Goal: Information Seeking & Learning: Learn about a topic

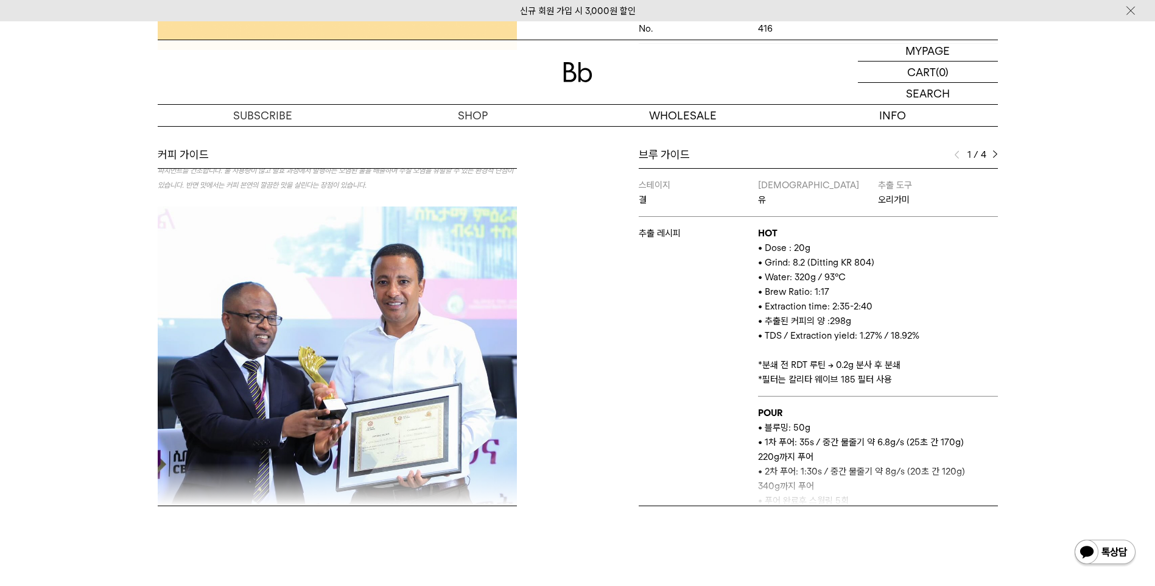
drag, startPoint x: 797, startPoint y: 257, endPoint x: 872, endPoint y: 263, distance: 74.5
click at [872, 263] on p "• Grind: 8.2 (Ditting KR 804)" at bounding box center [877, 262] width 239 height 15
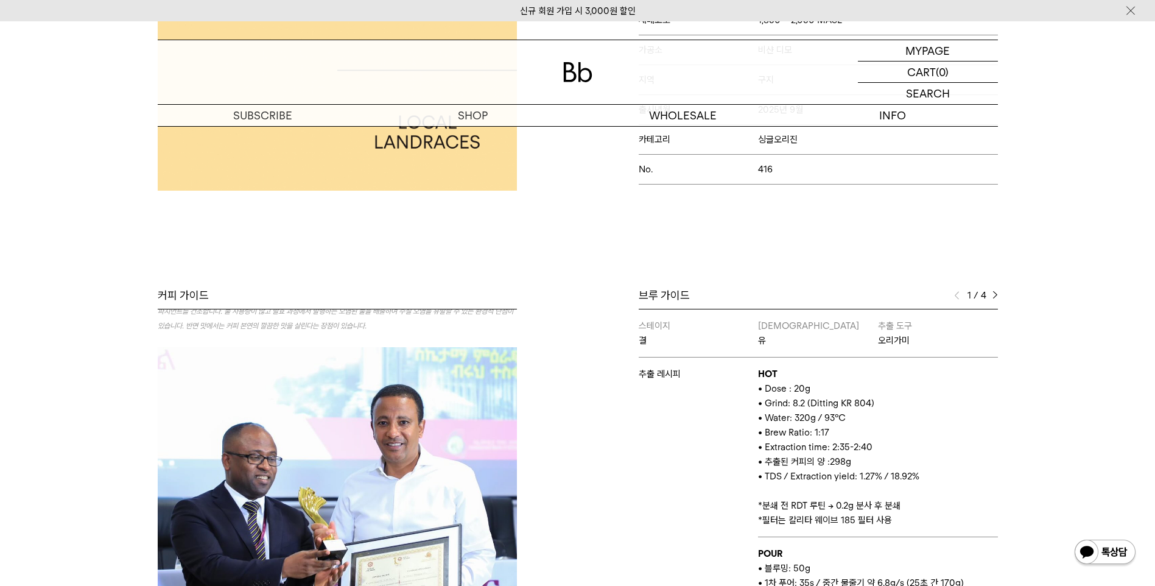
scroll to position [312, 0]
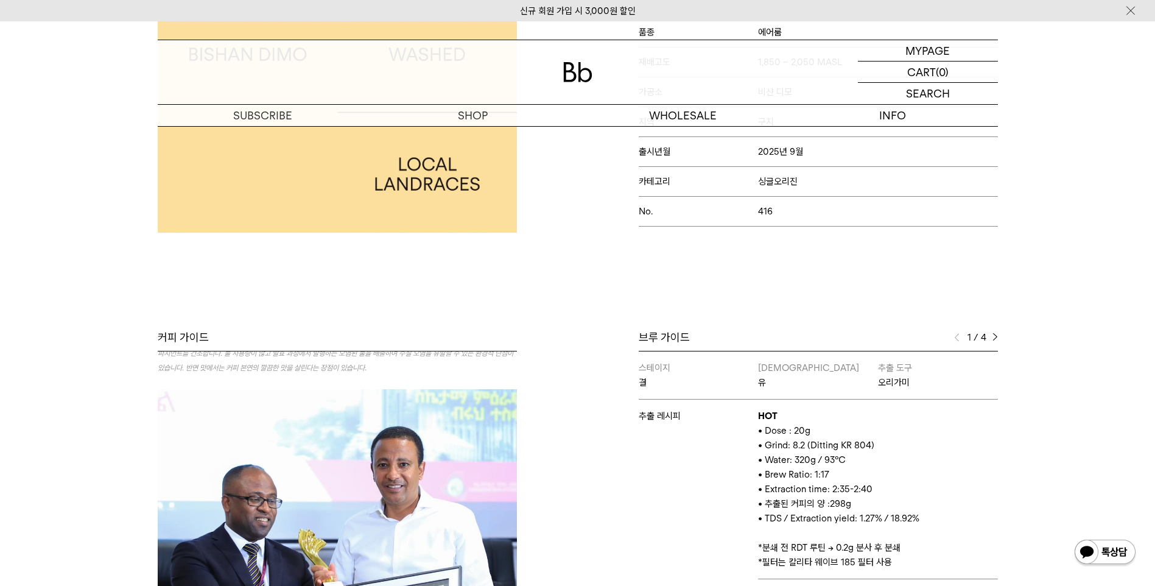
click at [994, 336] on img at bounding box center [995, 337] width 5 height 9
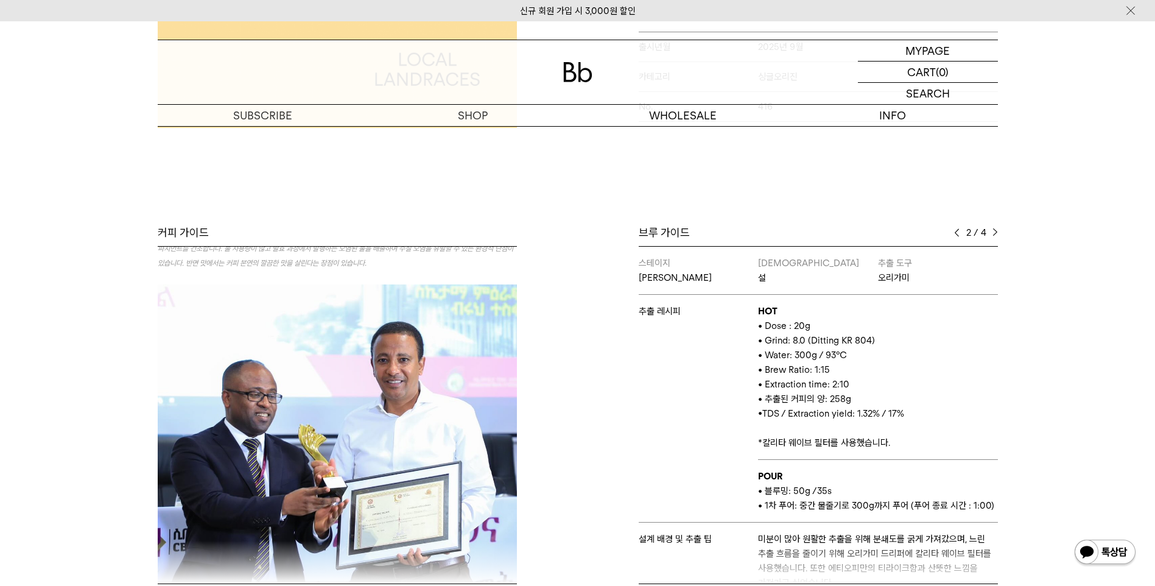
scroll to position [434, 0]
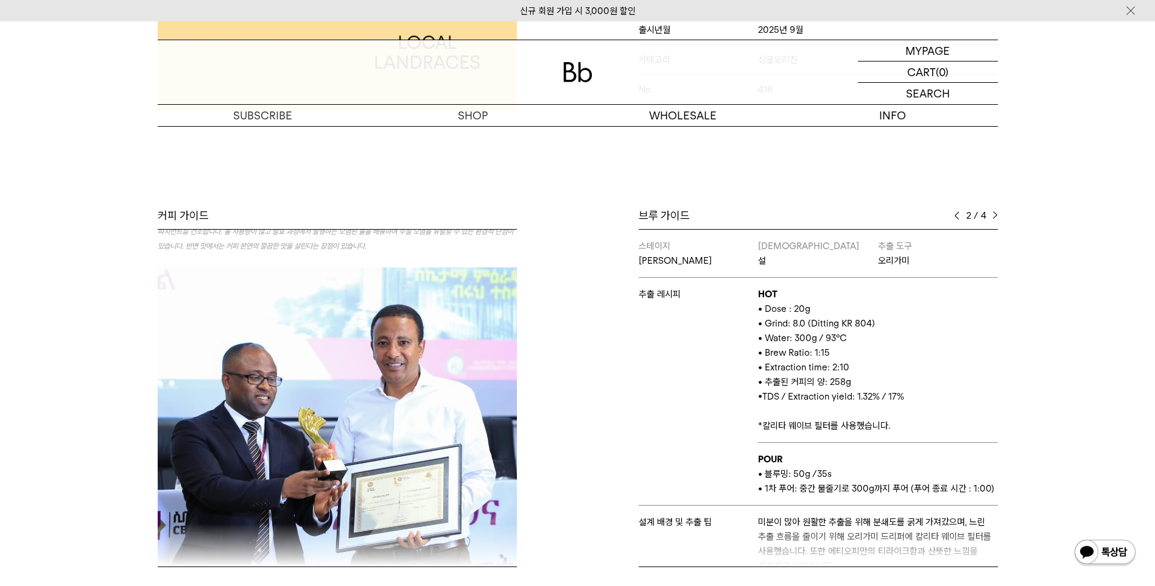
click at [954, 216] on img at bounding box center [956, 215] width 5 height 9
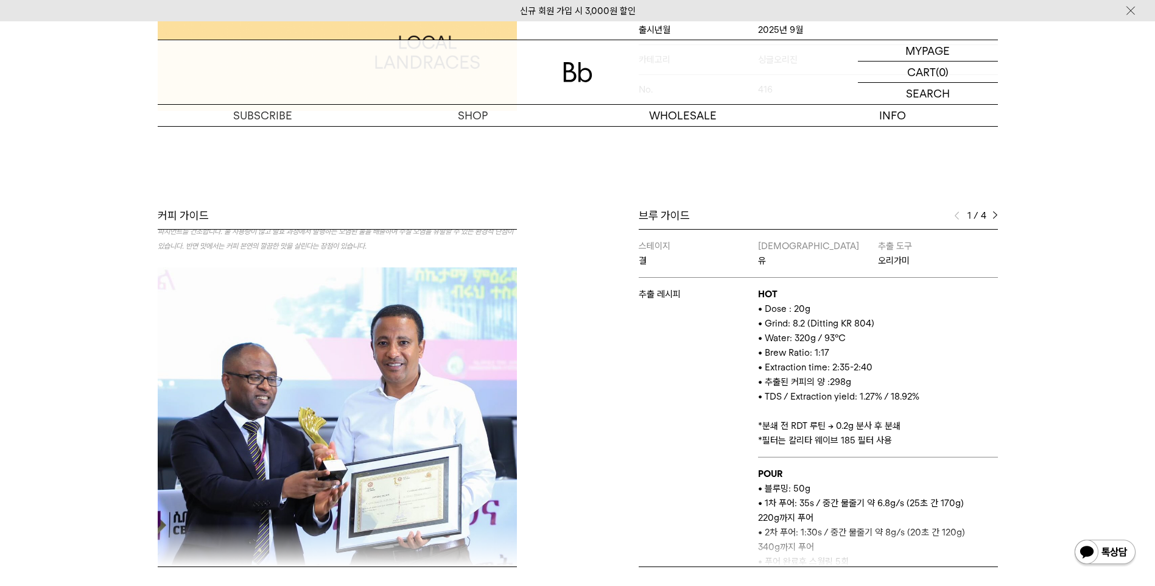
click at [996, 214] on img at bounding box center [995, 215] width 5 height 9
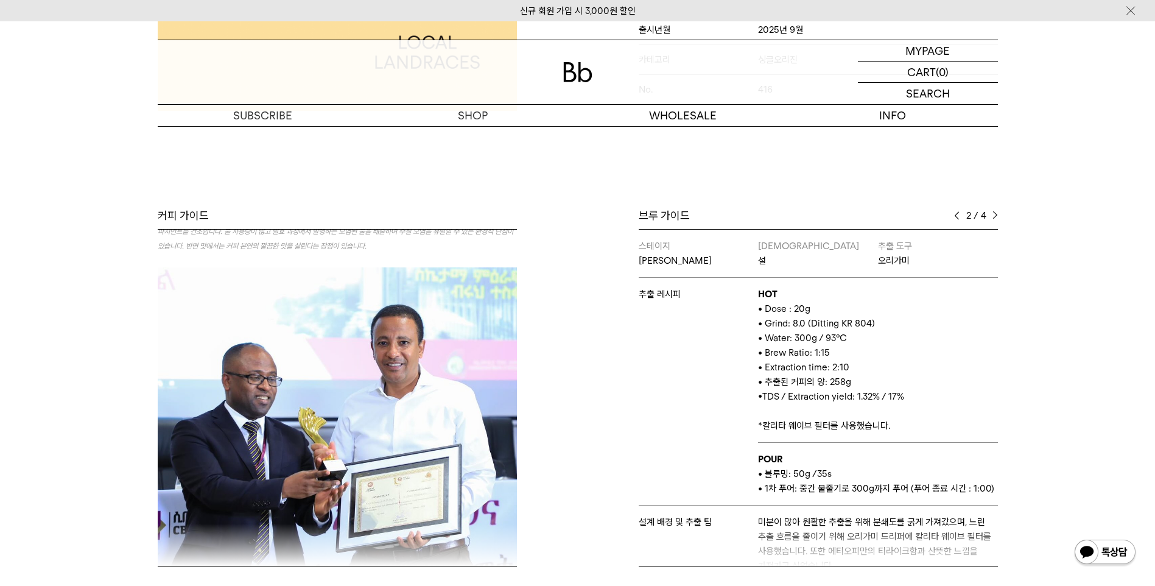
click at [996, 214] on img at bounding box center [995, 215] width 5 height 9
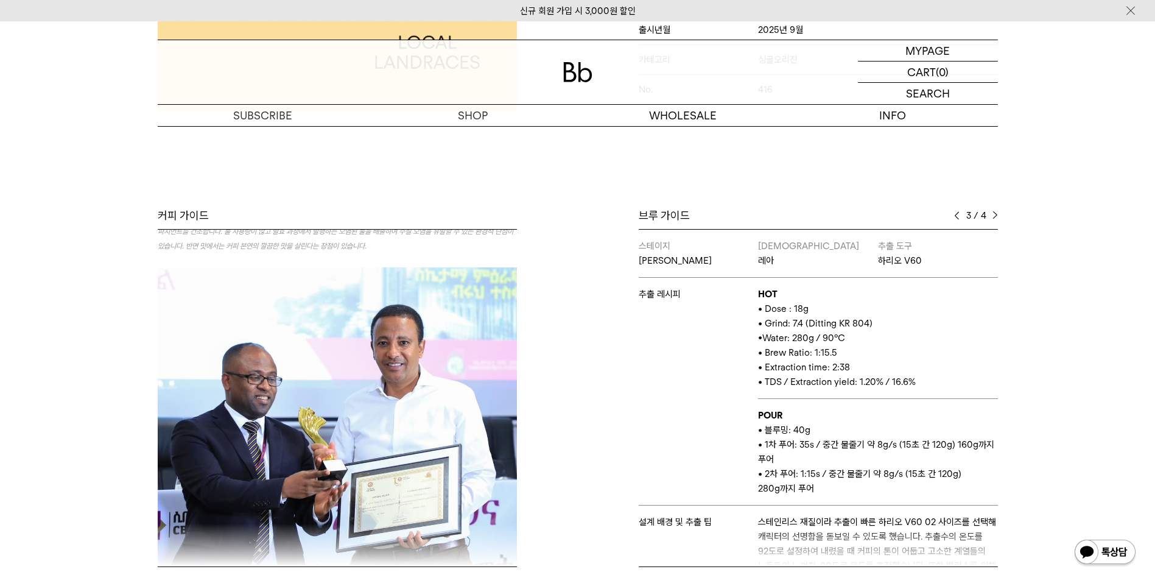
click at [996, 214] on img at bounding box center [995, 215] width 5 height 9
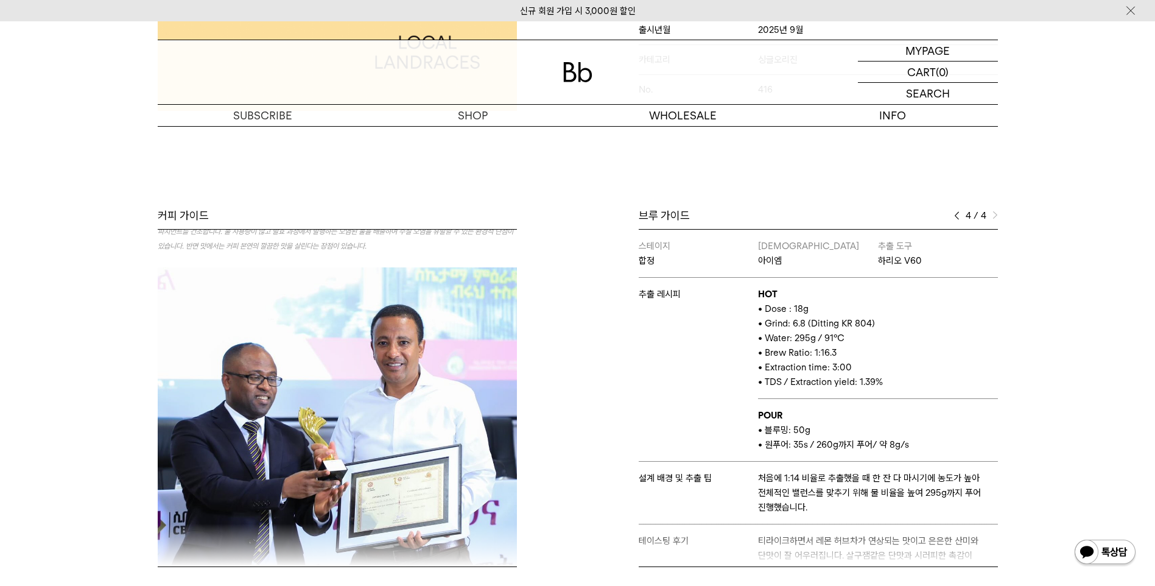
click at [959, 213] on img at bounding box center [956, 215] width 5 height 9
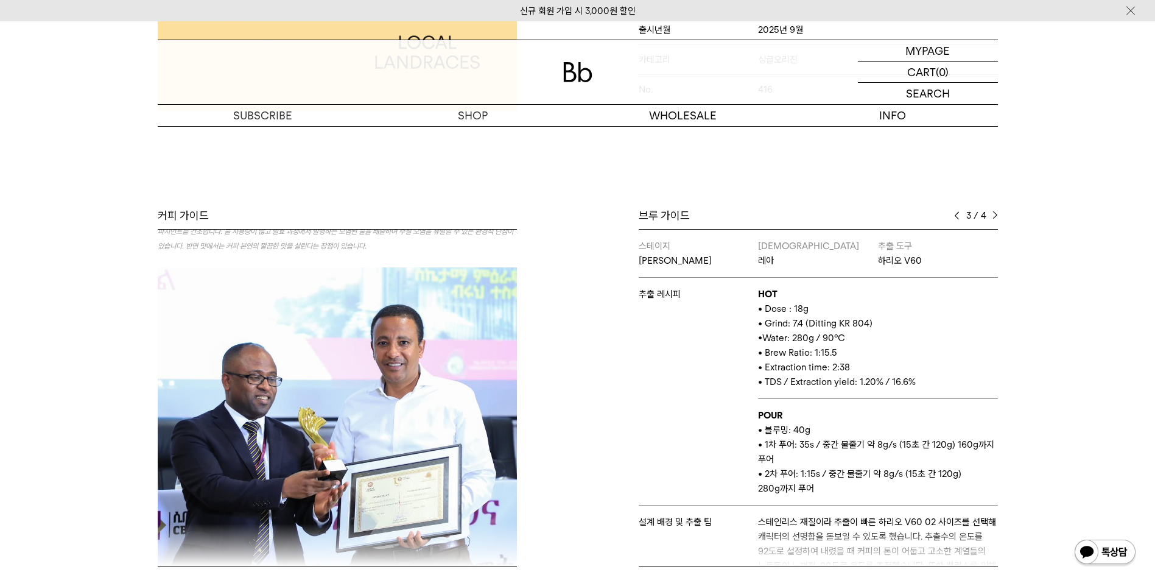
click at [959, 213] on img at bounding box center [956, 215] width 5 height 9
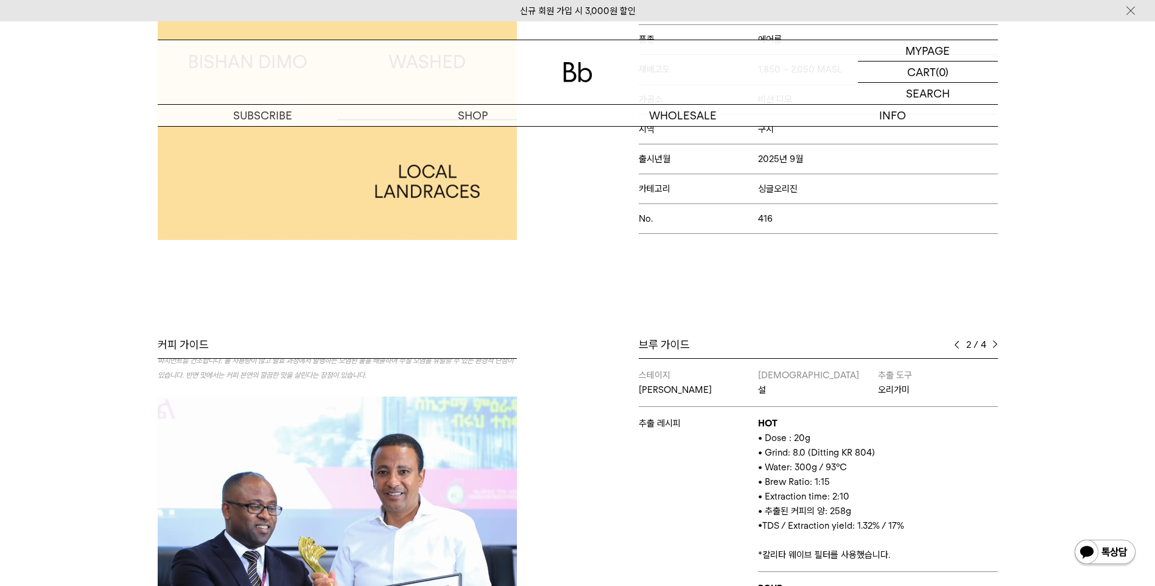
scroll to position [365, 0]
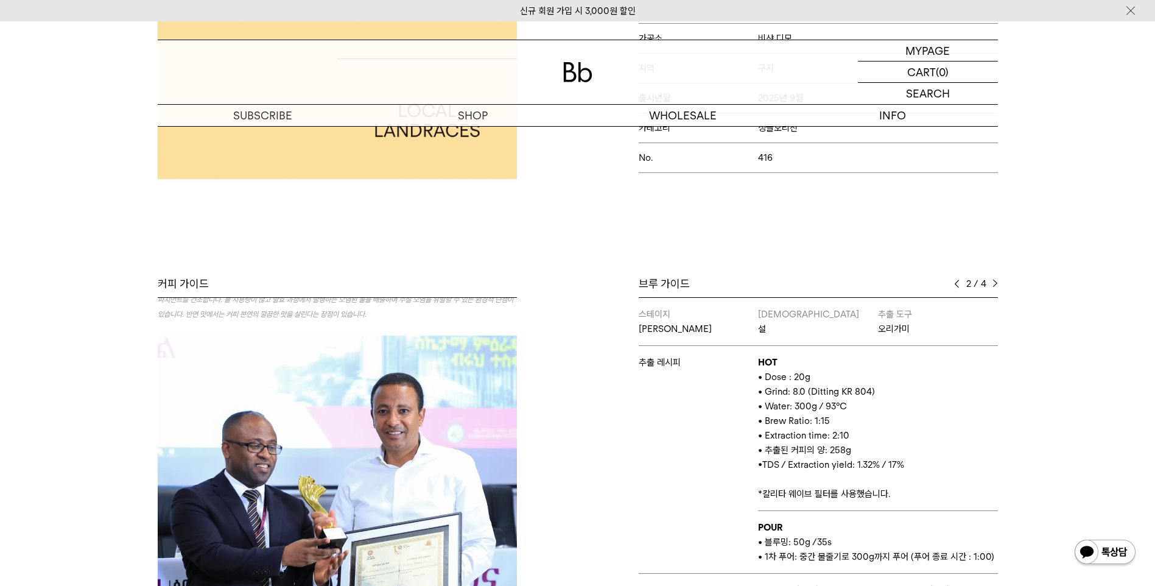
click at [955, 284] on img at bounding box center [956, 284] width 5 height 9
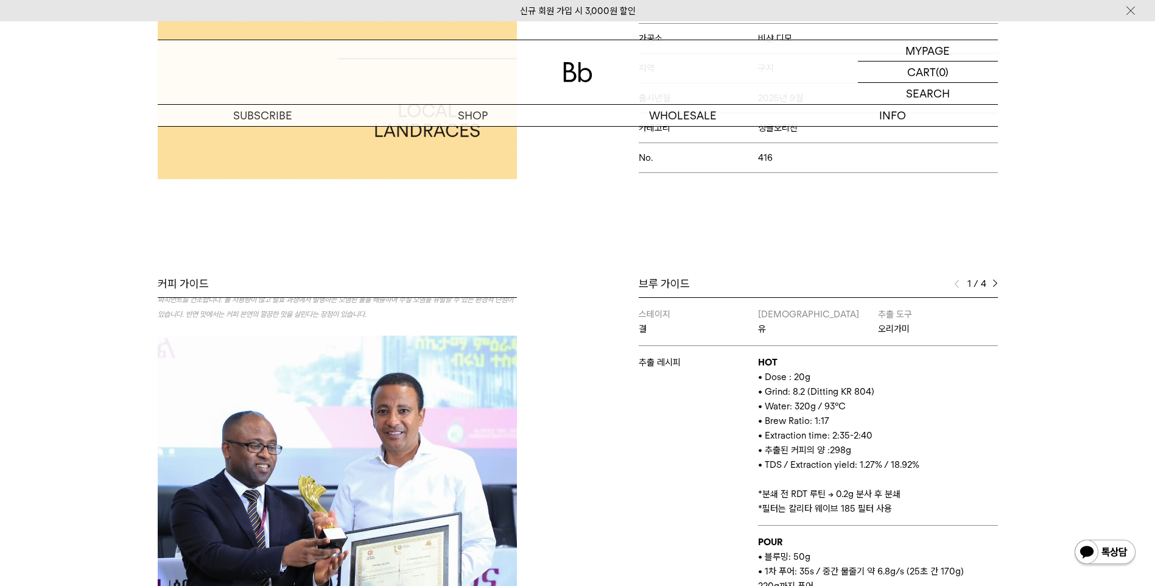
drag, startPoint x: 522, startPoint y: 256, endPoint x: 514, endPoint y: 252, distance: 9.3
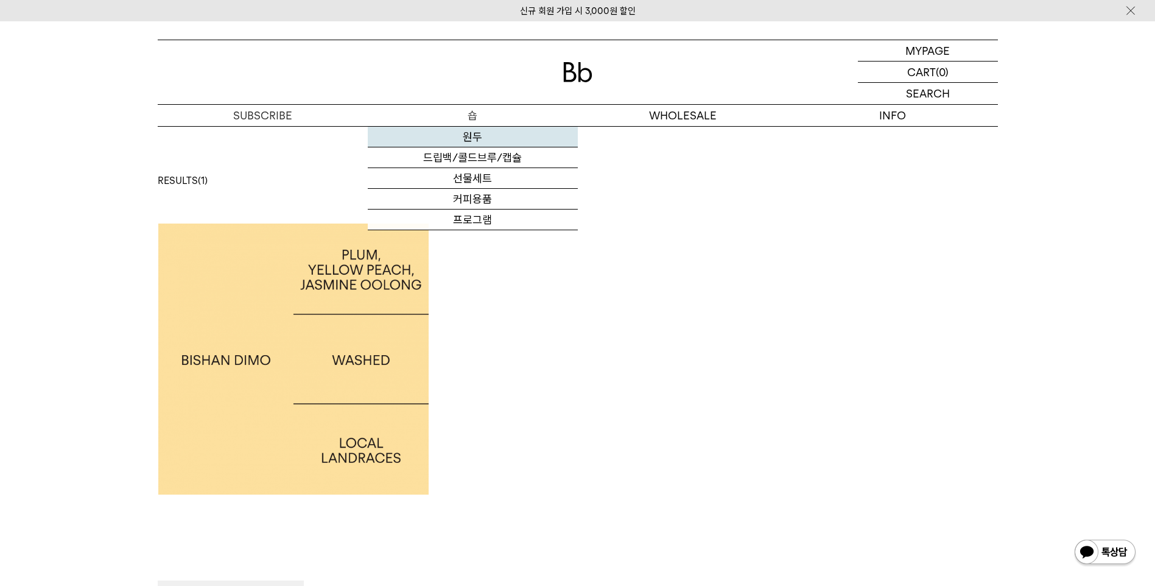
click at [467, 134] on link "원두" at bounding box center [473, 137] width 210 height 21
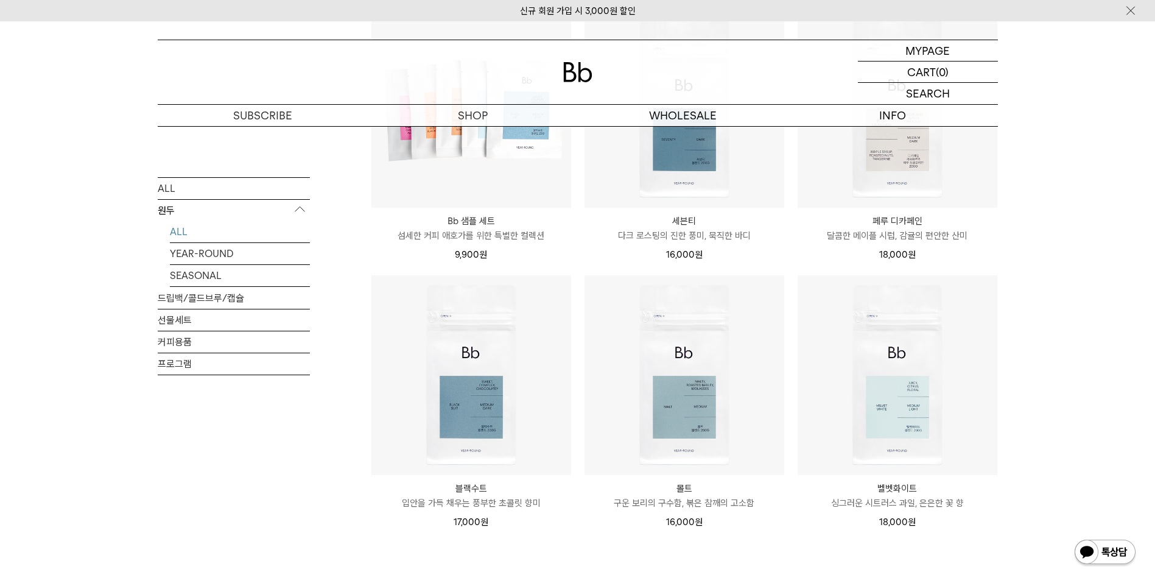
scroll to position [914, 0]
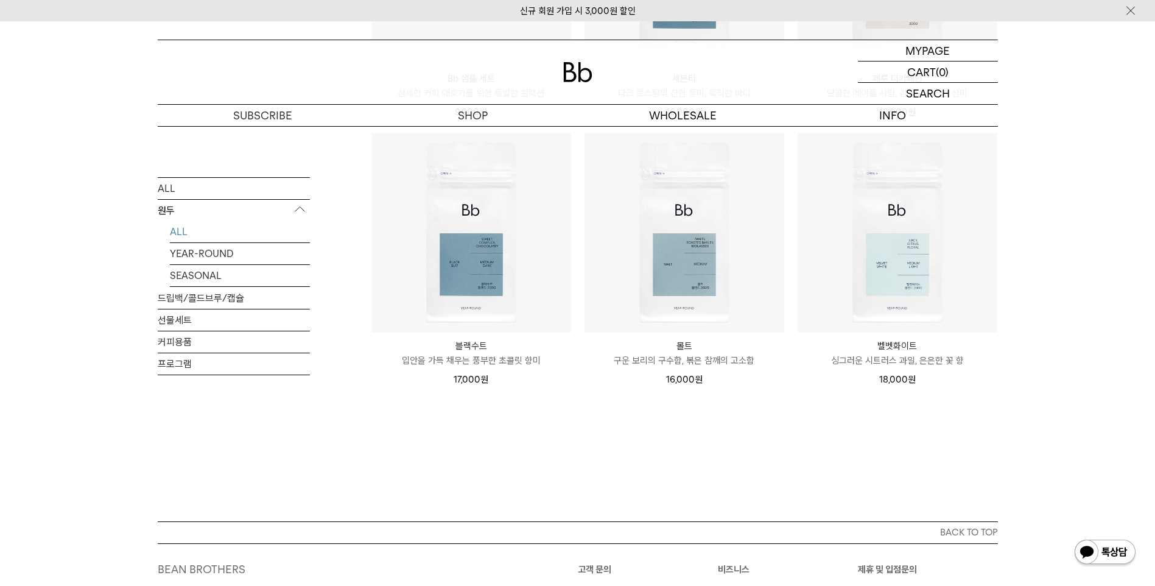
click at [0, 0] on img at bounding box center [0, 0] width 0 height 0
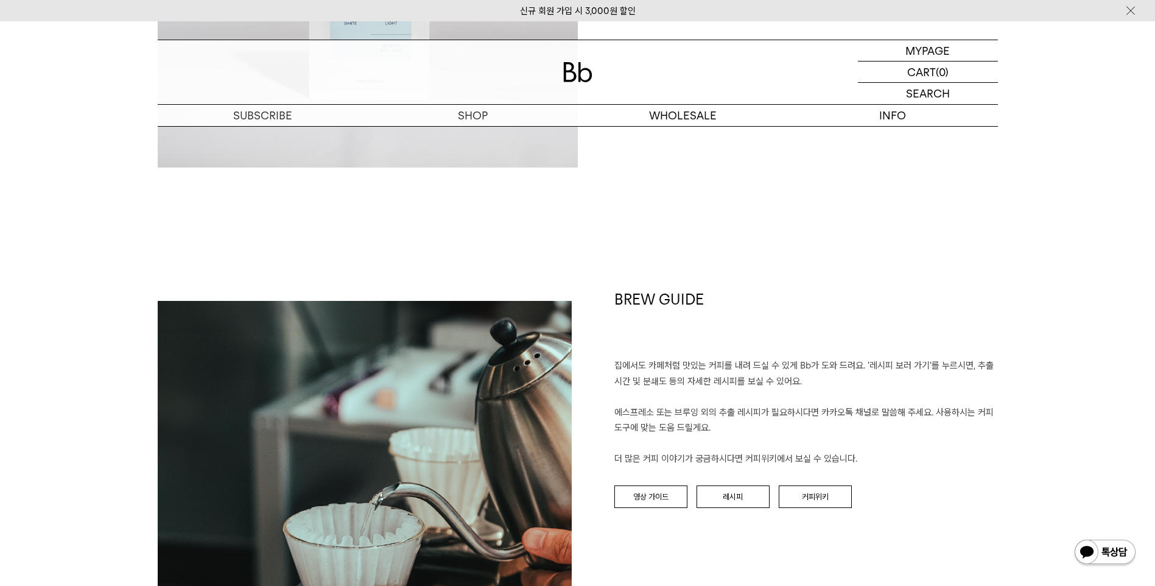
scroll to position [1340, 0]
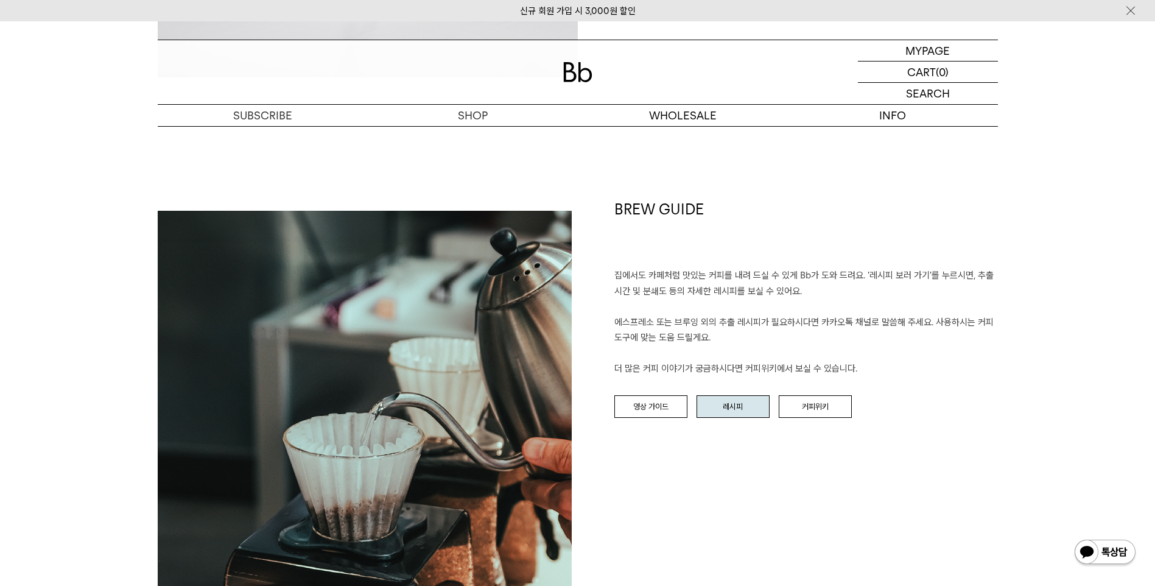
click at [742, 409] on link "레시피" at bounding box center [733, 406] width 73 height 23
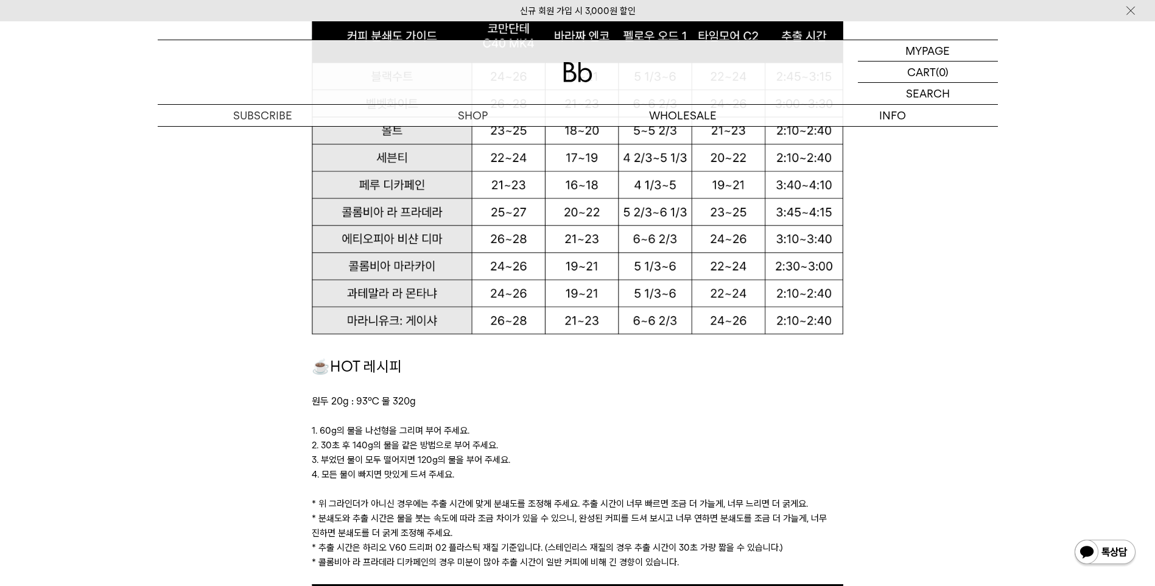
scroll to position [1096, 0]
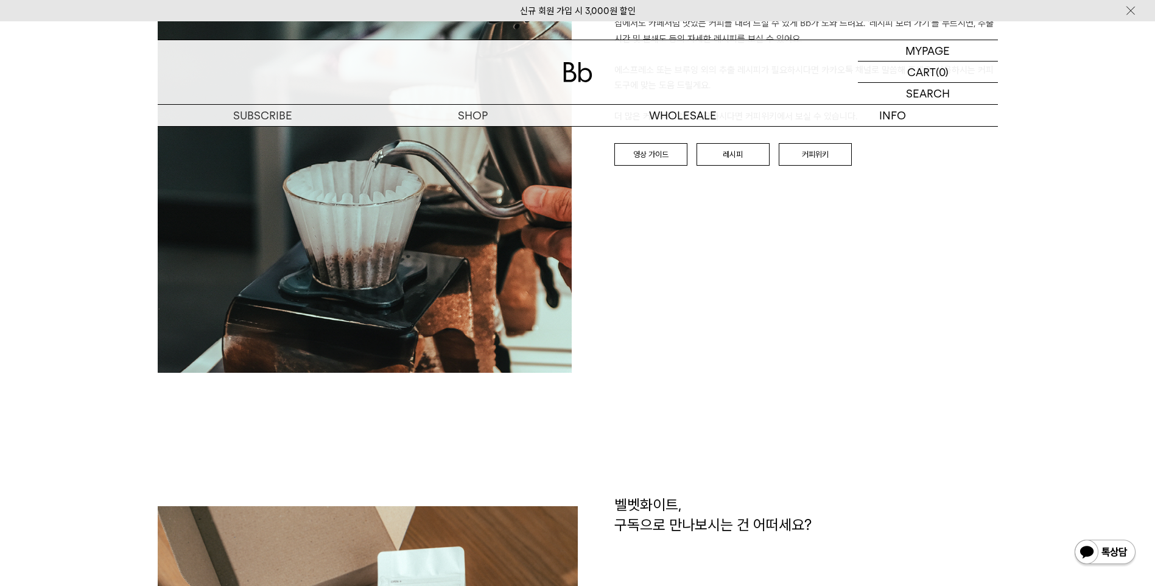
scroll to position [1340, 0]
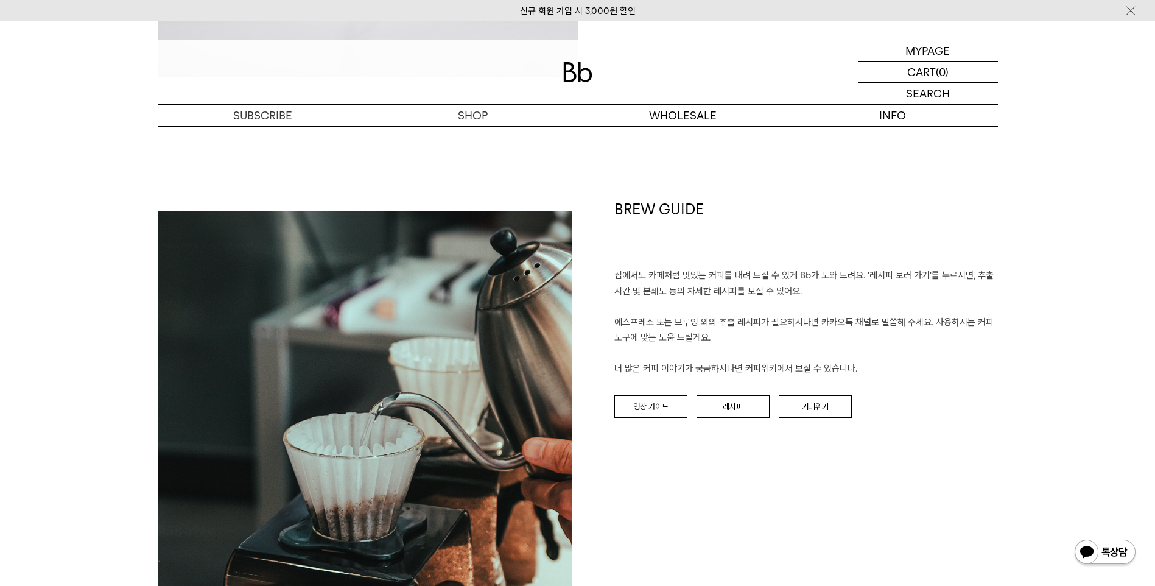
click at [855, 329] on p "집에서도 카페처럼 맛있는 커피를 내려 드실 ﻿수 있게 Bb가 도와 드려요. '레시피 보러 가기'를 누르시면, 추출 시간 및 분쇄도 등의 자세한…" at bounding box center [806, 322] width 384 height 109
click at [681, 404] on link "영상 가이드" at bounding box center [650, 406] width 73 height 23
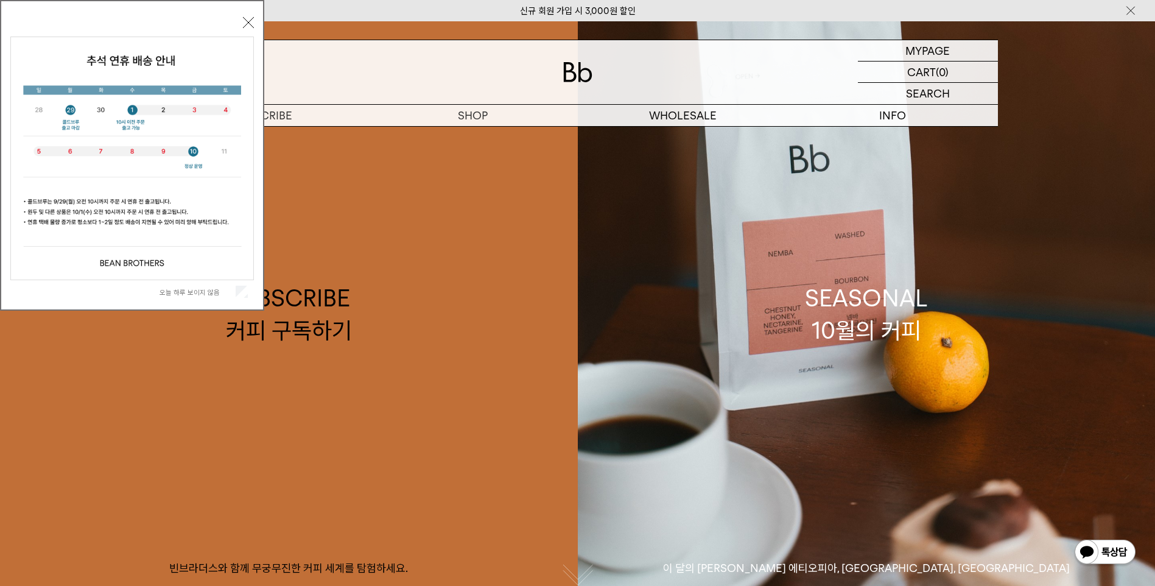
click at [0, 0] on p "숍" at bounding box center [0, 0] width 0 height 0
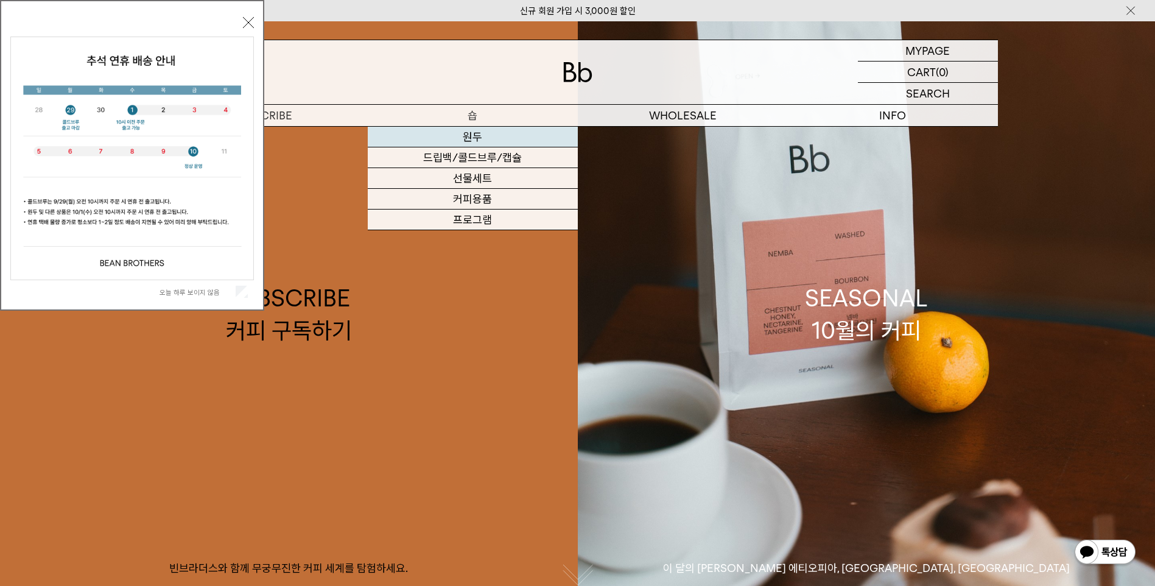
click at [479, 141] on link "원두" at bounding box center [473, 137] width 210 height 21
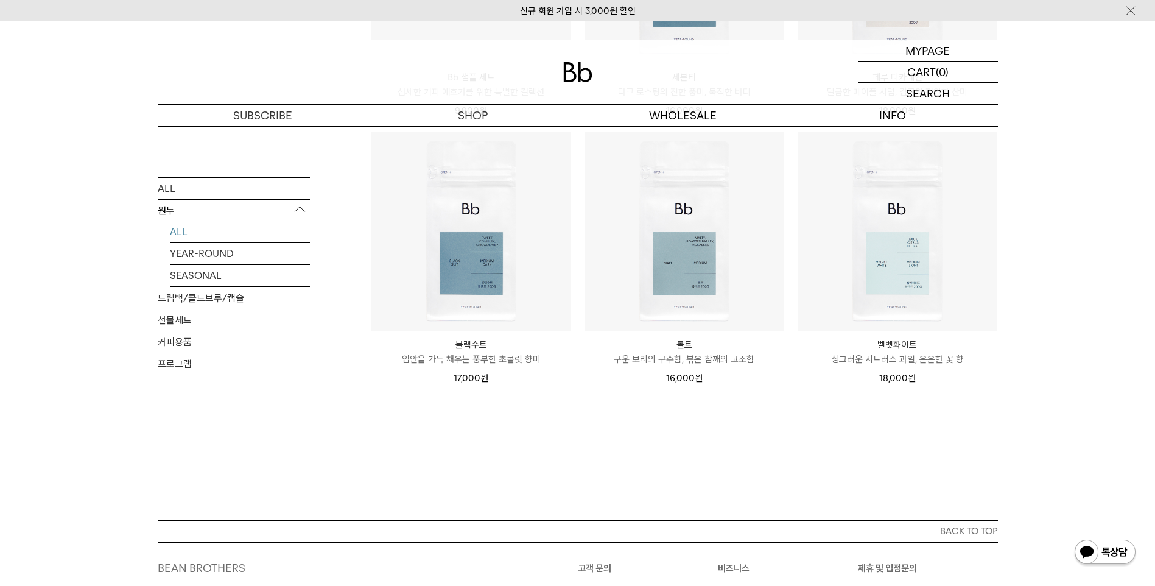
scroll to position [914, 0]
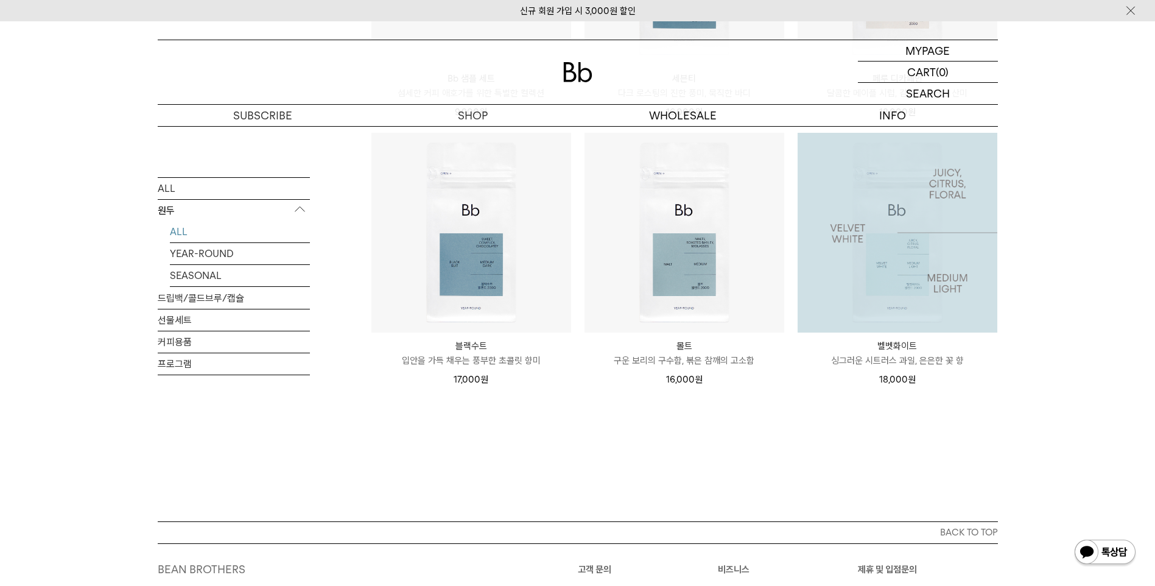
click at [910, 265] on img at bounding box center [898, 233] width 200 height 200
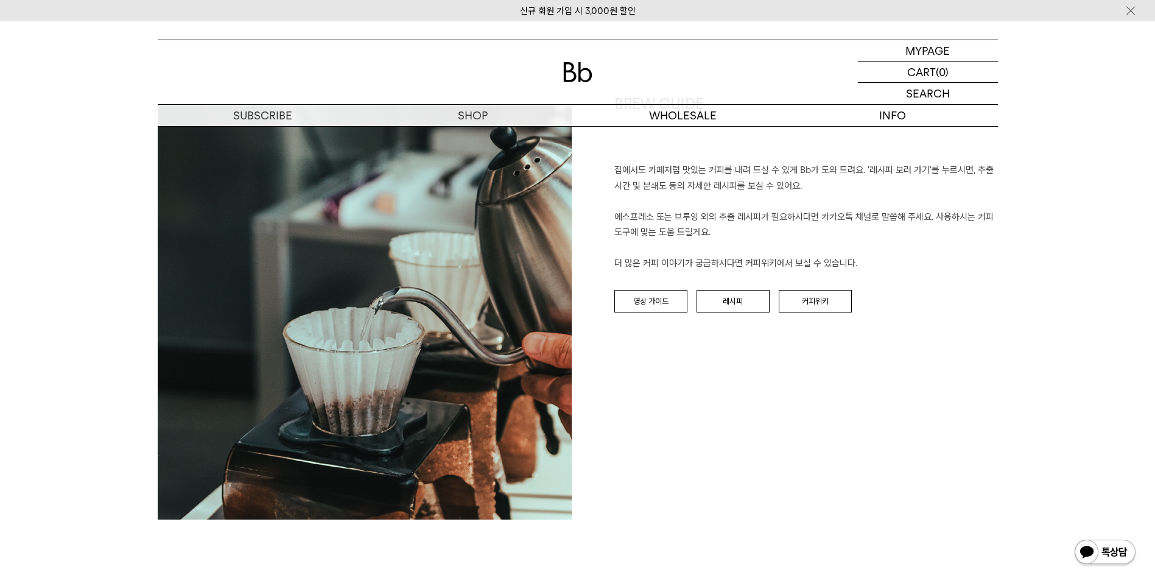
scroll to position [1583, 0]
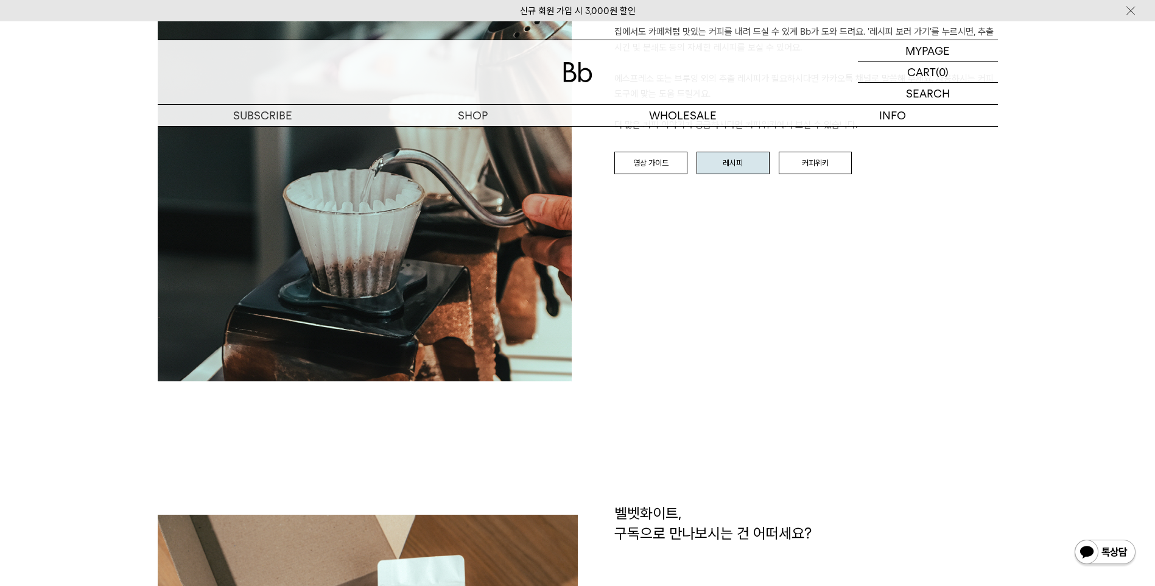
click at [730, 158] on link "레시피" at bounding box center [733, 163] width 73 height 23
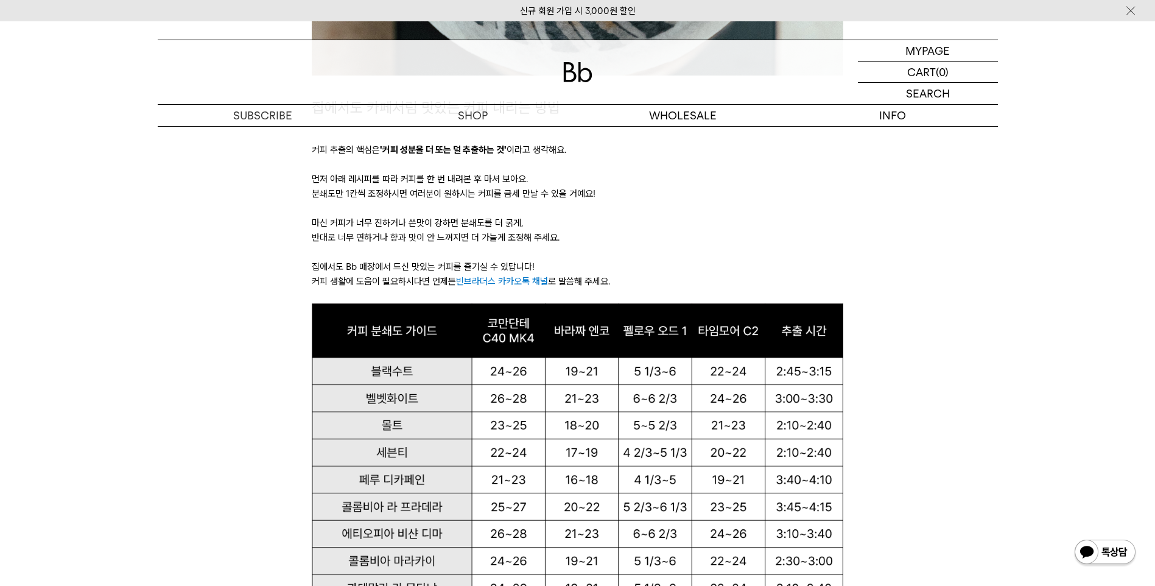
scroll to position [1401, 0]
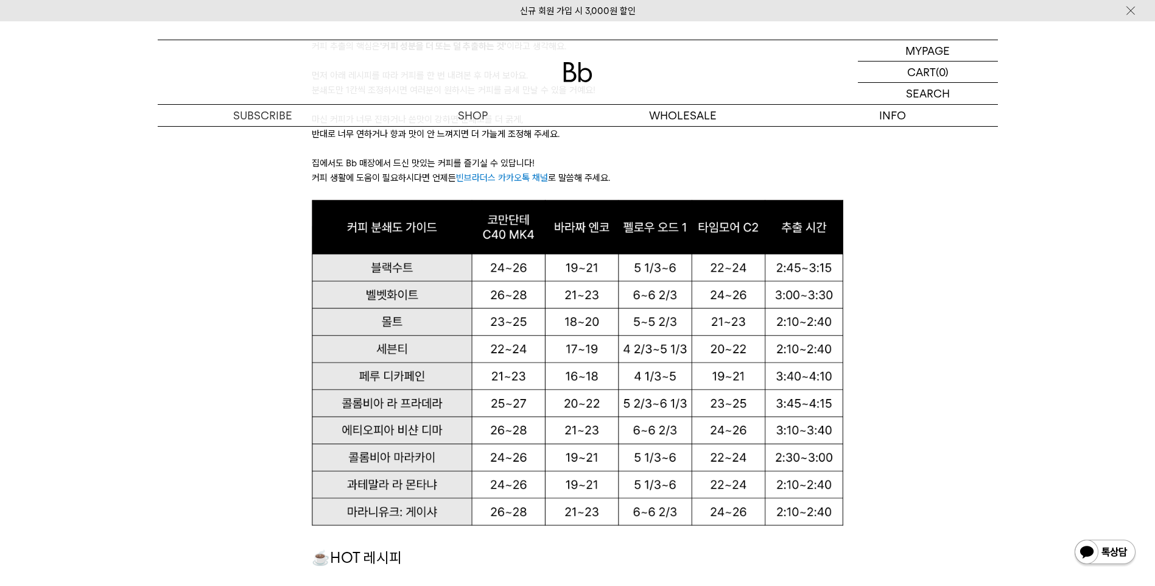
scroll to position [792, 0]
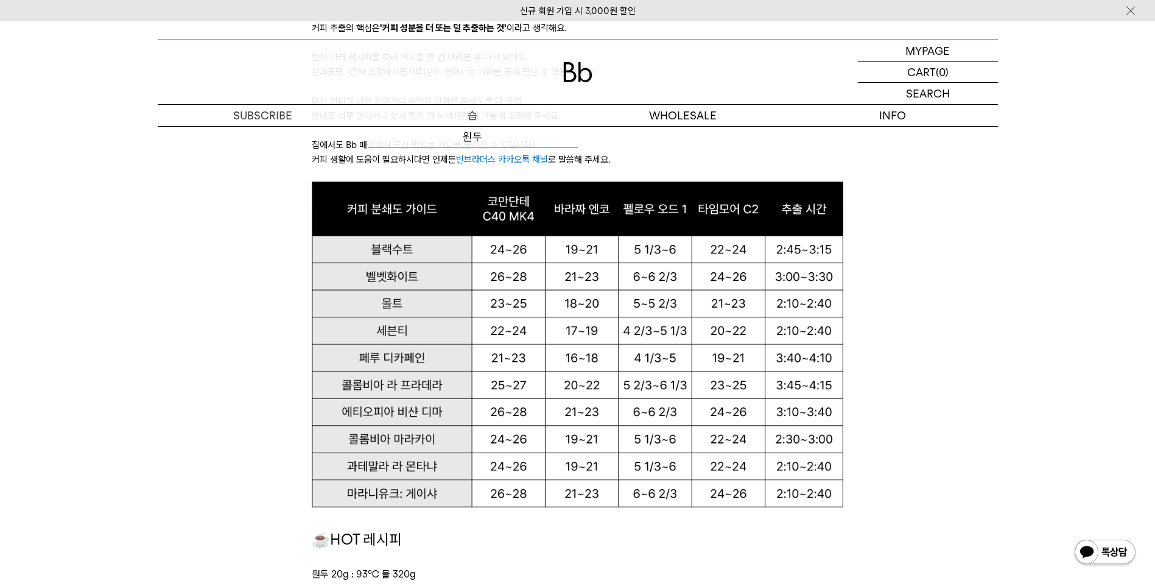
click at [481, 111] on p "숍" at bounding box center [473, 115] width 210 height 21
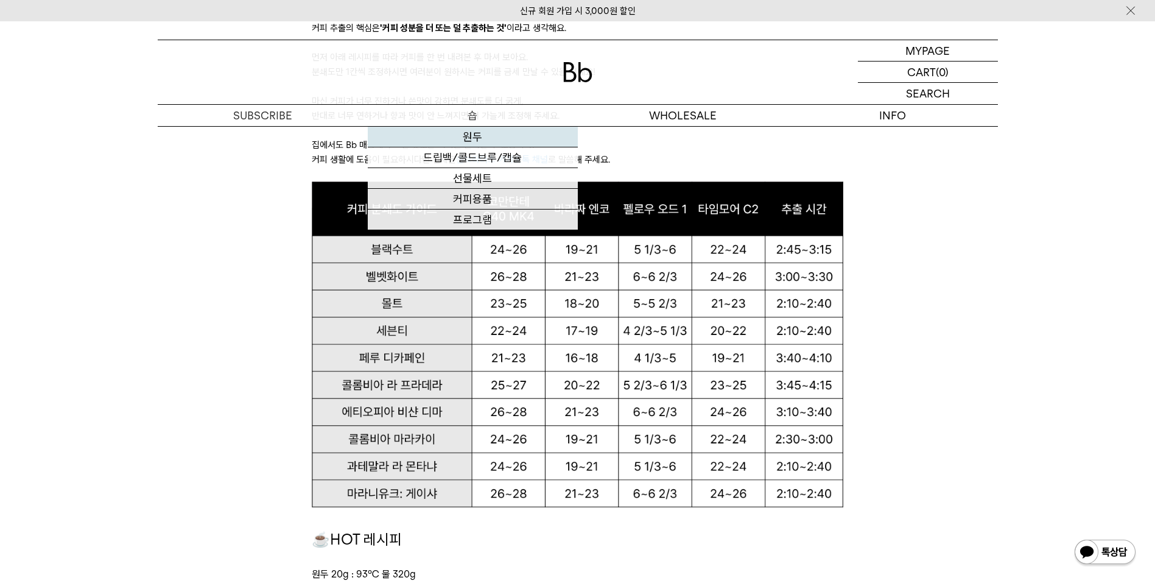
click at [475, 140] on link "원두" at bounding box center [473, 137] width 210 height 21
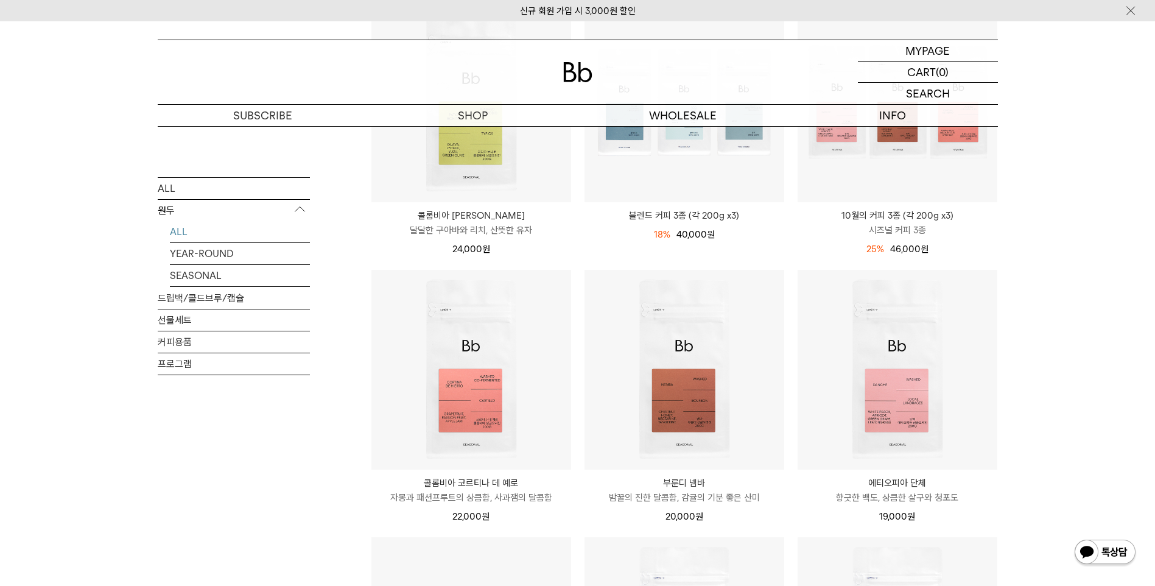
scroll to position [244, 0]
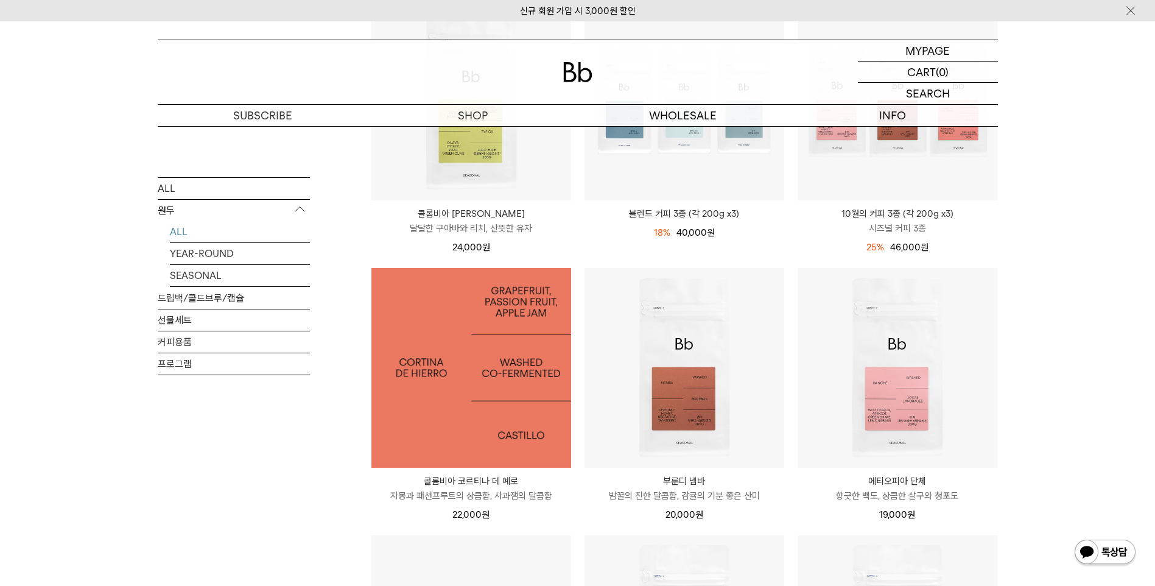
click at [491, 407] on img at bounding box center [471, 368] width 200 height 200
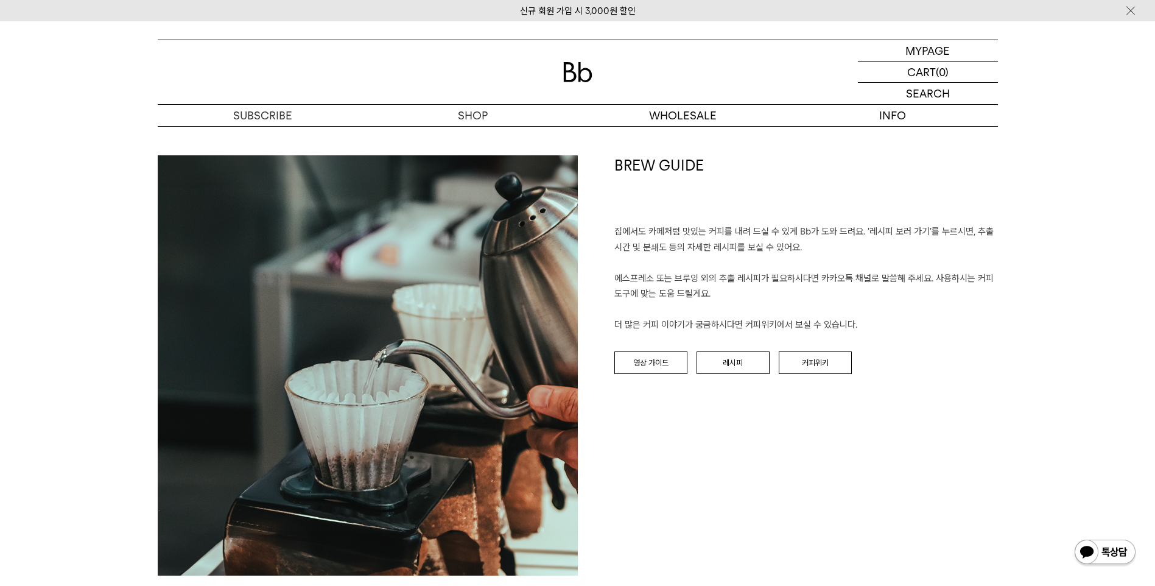
scroll to position [1401, 0]
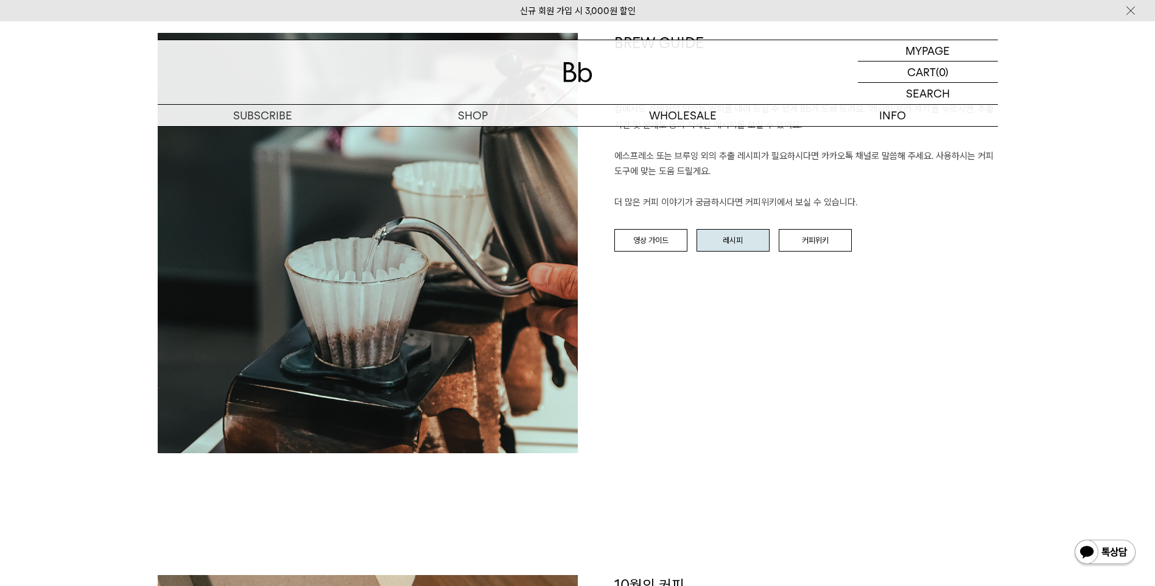
click at [730, 243] on link "레시피" at bounding box center [733, 240] width 73 height 23
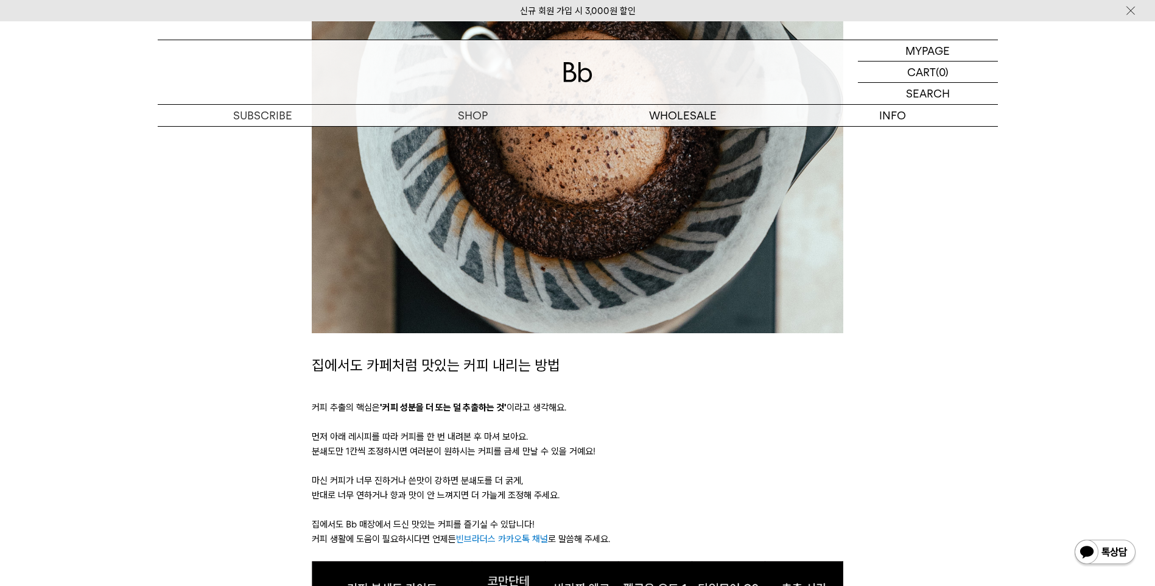
scroll to position [365, 0]
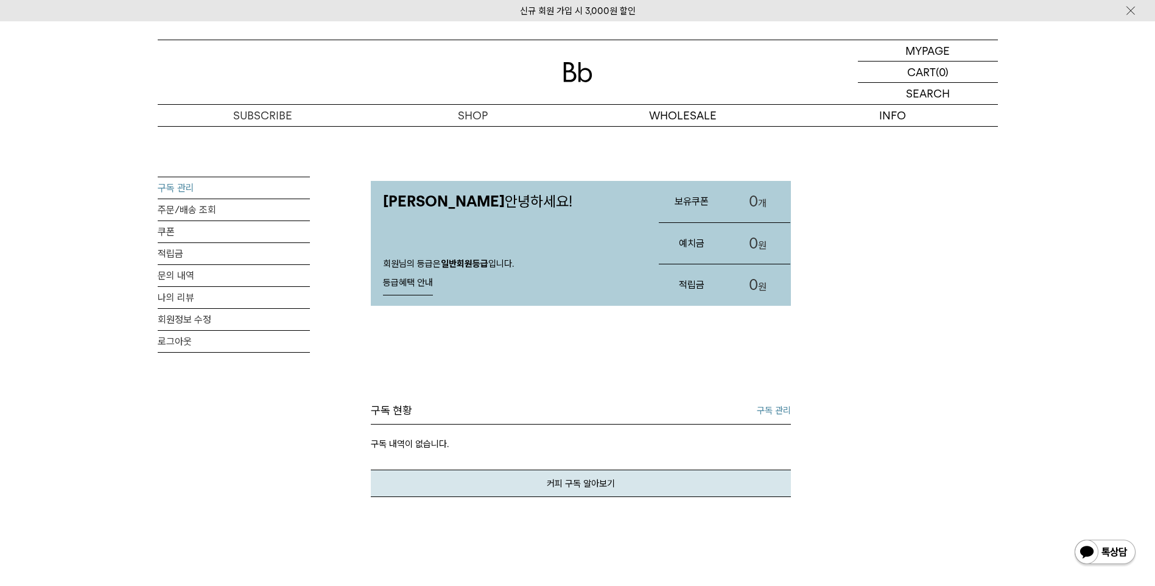
click at [228, 187] on link "구독 관리" at bounding box center [234, 187] width 152 height 21
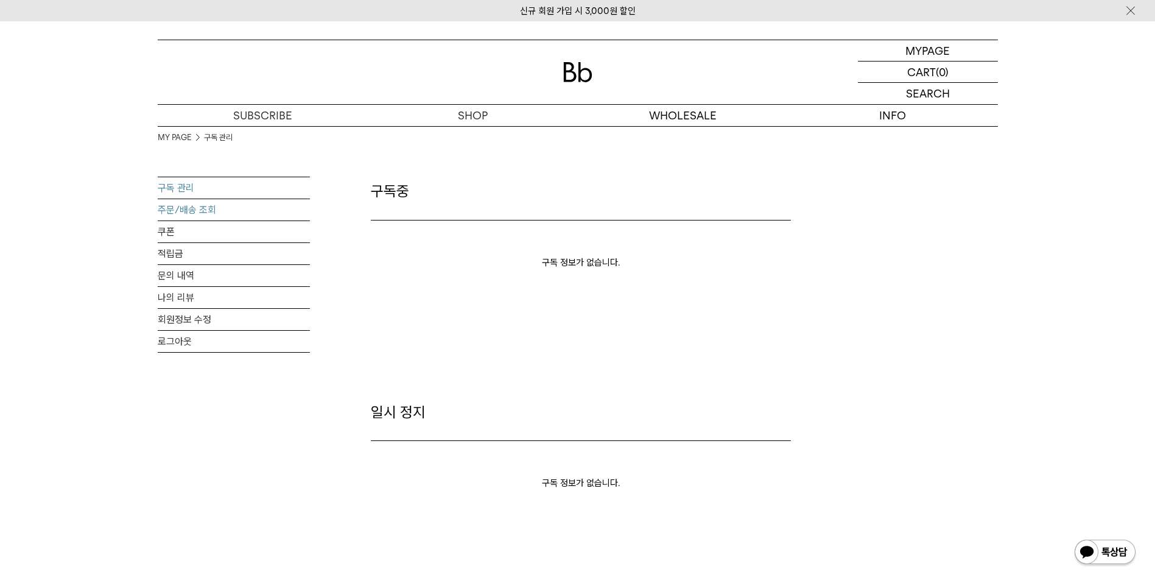
click at [227, 202] on link "주문/배송 조회" at bounding box center [234, 209] width 152 height 21
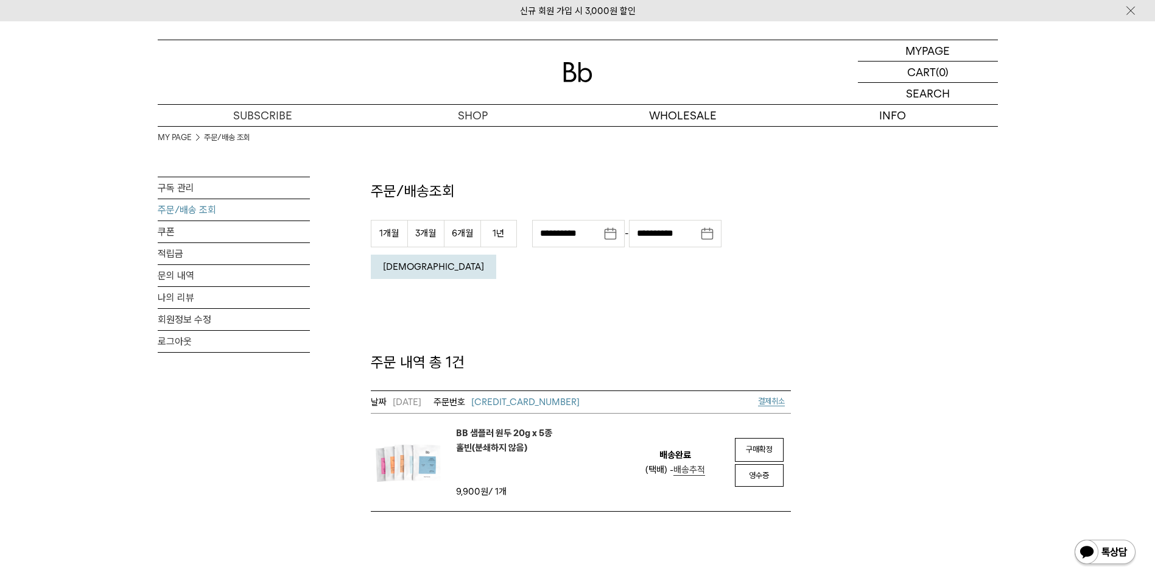
click at [493, 426] on em "BB 샘플러 원두 20g x 5종 홀빈(분쇄하지 않음)" at bounding box center [504, 440] width 96 height 29
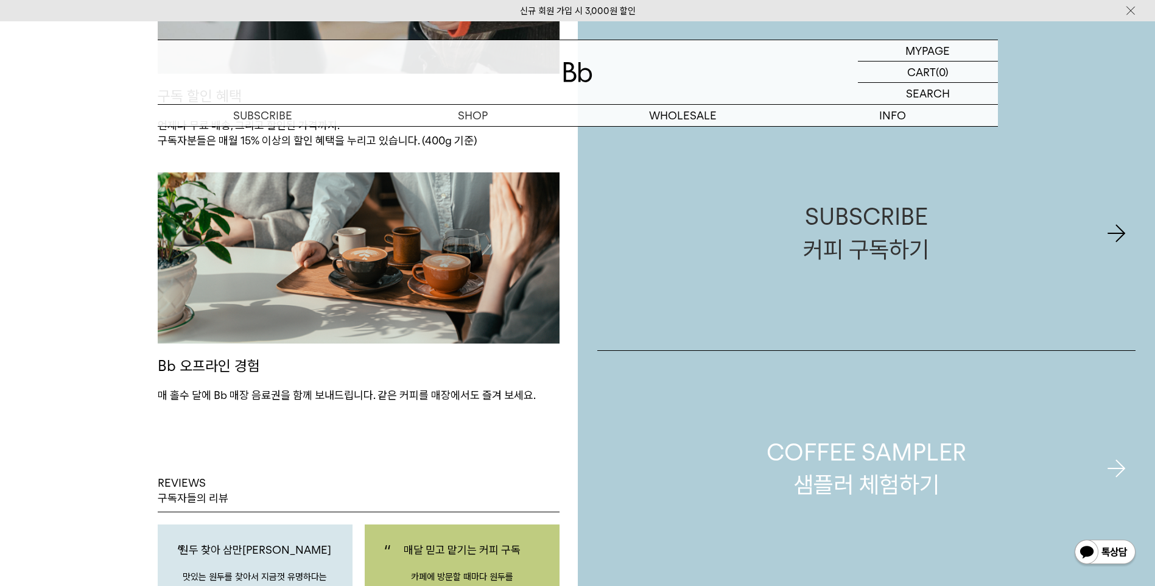
scroll to position [1218, 0]
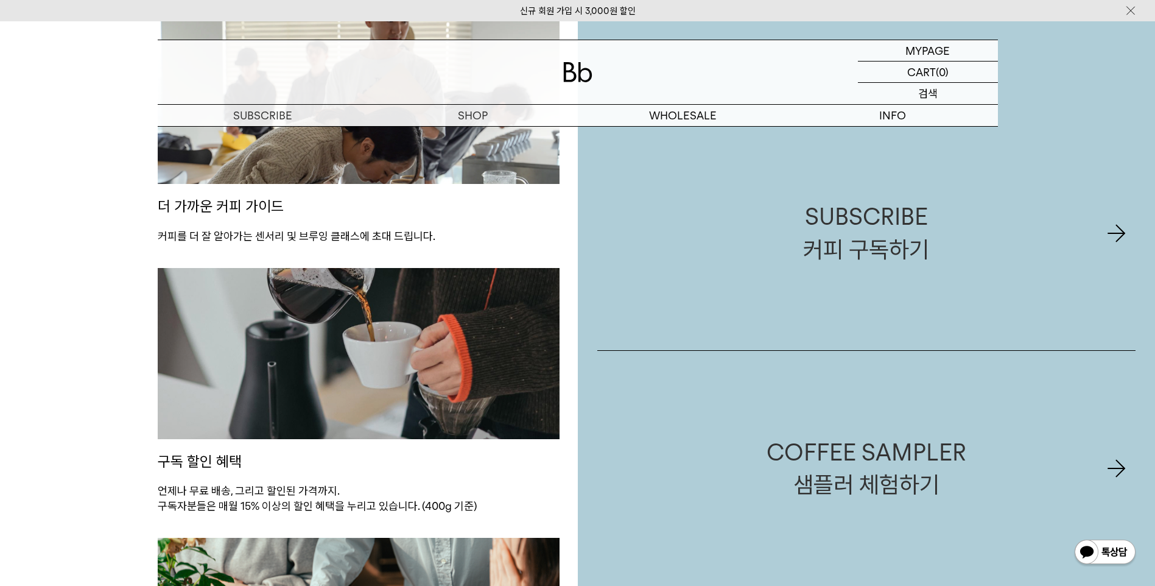
click at [923, 88] on p "검색" at bounding box center [927, 93] width 19 height 21
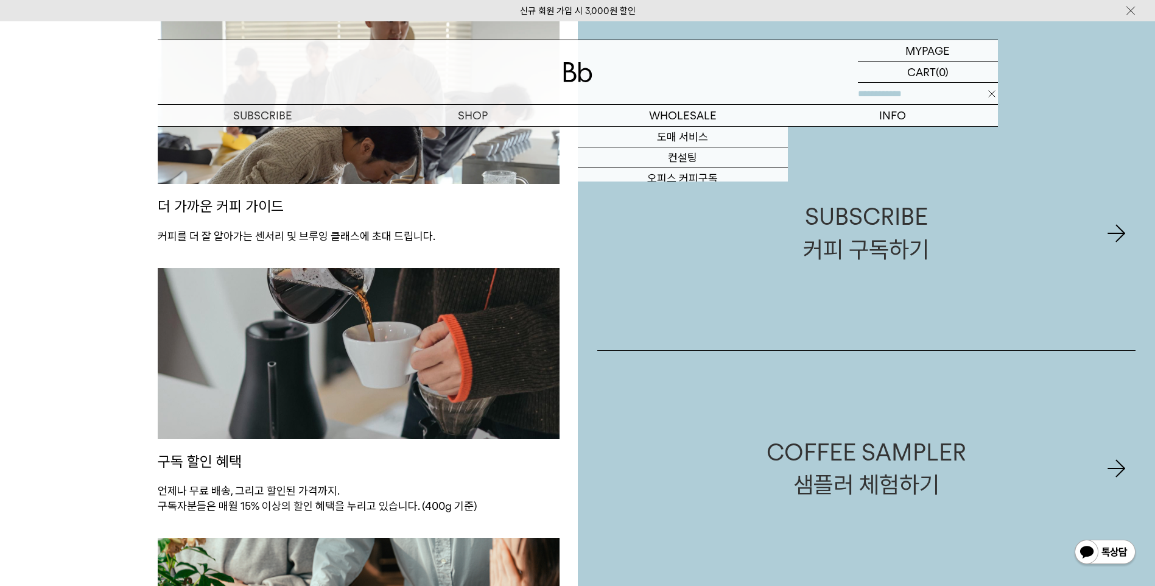
click at [922, 95] on input "text" at bounding box center [928, 93] width 140 height 21
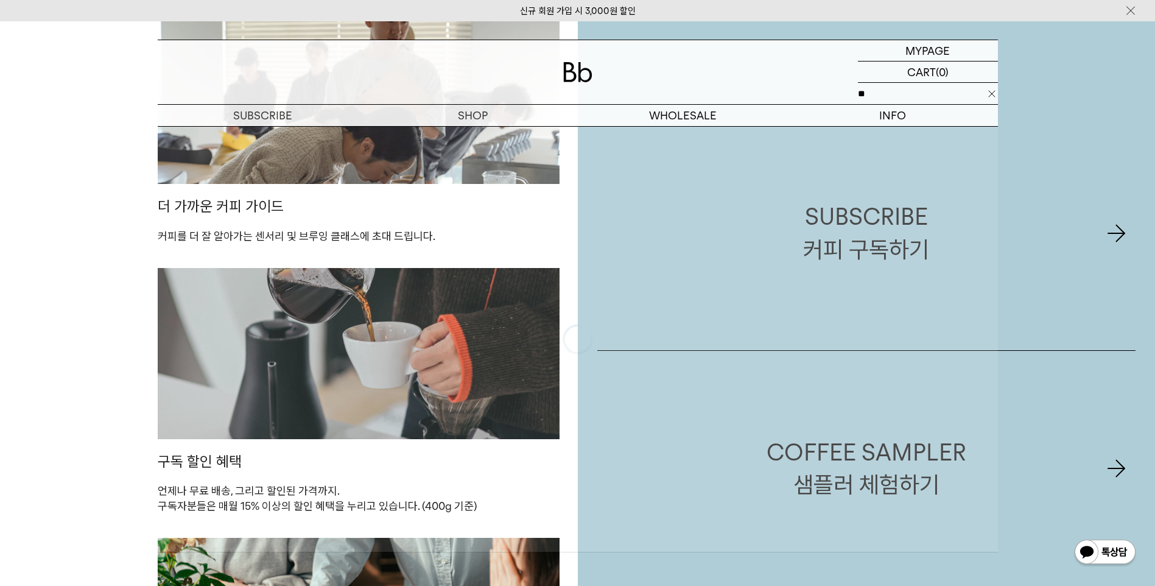
type input "**"
click input "**" at bounding box center [0, 0] width 0 height 0
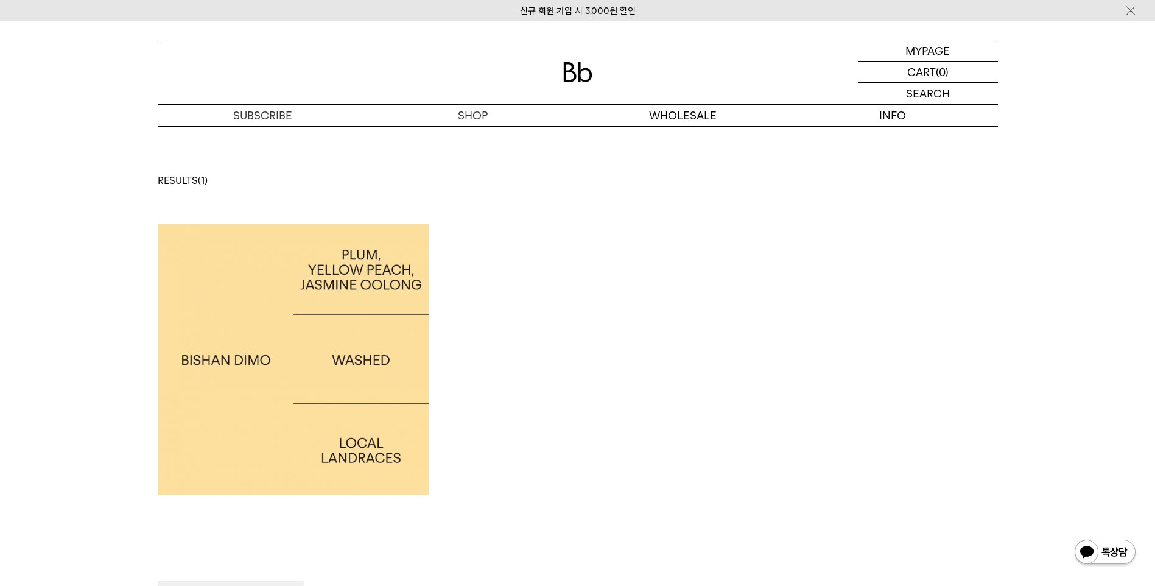
click at [314, 364] on img at bounding box center [293, 359] width 271 height 271
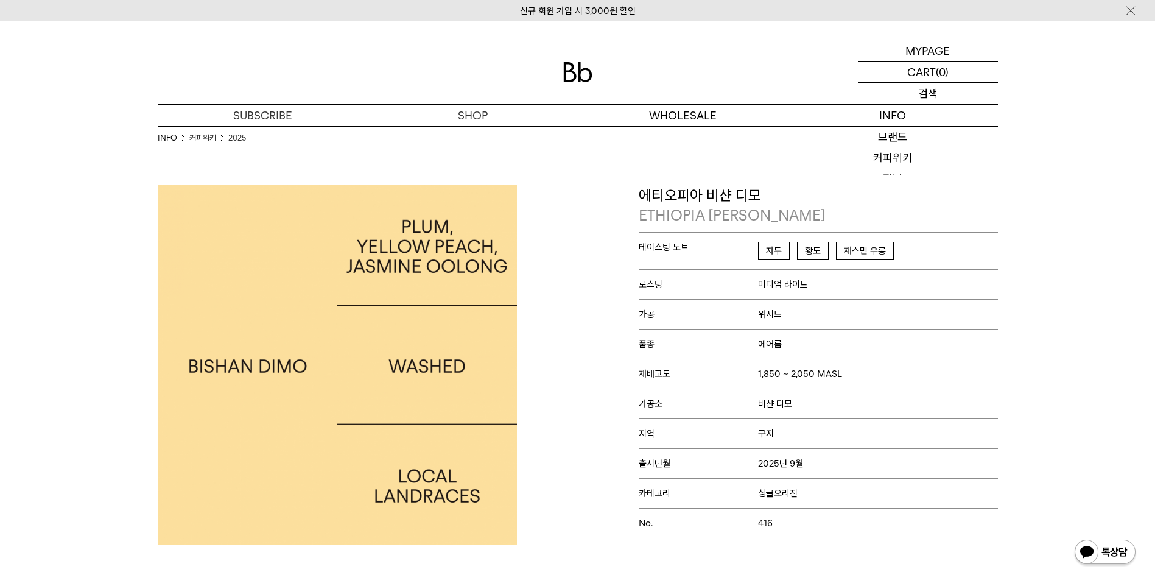
click at [948, 91] on div "SEARCH 검색" at bounding box center [928, 93] width 140 height 21
click at [926, 97] on input "text" at bounding box center [928, 93] width 140 height 21
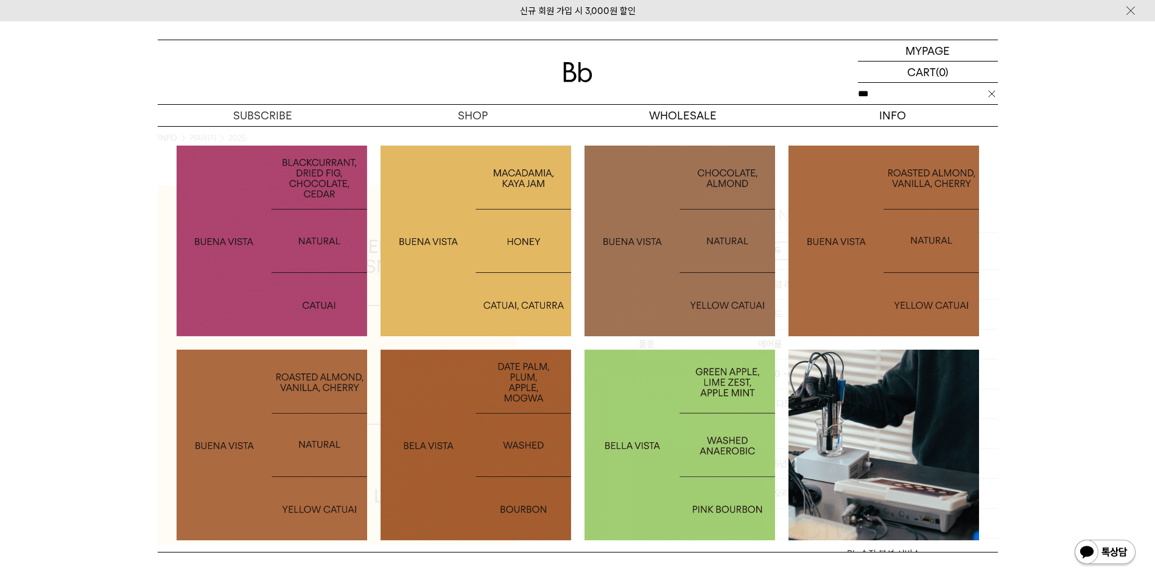
type input "***"
click input "**" at bounding box center [0, 0] width 0 height 0
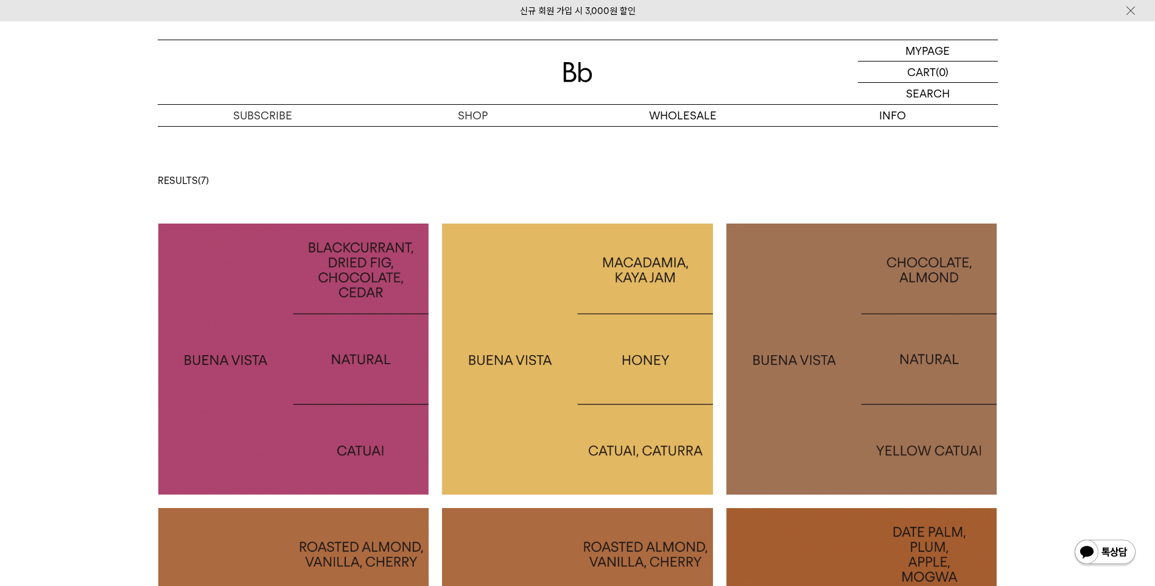
click at [357, 364] on img at bounding box center [293, 359] width 271 height 271
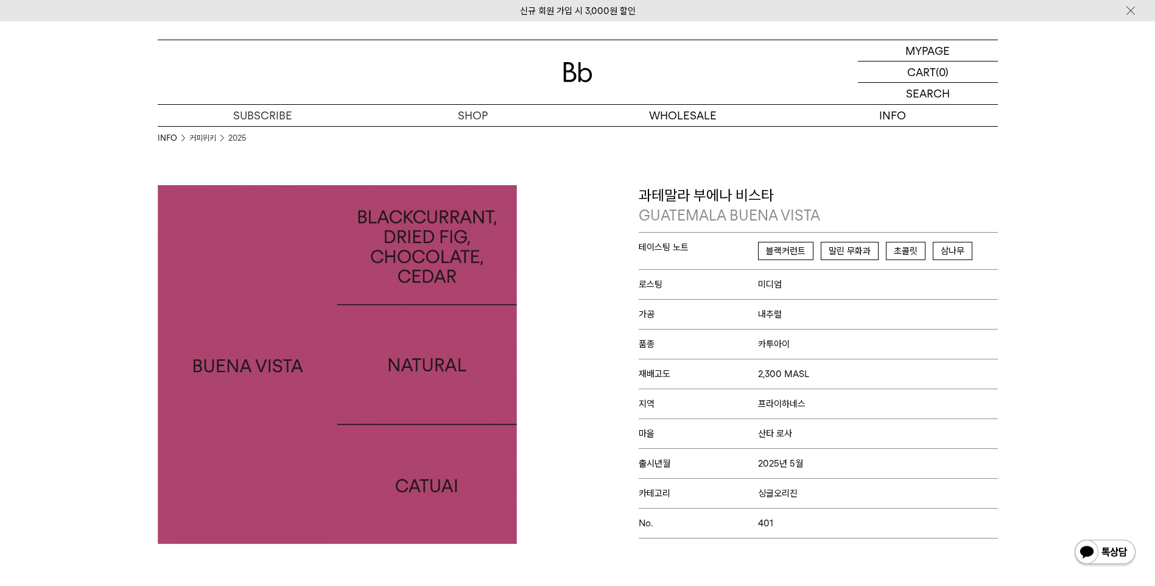
drag, startPoint x: 722, startPoint y: 272, endPoint x: 728, endPoint y: 268, distance: 7.6
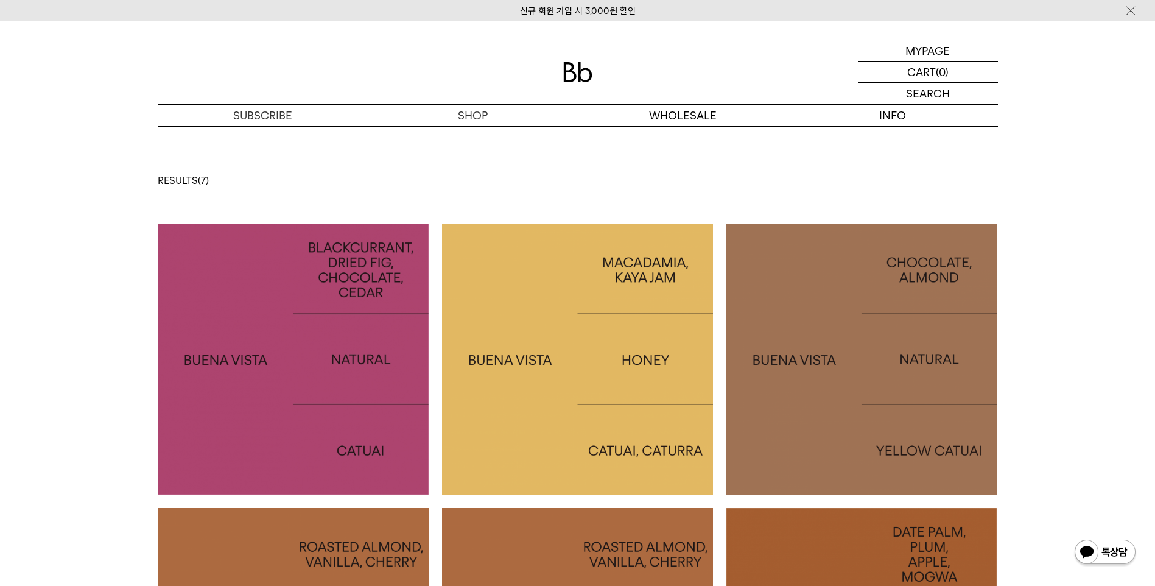
drag, startPoint x: 705, startPoint y: 272, endPoint x: 716, endPoint y: 270, distance: 10.5
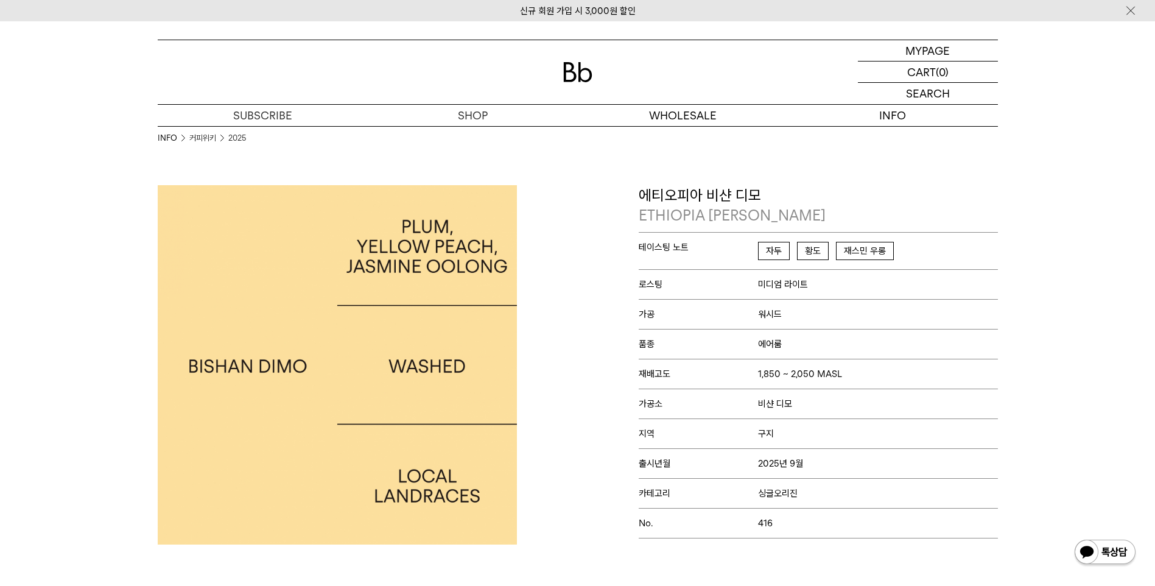
drag, startPoint x: 819, startPoint y: 358, endPoint x: 799, endPoint y: 347, distance: 23.2
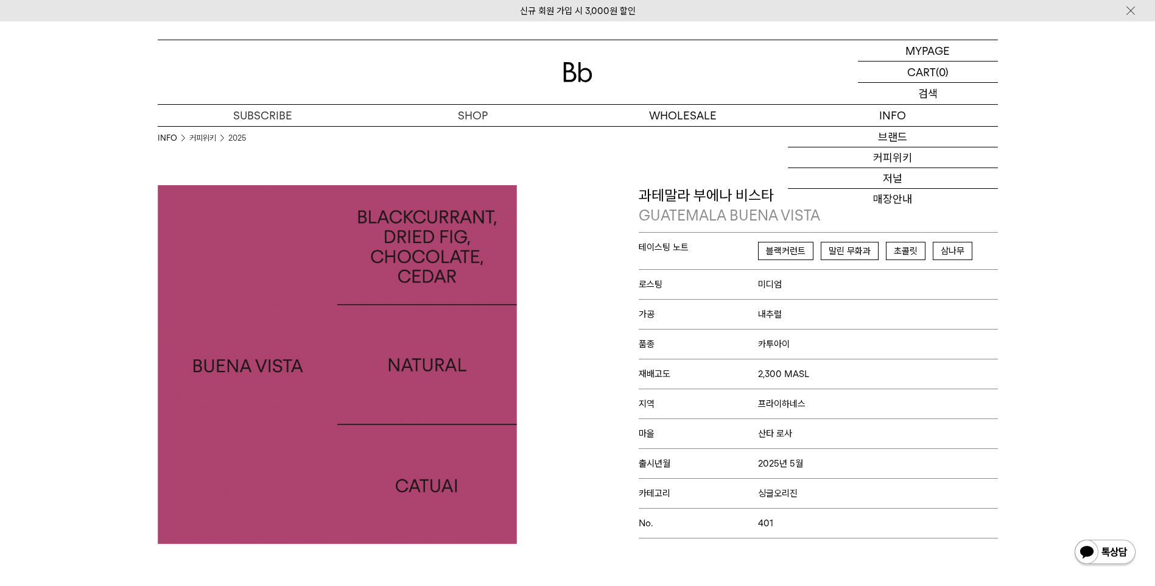
click at [946, 89] on div "SEARCH 검색" at bounding box center [928, 93] width 140 height 21
click at [913, 96] on input "text" at bounding box center [928, 93] width 140 height 21
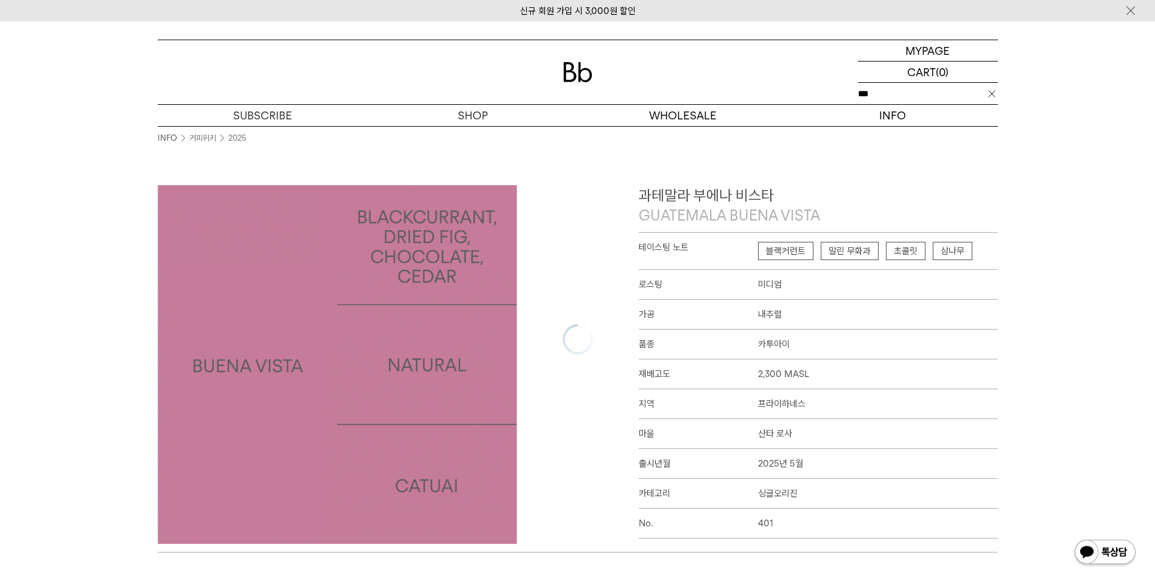
type input "***"
click input "**" at bounding box center [0, 0] width 0 height 0
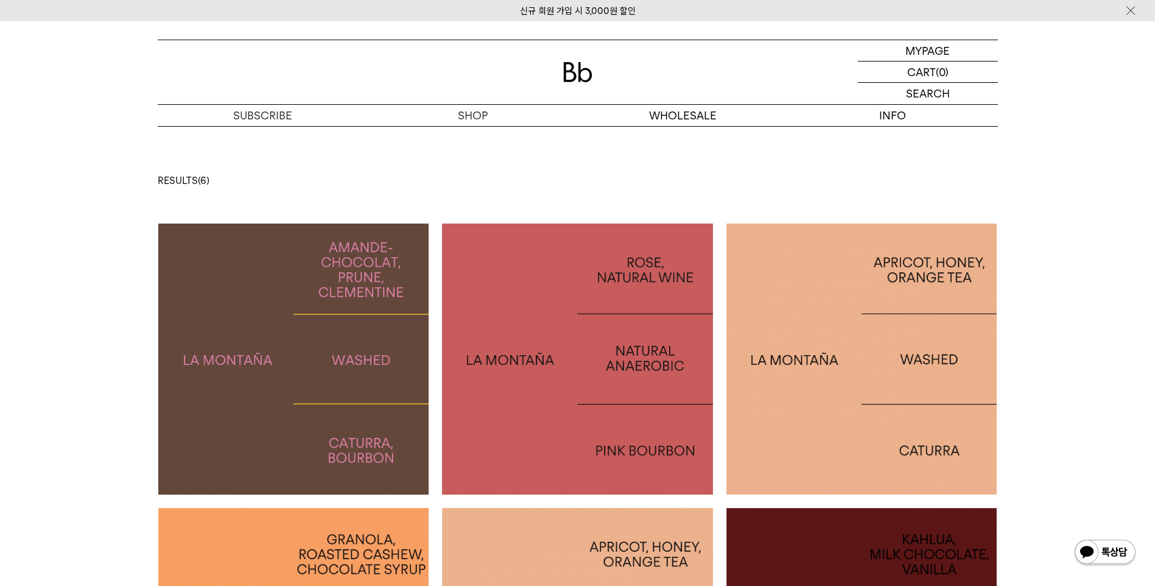
click at [316, 354] on img at bounding box center [293, 359] width 271 height 271
drag, startPoint x: 570, startPoint y: 328, endPoint x: 564, endPoint y: 328, distance: 6.1
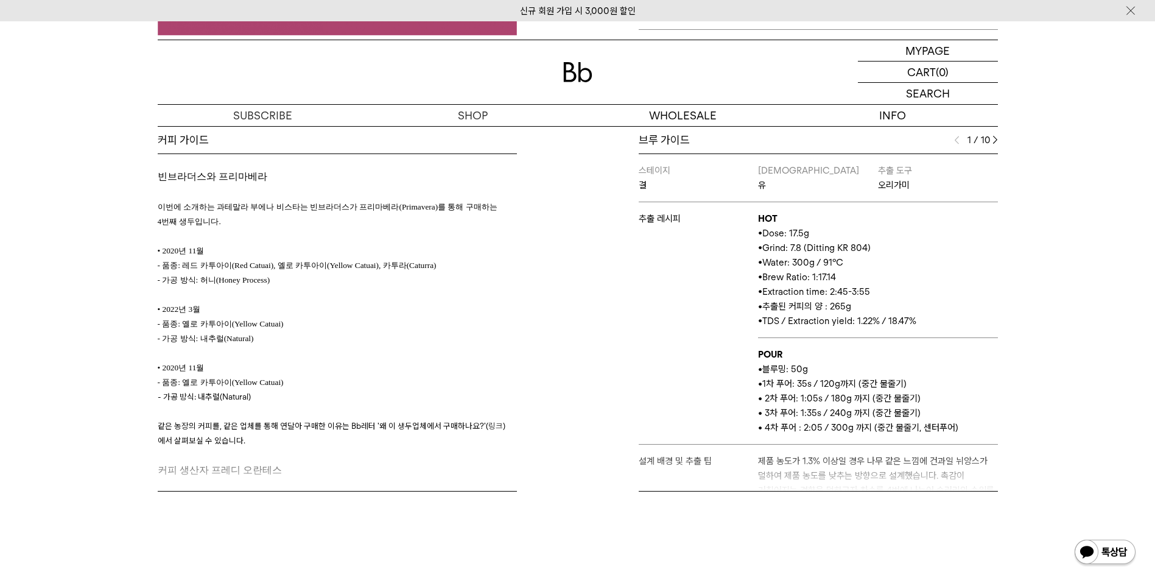
scroll to position [487, 0]
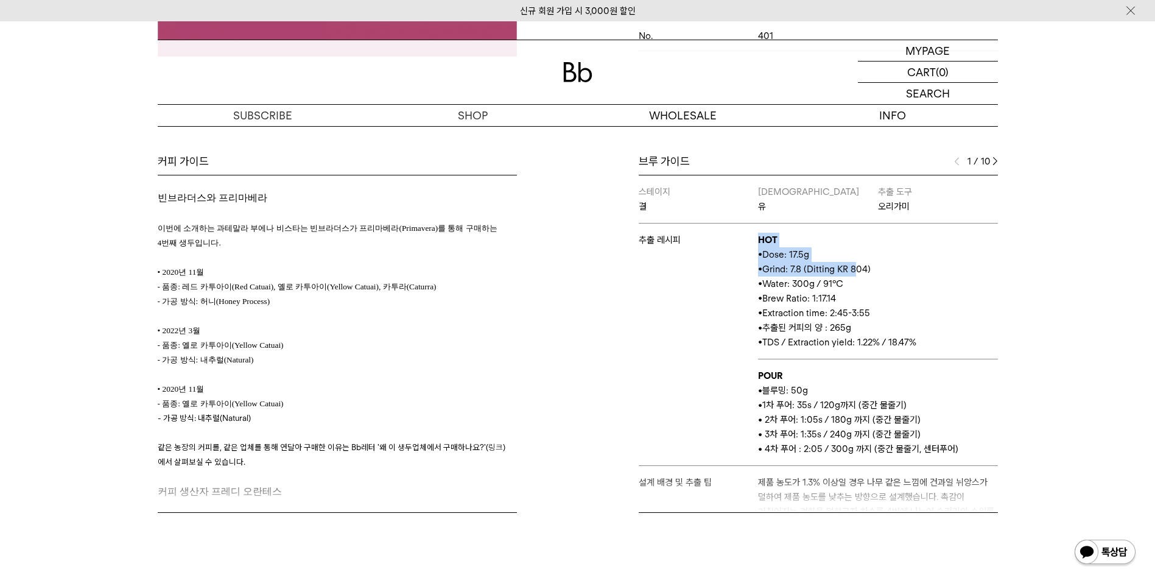
drag, startPoint x: 754, startPoint y: 268, endPoint x: 855, endPoint y: 273, distance: 101.2
click at [855, 273] on tr "추출 레시피 HOT • Dose: 17.5g • Grind: 7.8 (Ditting KR 804) • Water: 300g / 91°C • B…" at bounding box center [818, 292] width 359 height 136
drag, startPoint x: 855, startPoint y: 273, endPoint x: 909, endPoint y: 315, distance: 68.2
click at [909, 315] on p "• Extraction time: 2:45-3:55" at bounding box center [877, 313] width 239 height 15
drag, startPoint x: 812, startPoint y: 270, endPoint x: 865, endPoint y: 270, distance: 53.6
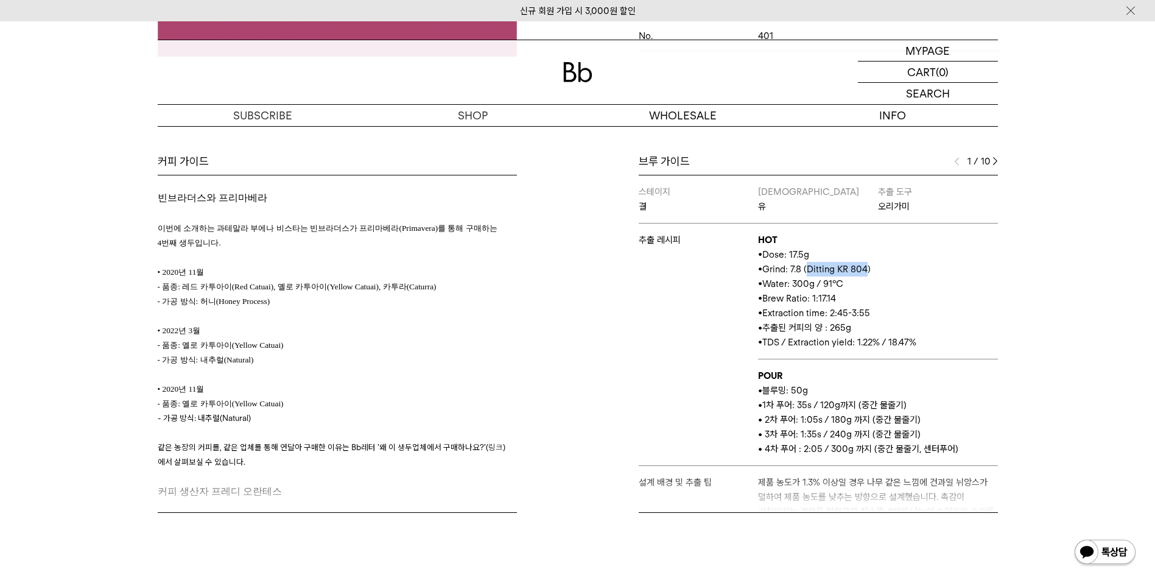
click at [865, 270] on span "Grind: 7.8 (Ditting KR 804)" at bounding box center [816, 269] width 108 height 11
copy span "Ditting KR 804"
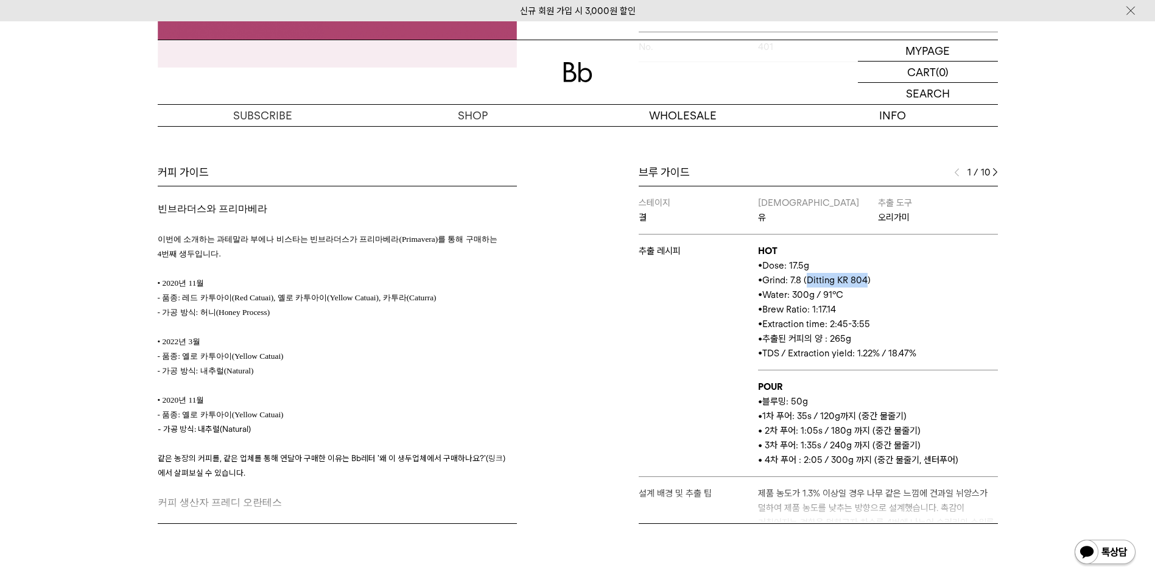
scroll to position [305, 0]
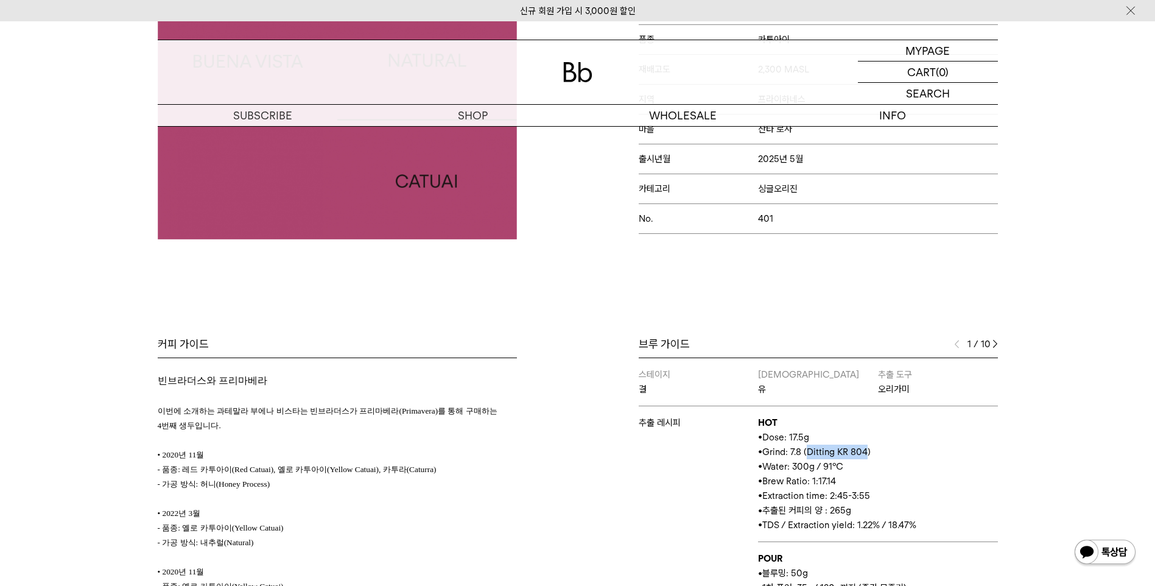
click at [995, 343] on img at bounding box center [995, 344] width 5 height 9
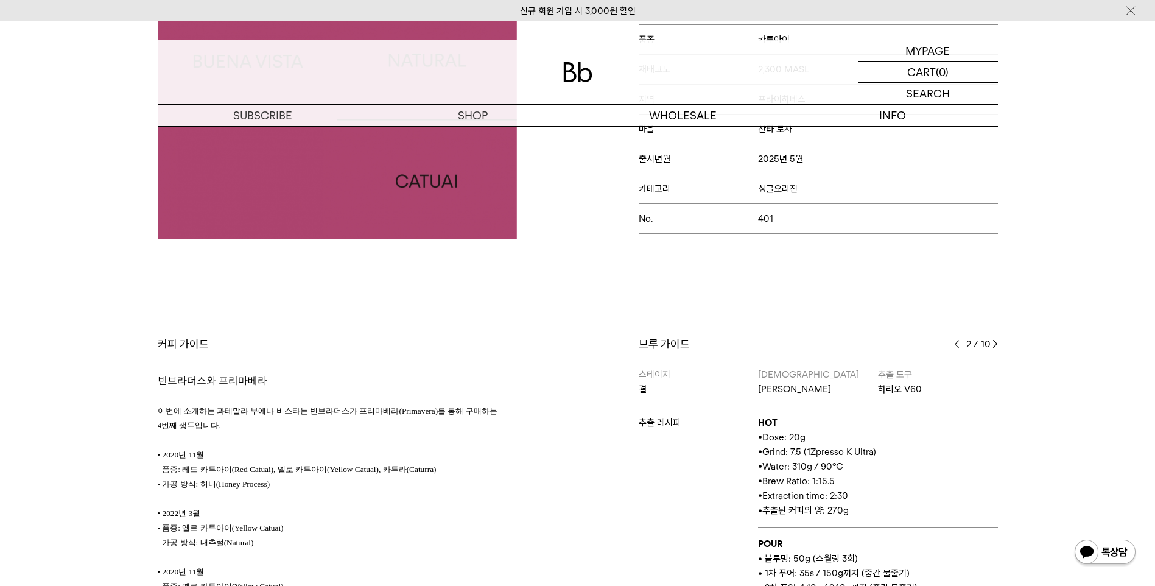
click at [998, 343] on img at bounding box center [995, 344] width 5 height 9
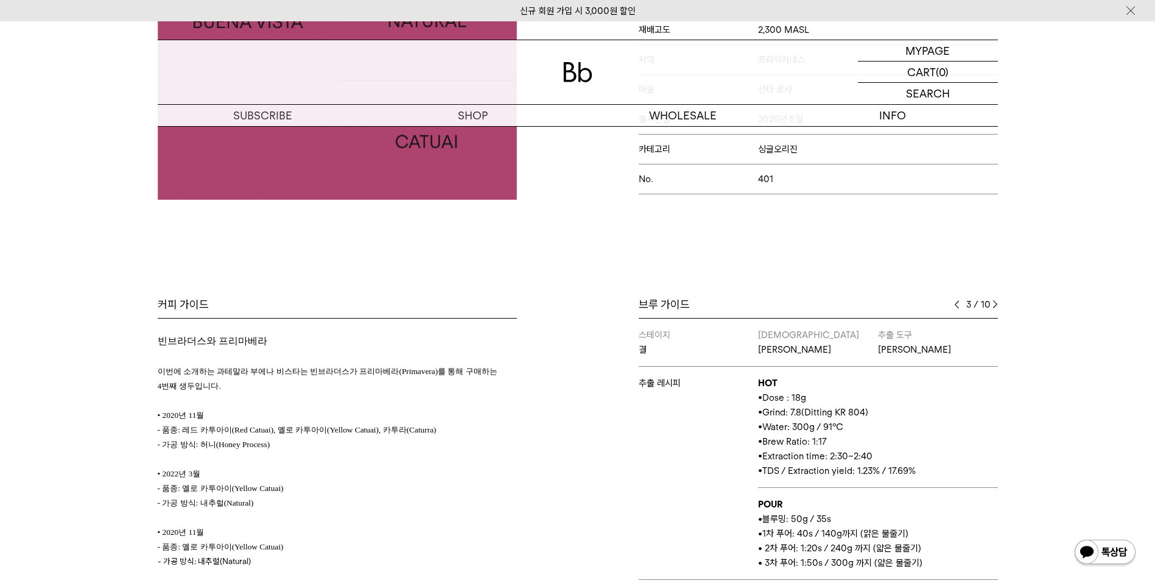
scroll to position [365, 0]
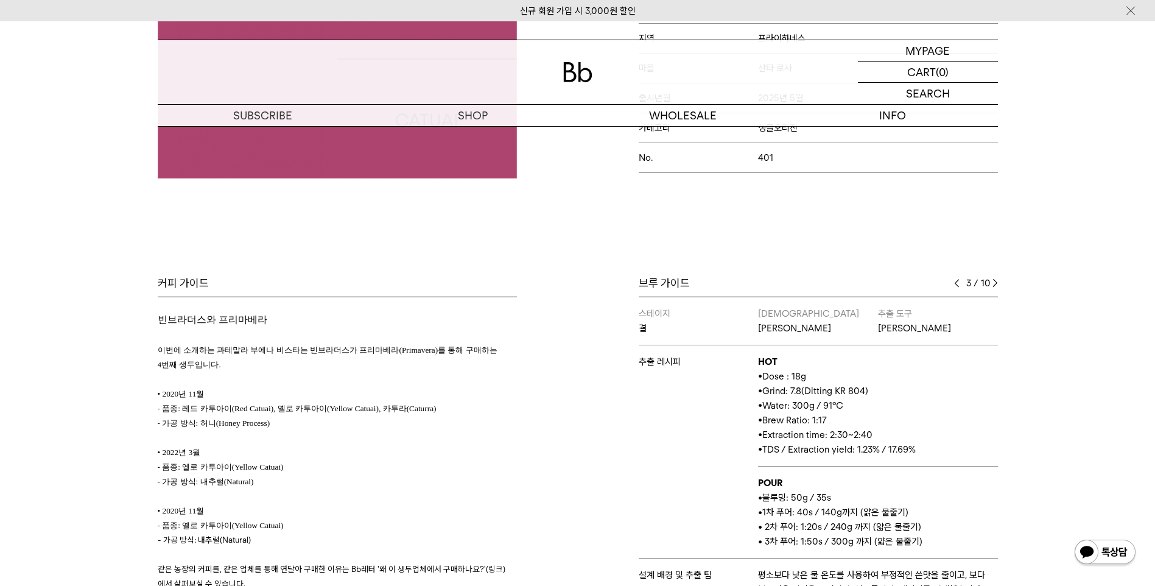
click at [995, 283] on img at bounding box center [995, 283] width 5 height 9
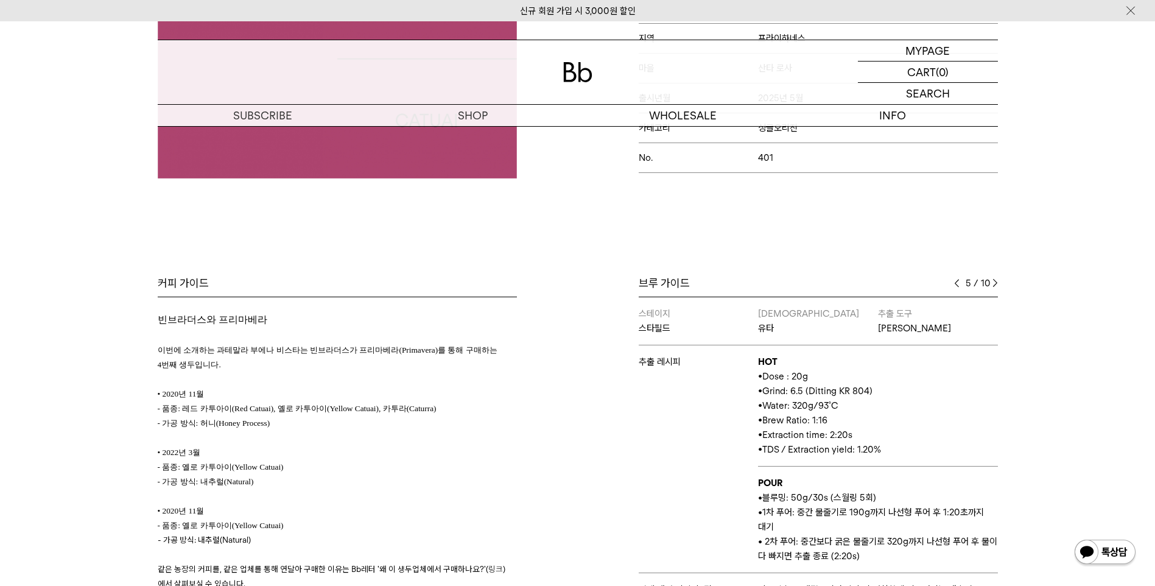
click at [995, 283] on img at bounding box center [995, 283] width 5 height 9
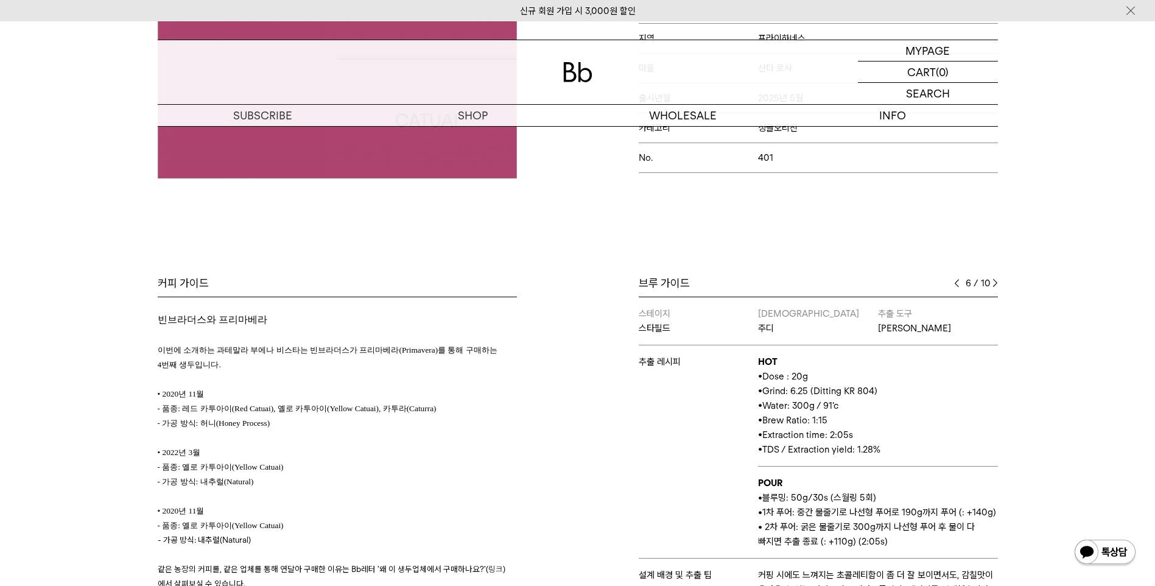
click at [995, 283] on img at bounding box center [995, 283] width 5 height 9
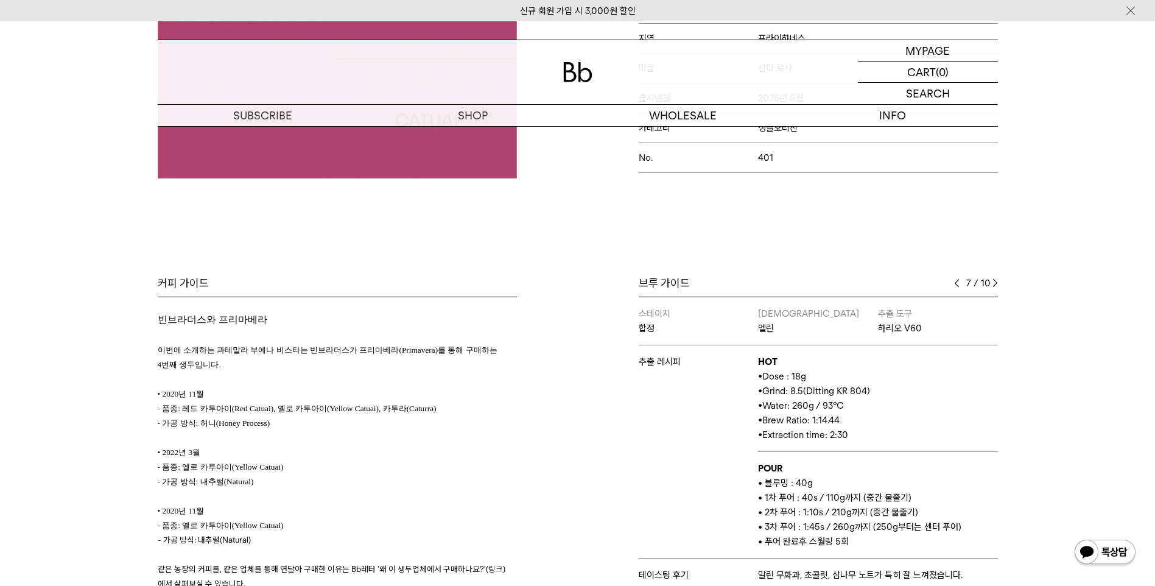
click at [995, 283] on img at bounding box center [995, 283] width 5 height 9
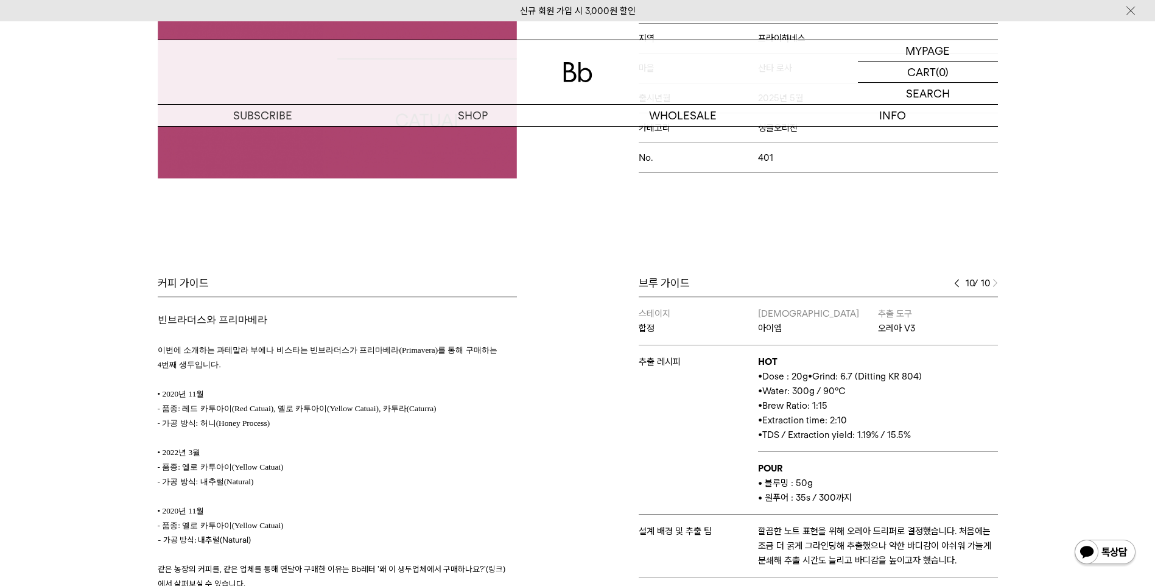
click at [956, 284] on img at bounding box center [956, 283] width 5 height 9
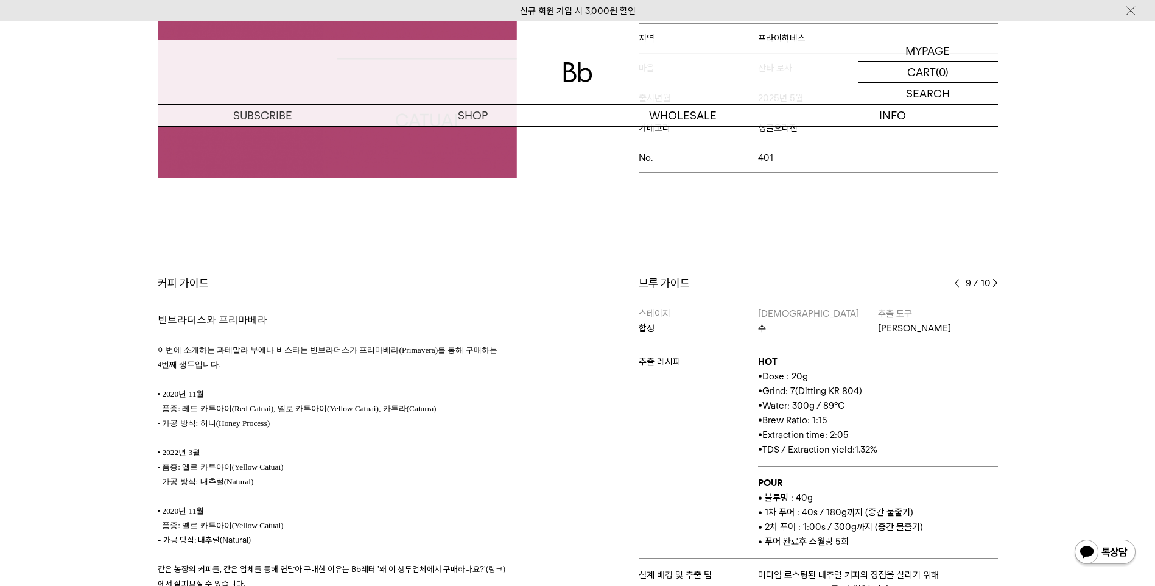
click at [956, 284] on img at bounding box center [956, 283] width 5 height 9
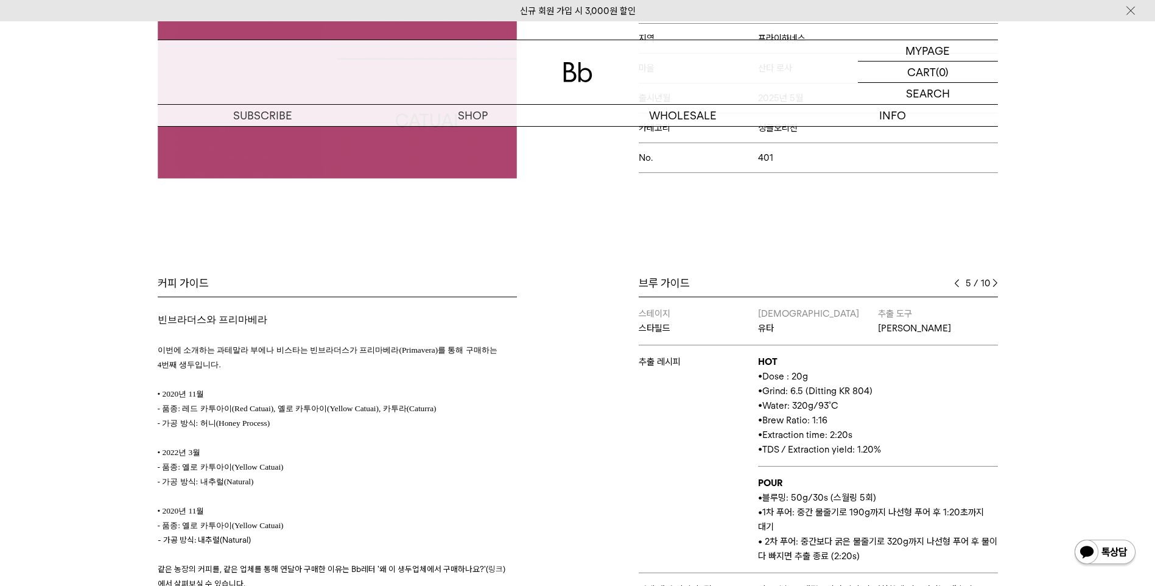
click at [956, 284] on img at bounding box center [956, 283] width 5 height 9
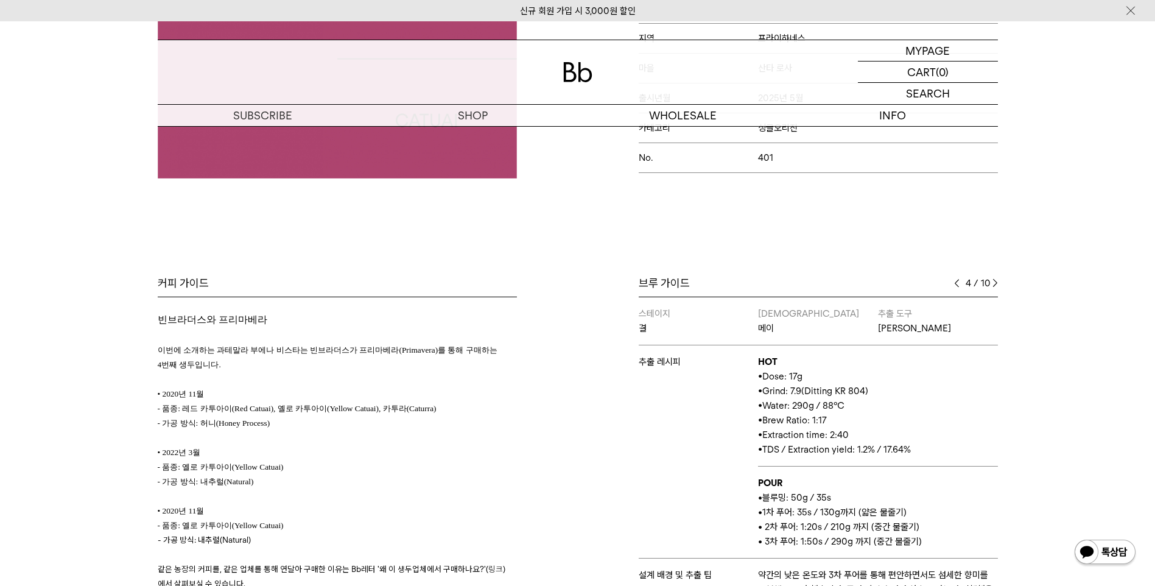
click at [956, 284] on img at bounding box center [956, 283] width 5 height 9
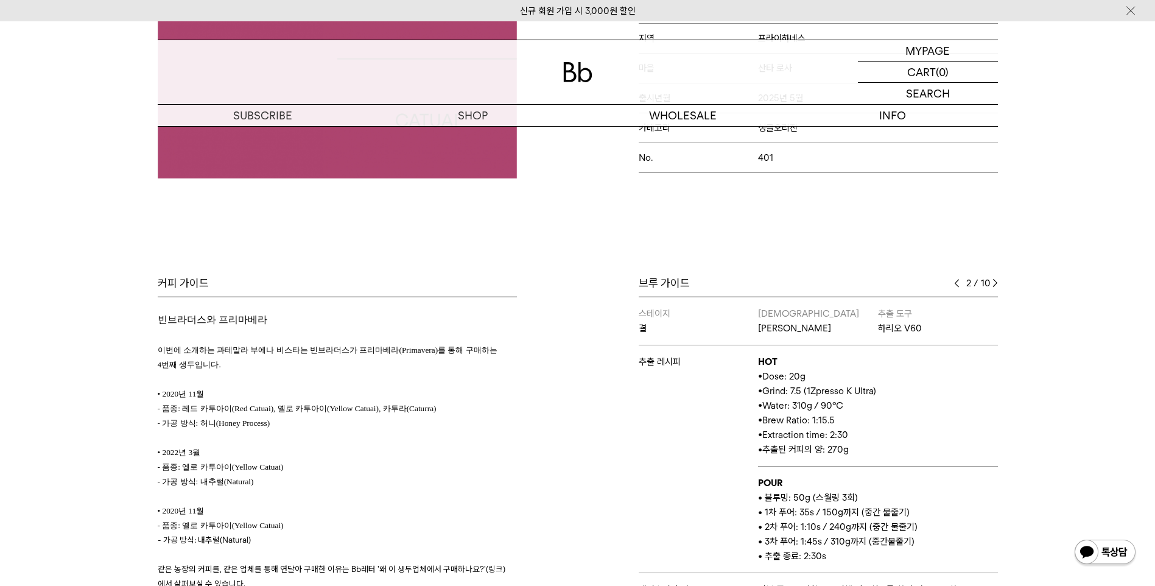
click at [958, 279] on img at bounding box center [956, 283] width 5 height 9
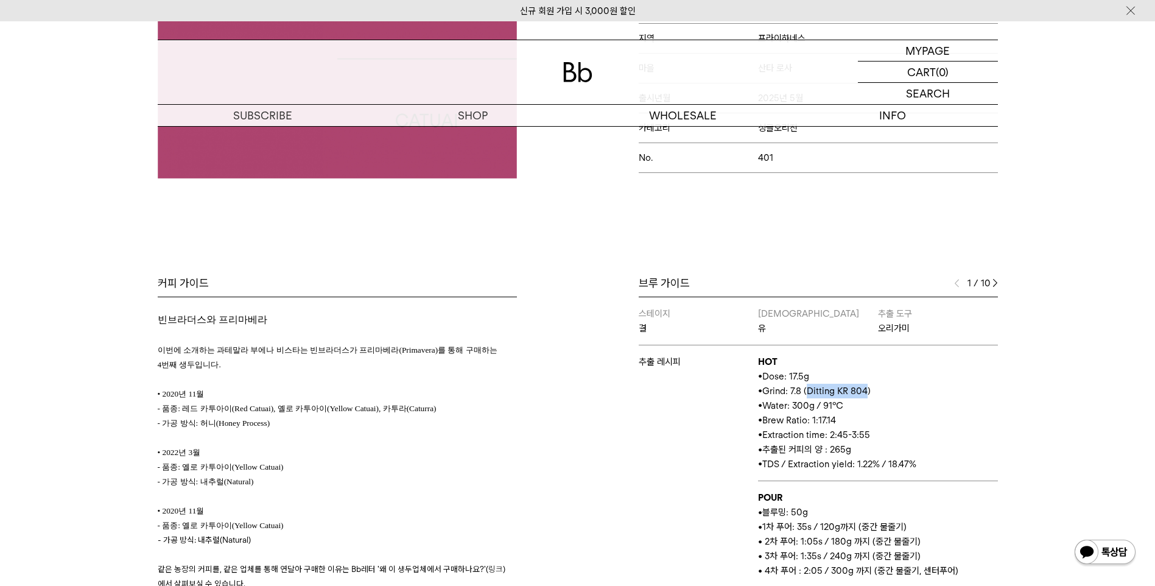
click at [995, 280] on img at bounding box center [995, 283] width 5 height 9
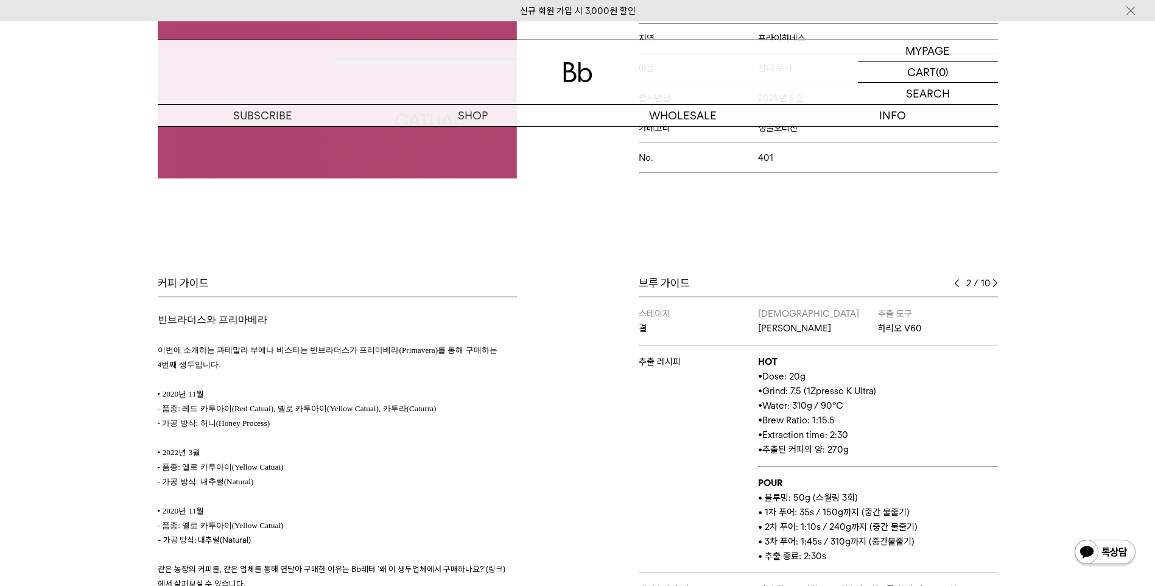
click at [995, 280] on img at bounding box center [995, 283] width 5 height 9
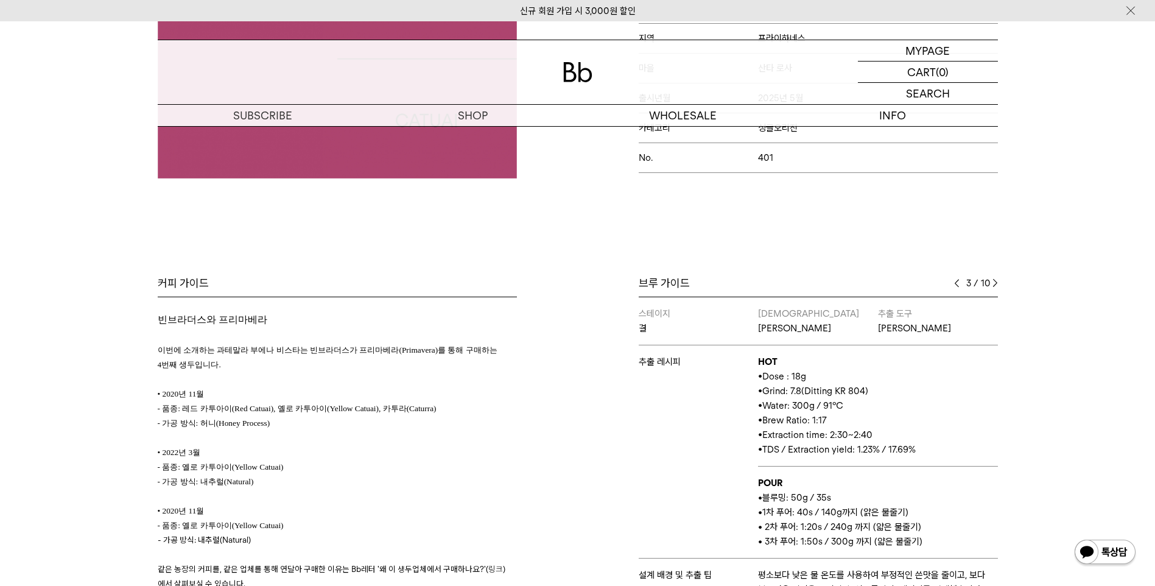
click at [958, 281] on img at bounding box center [956, 283] width 5 height 9
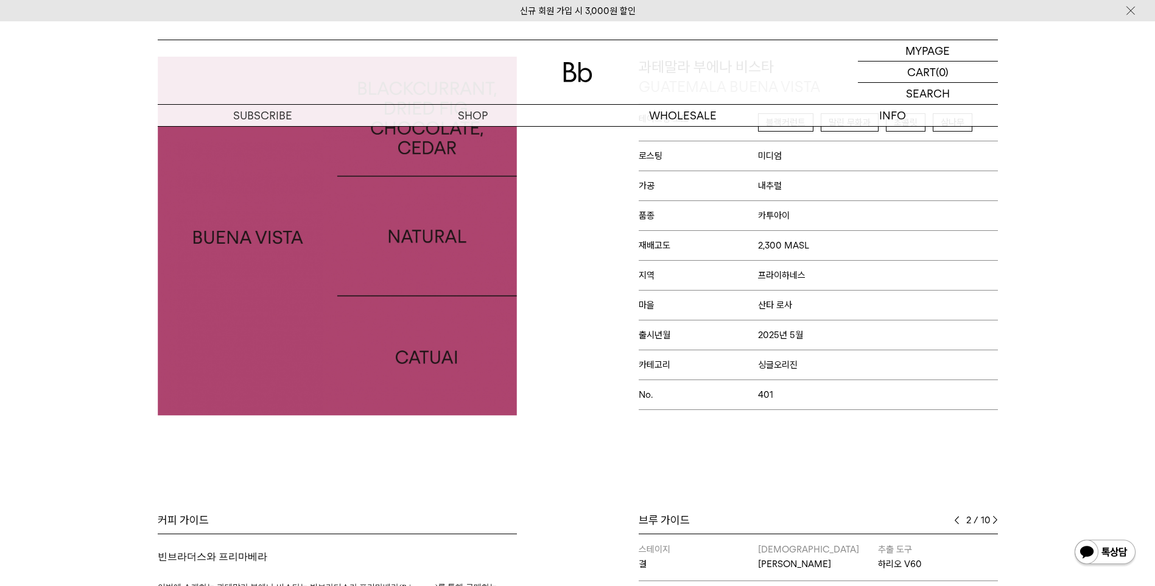
scroll to position [61, 0]
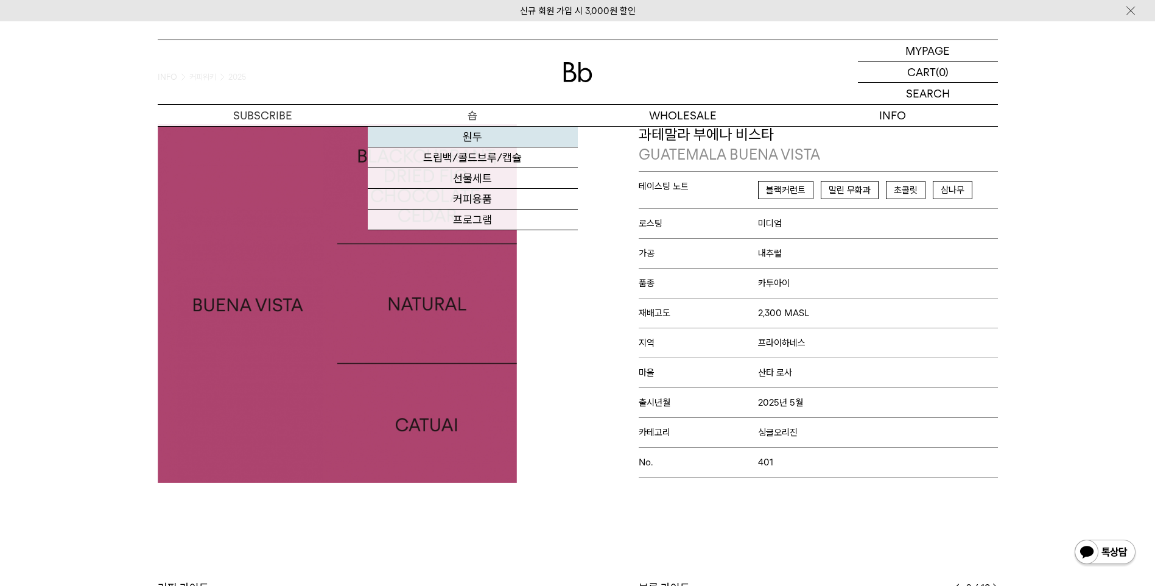
click at [476, 135] on link "원두" at bounding box center [473, 137] width 210 height 21
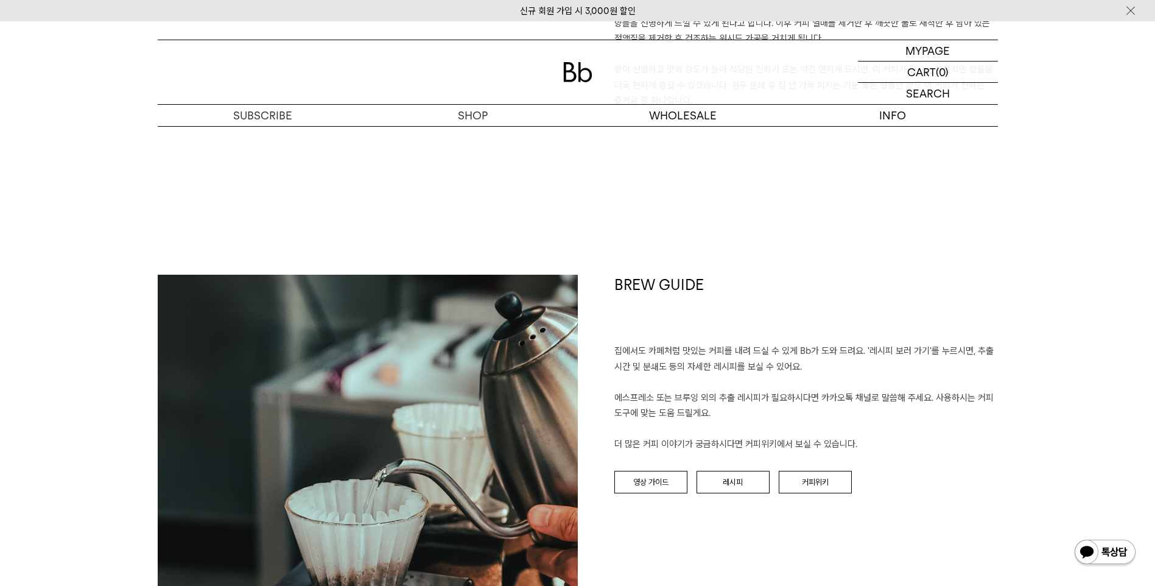
scroll to position [1157, 0]
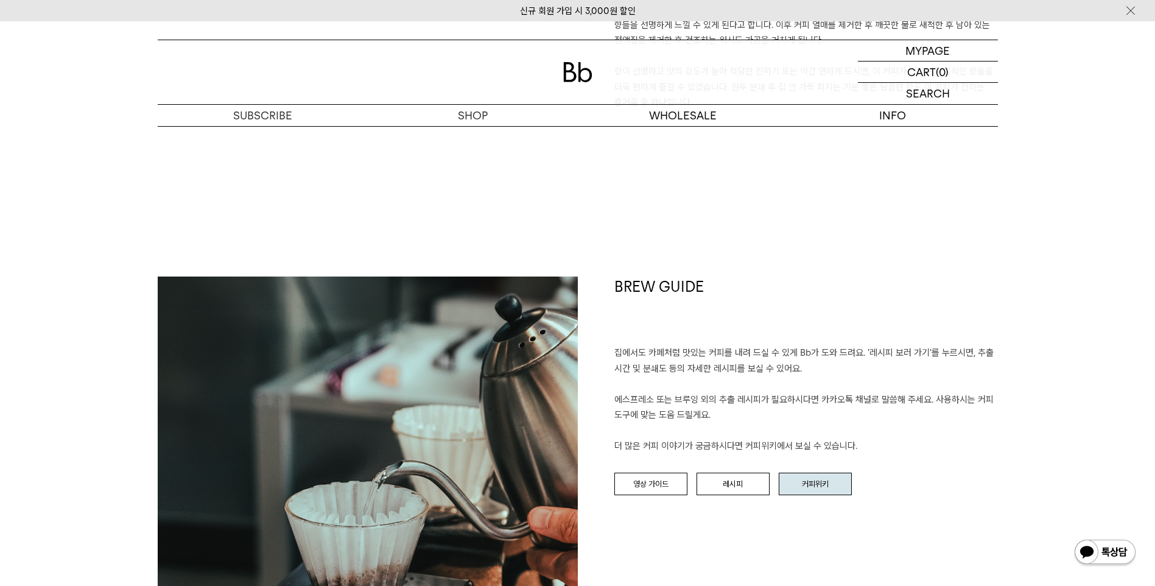
click at [835, 471] on div "BREW GUIDE 집에서도 카페처럼 맛있는 커피를 내려 드실 ﻿수 있게 Bb가 도와 드려요. '레시피 보러 가기'를 누르시면, 추출 시간 및…" at bounding box center [788, 486] width 420 height 420
drag, startPoint x: 837, startPoint y: 480, endPoint x: 873, endPoint y: 477, distance: 36.7
click at [837, 480] on link "커피위키" at bounding box center [815, 484] width 73 height 23
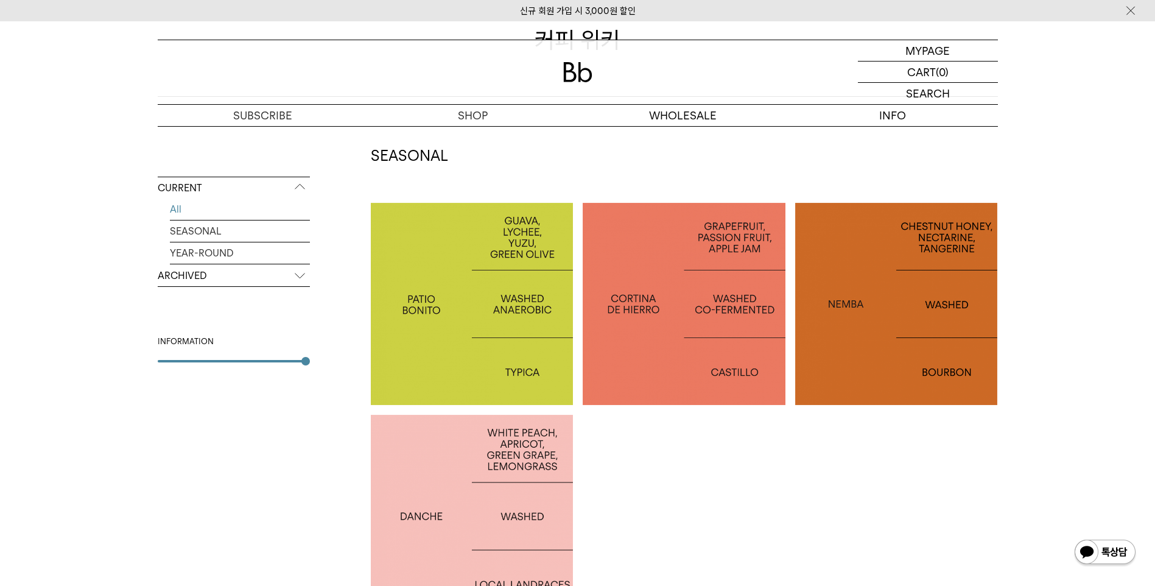
scroll to position [244, 0]
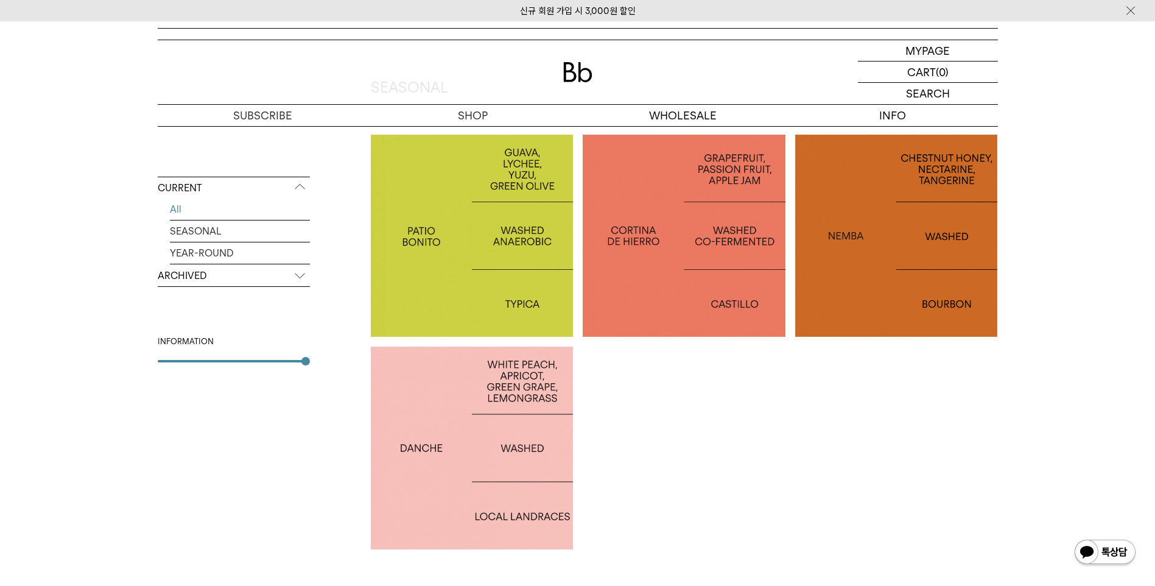
click at [850, 274] on div at bounding box center [896, 236] width 203 height 203
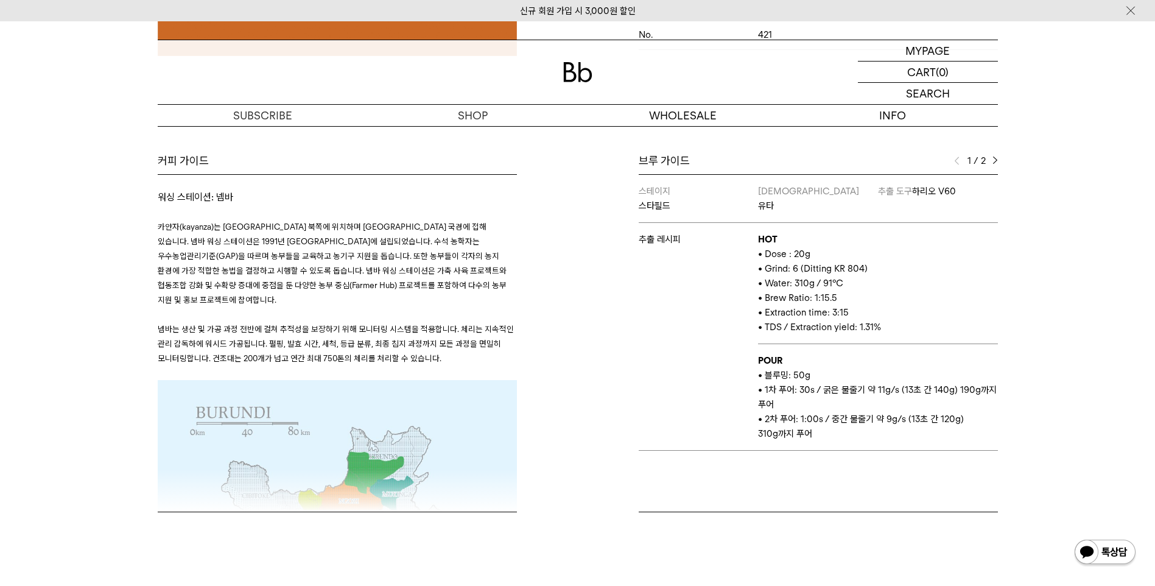
scroll to position [487, 0]
click at [995, 163] on img at bounding box center [995, 162] width 5 height 9
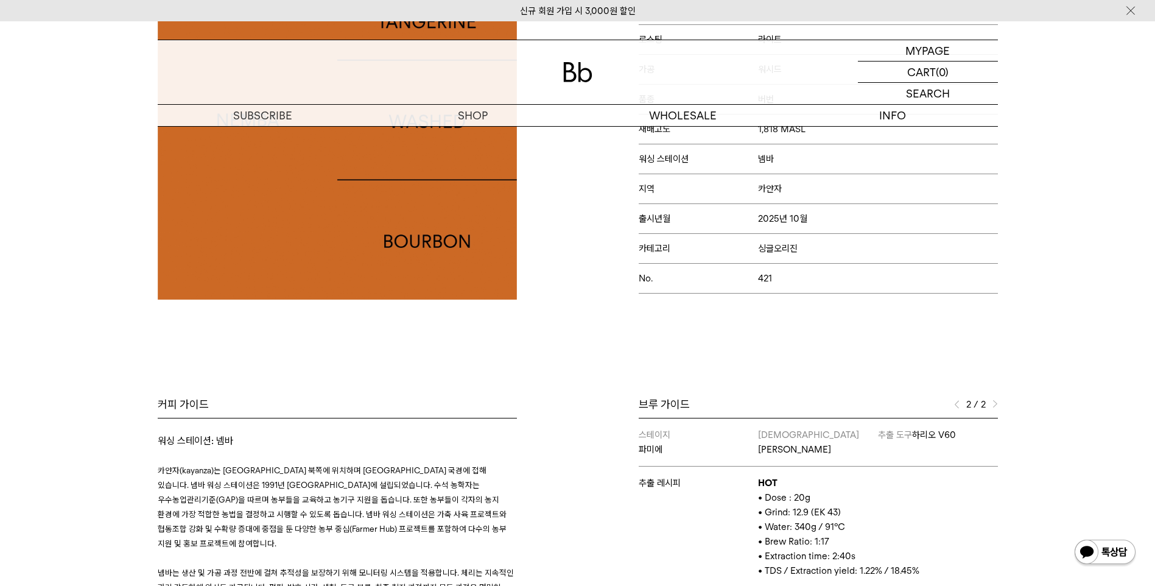
scroll to position [244, 0]
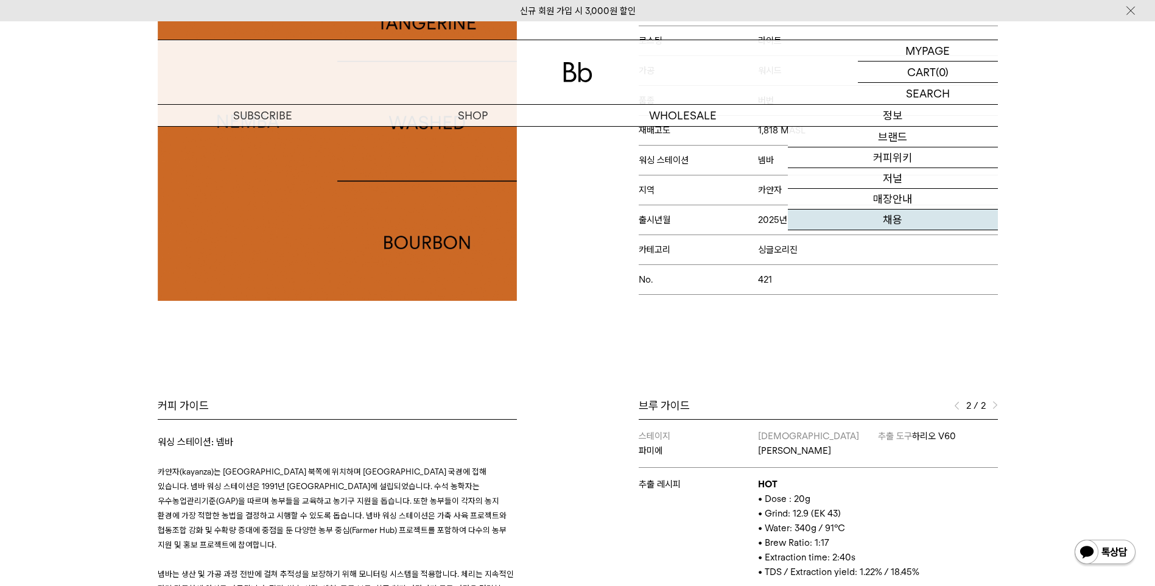
click at [913, 213] on link "채용" at bounding box center [893, 220] width 210 height 21
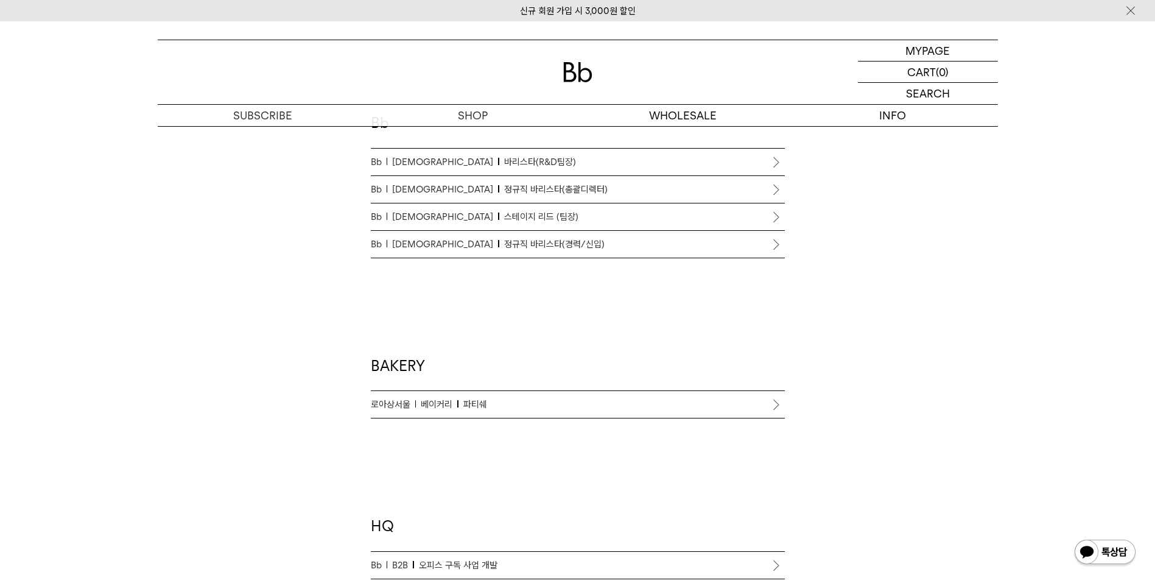
scroll to position [731, 0]
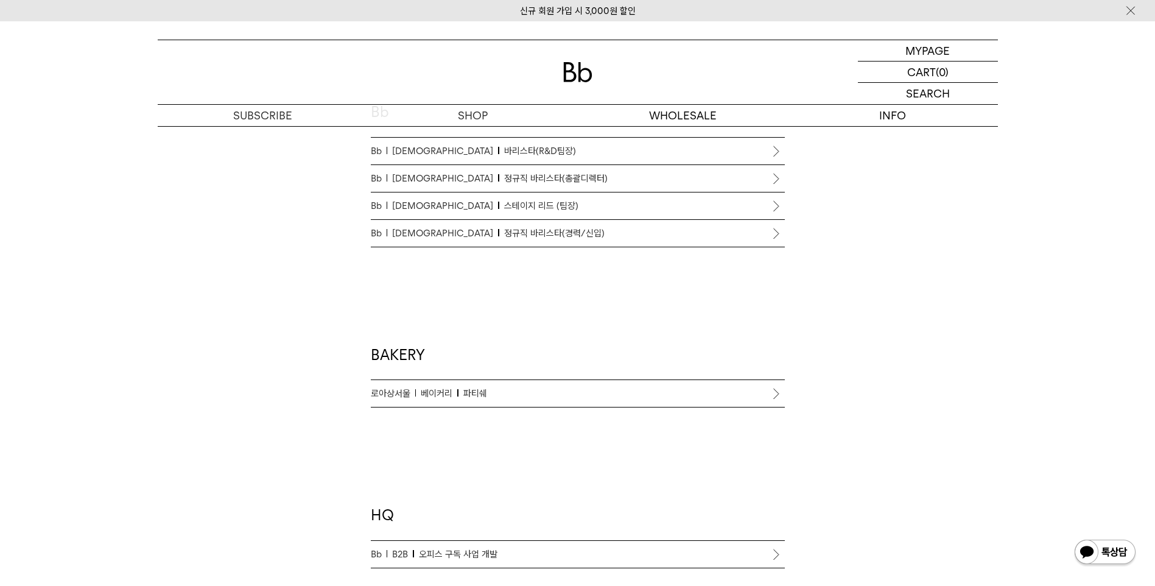
click at [727, 236] on p "Bb 바리스타 정규직 바리스타(경력/신입)" at bounding box center [578, 233] width 414 height 15
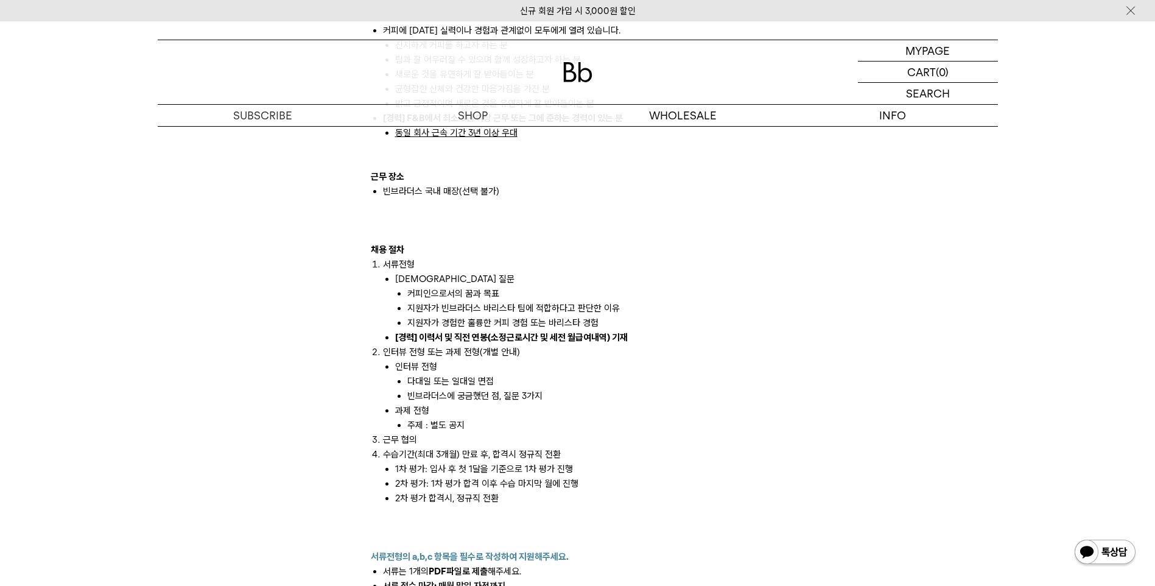
scroll to position [1218, 0]
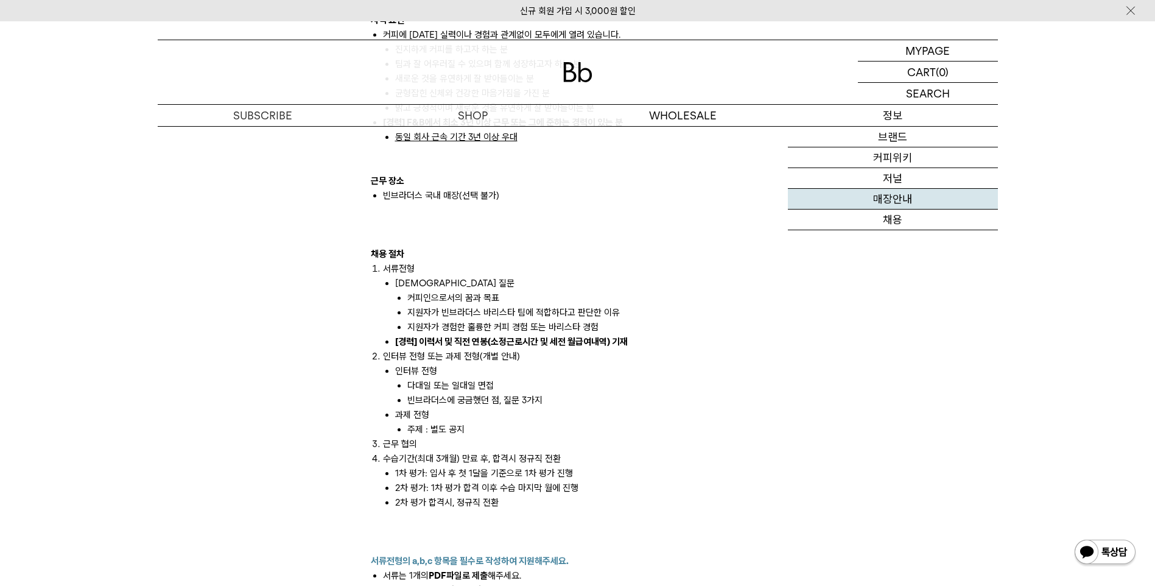
click at [904, 203] on link "매장안내" at bounding box center [893, 199] width 210 height 21
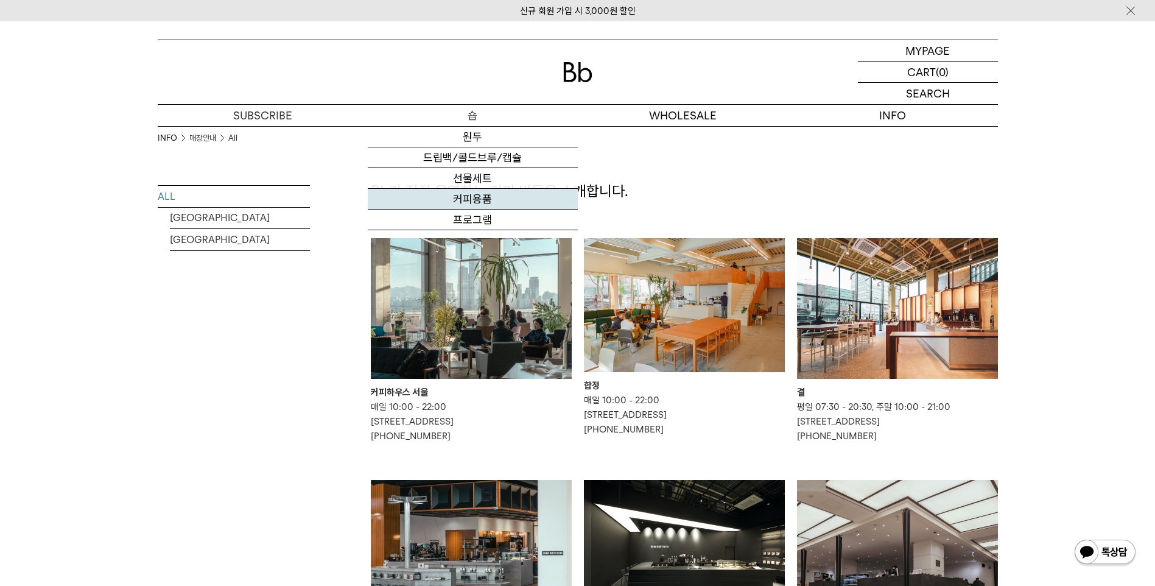
click at [482, 208] on link "커피용품" at bounding box center [473, 199] width 210 height 21
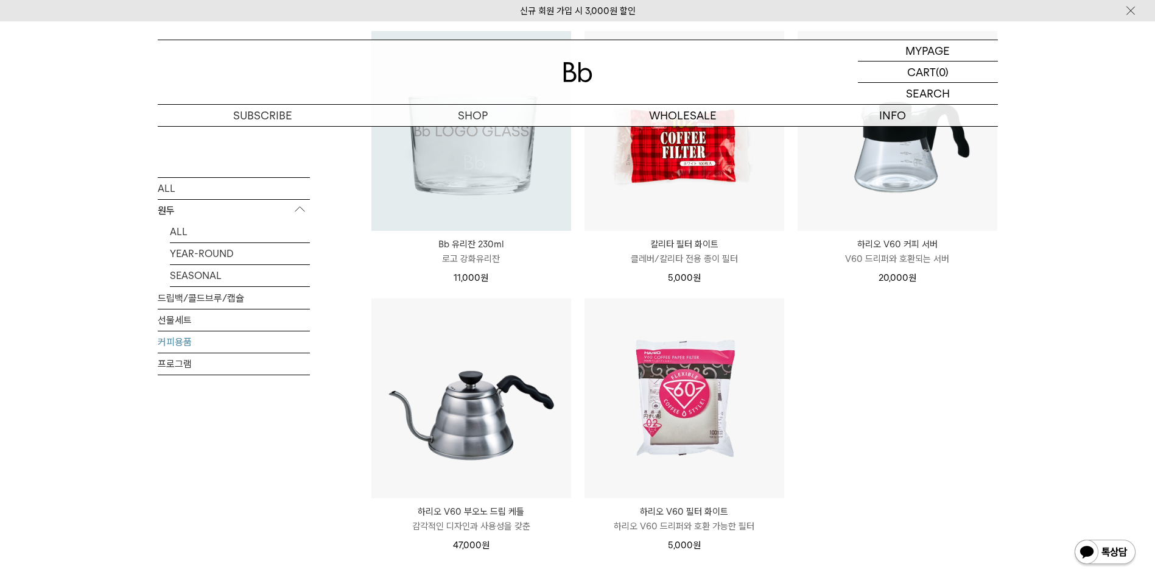
scroll to position [244, 0]
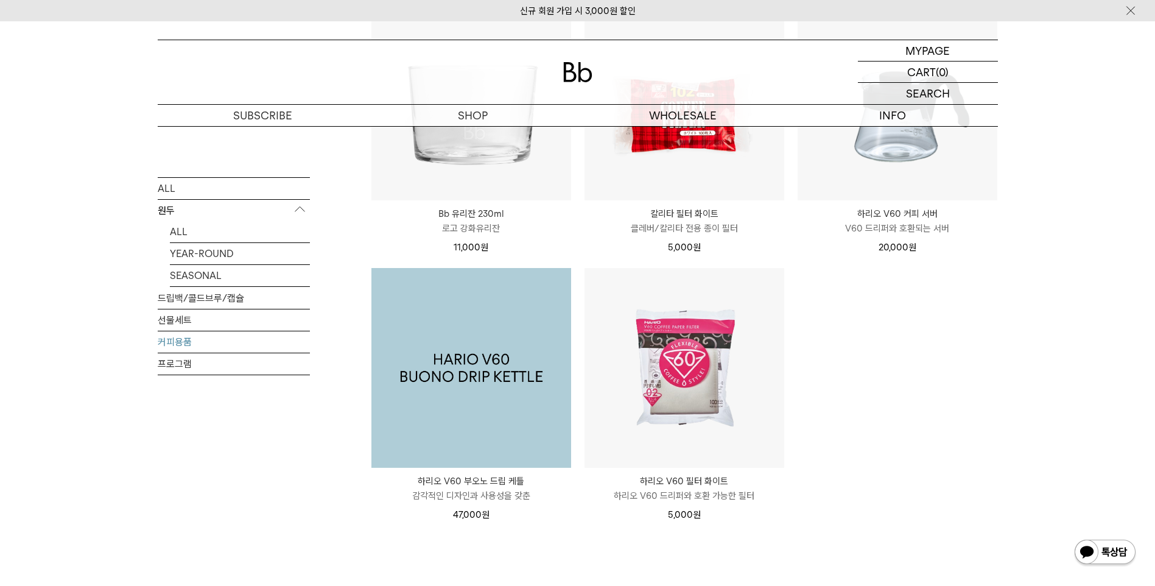
click at [484, 387] on img at bounding box center [471, 368] width 200 height 200
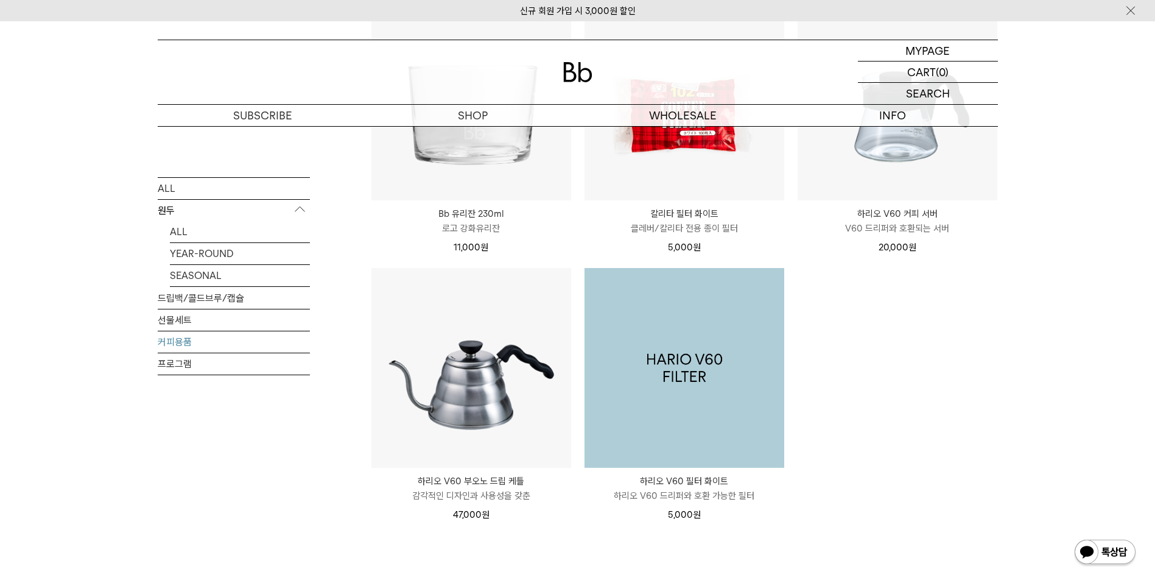
click at [692, 370] on img at bounding box center [685, 368] width 200 height 200
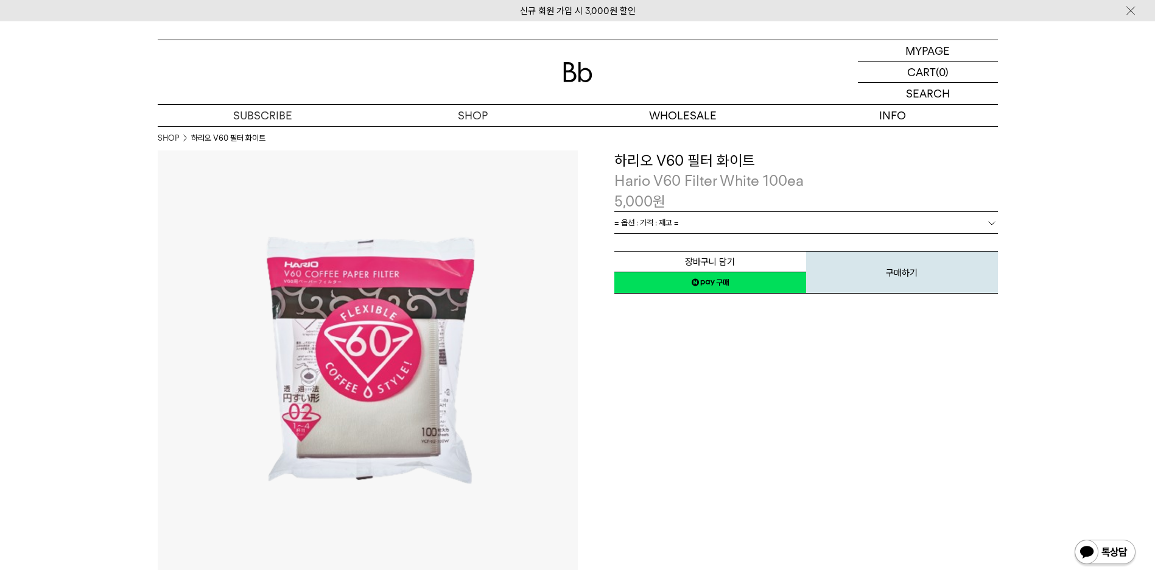
click at [683, 211] on div "5,000 원" at bounding box center [806, 201] width 384 height 21
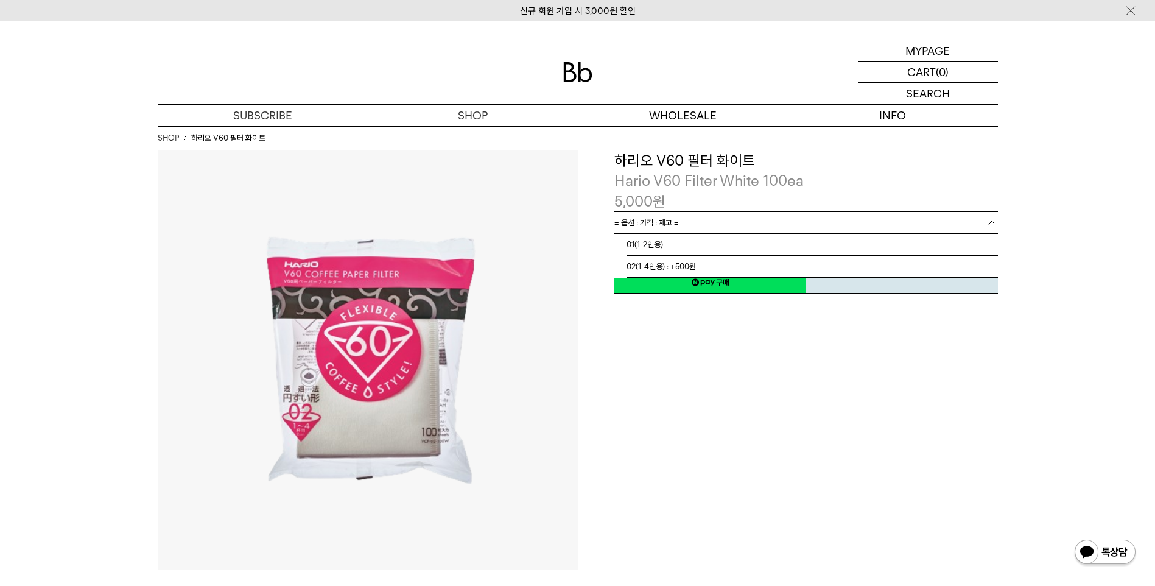
click at [681, 219] on link "= 옵션 : 가격 : 재고 =" at bounding box center [806, 222] width 384 height 21
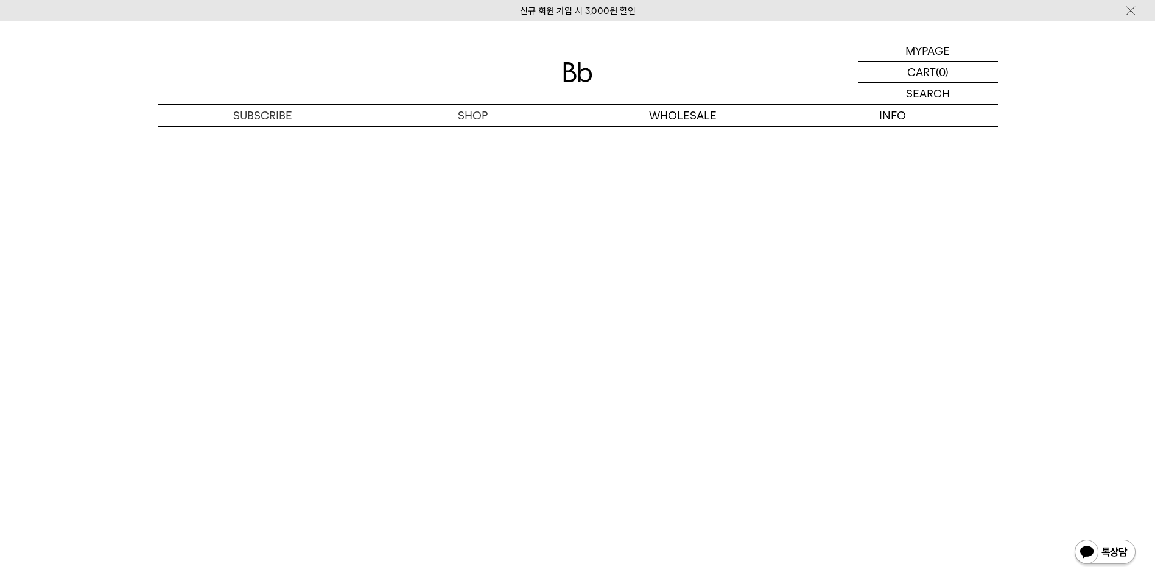
scroll to position [1766, 0]
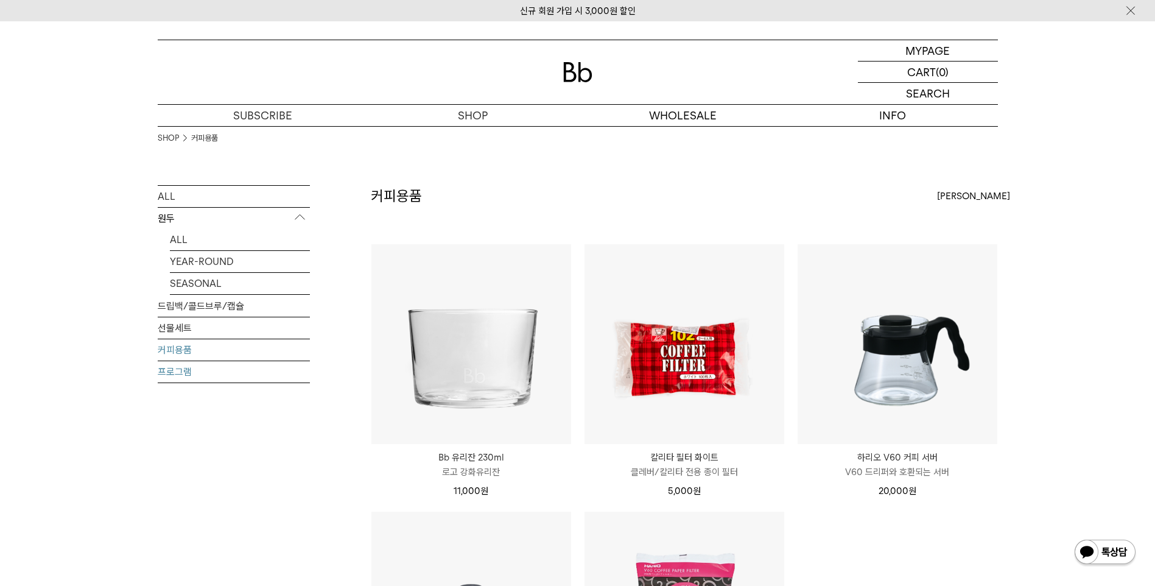
click at [200, 378] on link "프로그램" at bounding box center [234, 371] width 152 height 21
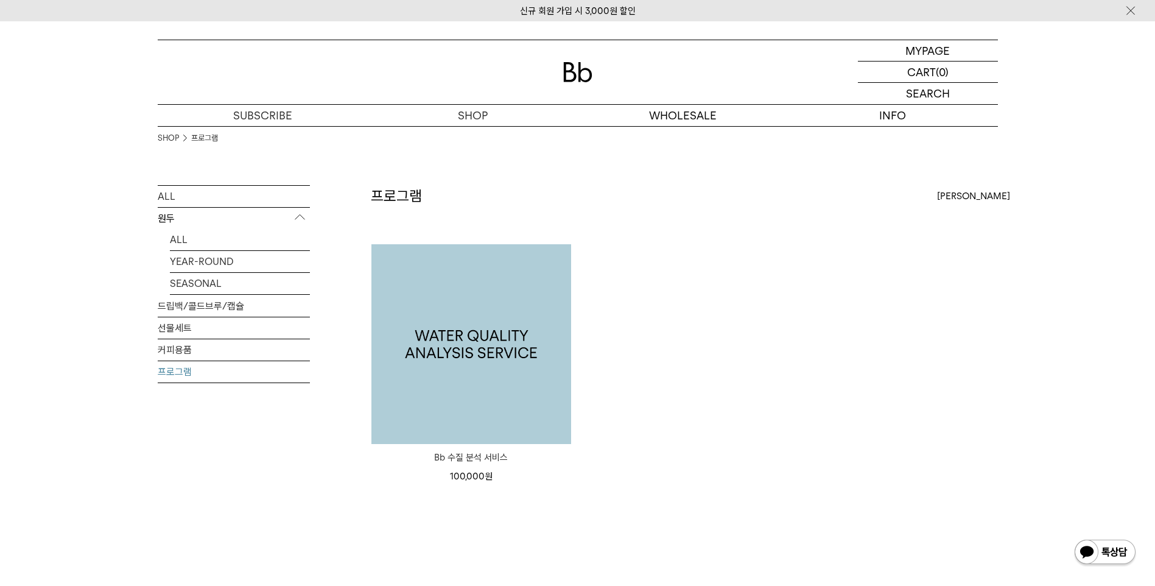
click at [503, 325] on img at bounding box center [471, 344] width 200 height 200
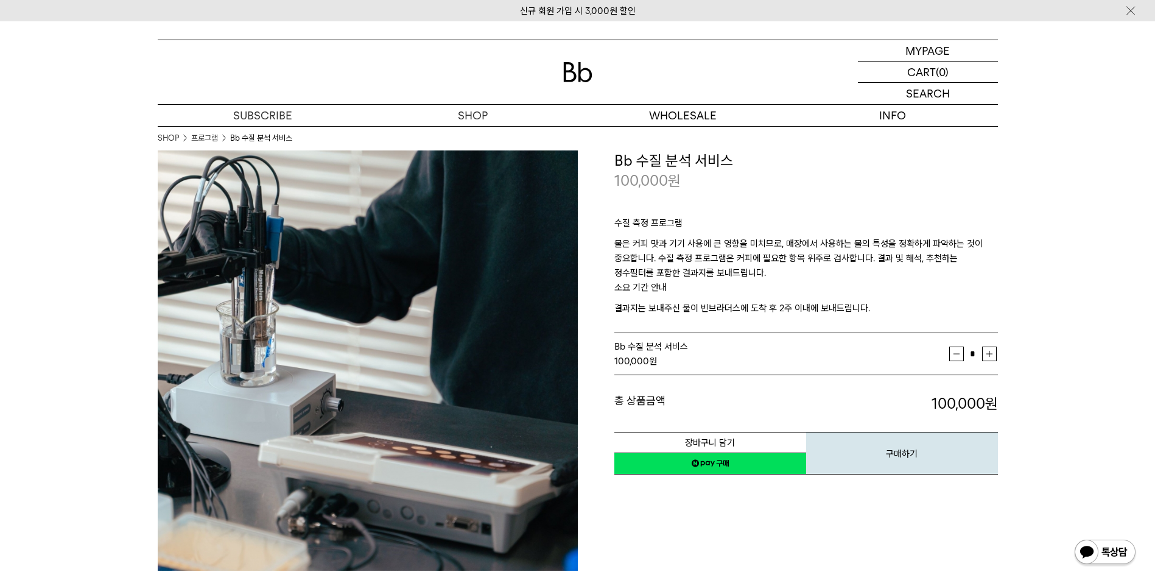
drag, startPoint x: 1087, startPoint y: 370, endPoint x: 1077, endPoint y: 367, distance: 11.0
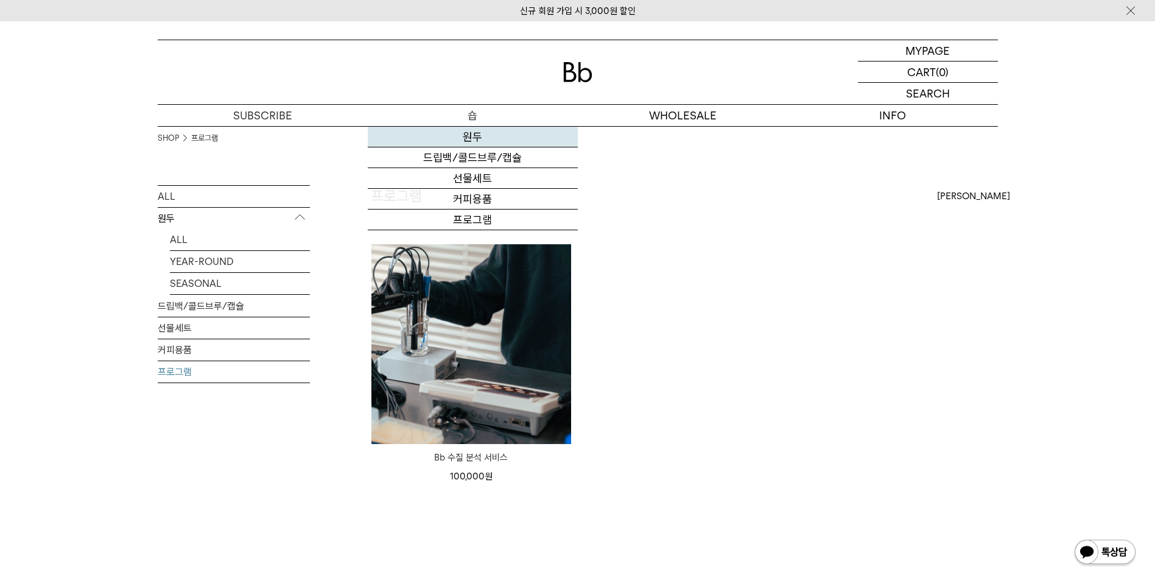
click at [479, 133] on link "원두" at bounding box center [473, 137] width 210 height 21
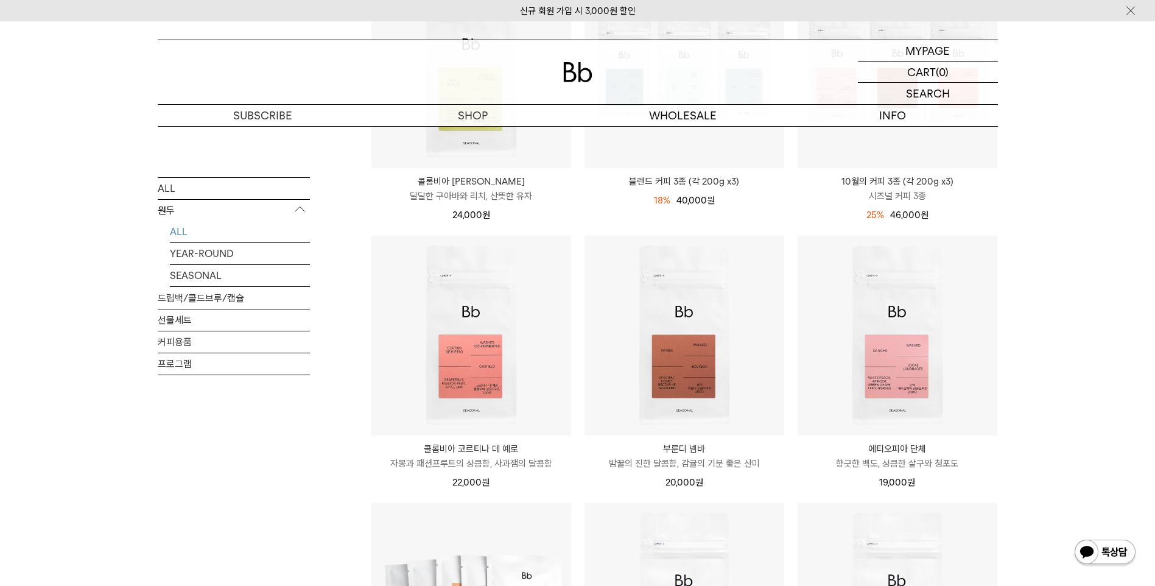
scroll to position [305, 0]
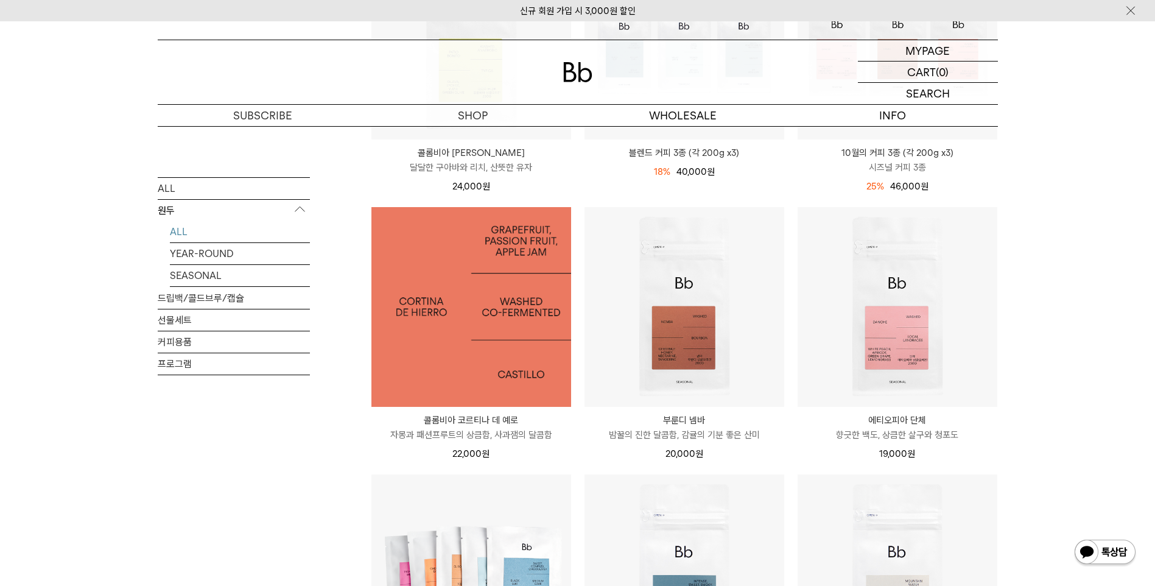
click at [513, 331] on img at bounding box center [471, 307] width 200 height 200
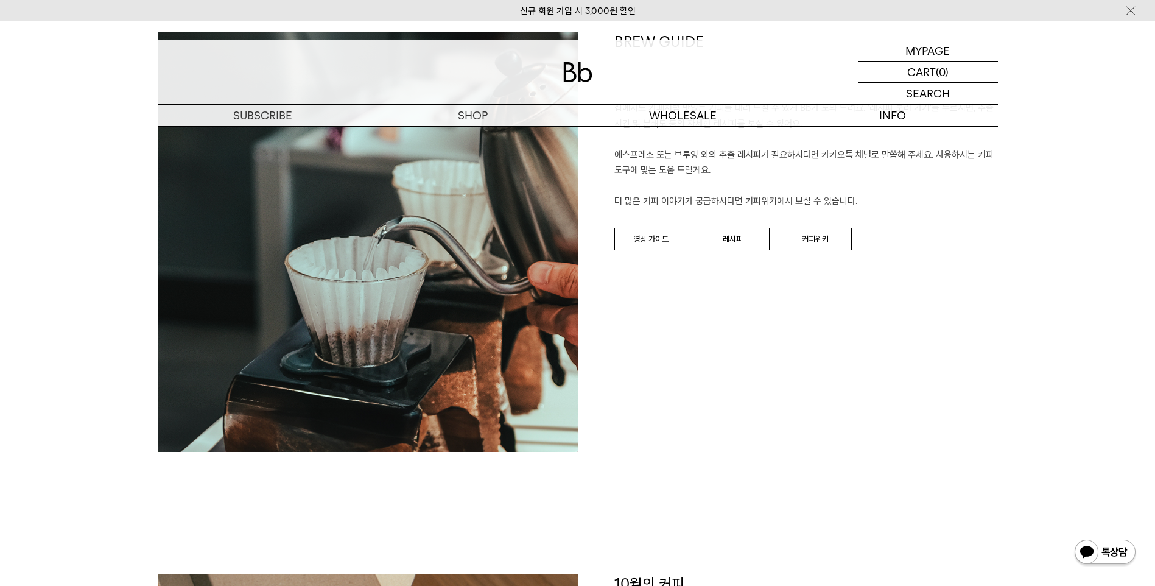
scroll to position [1401, 0]
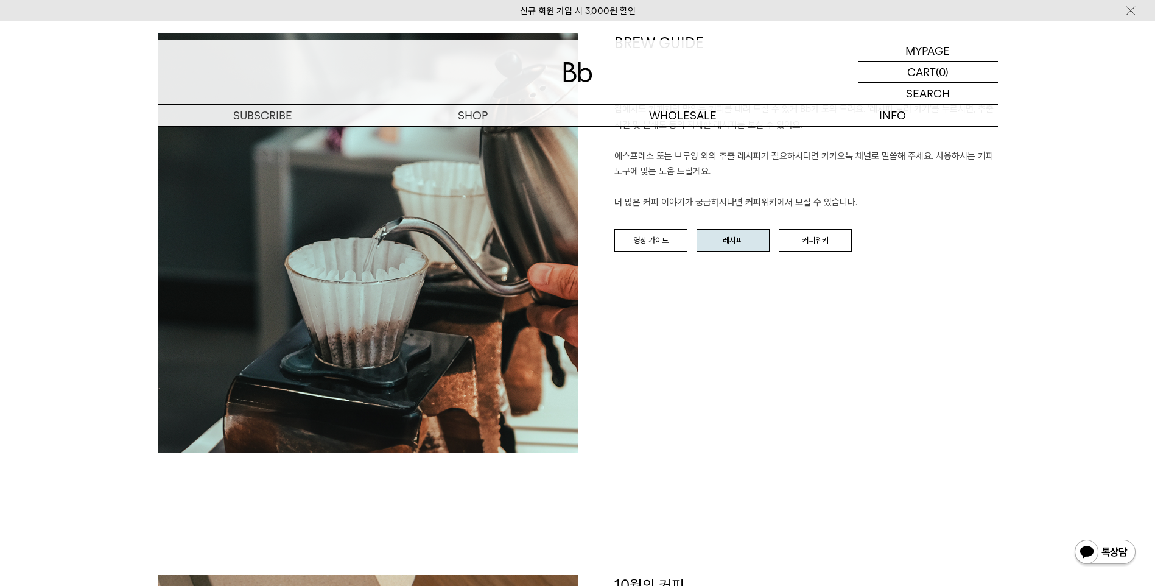
click at [745, 242] on link "레시피" at bounding box center [733, 240] width 73 height 23
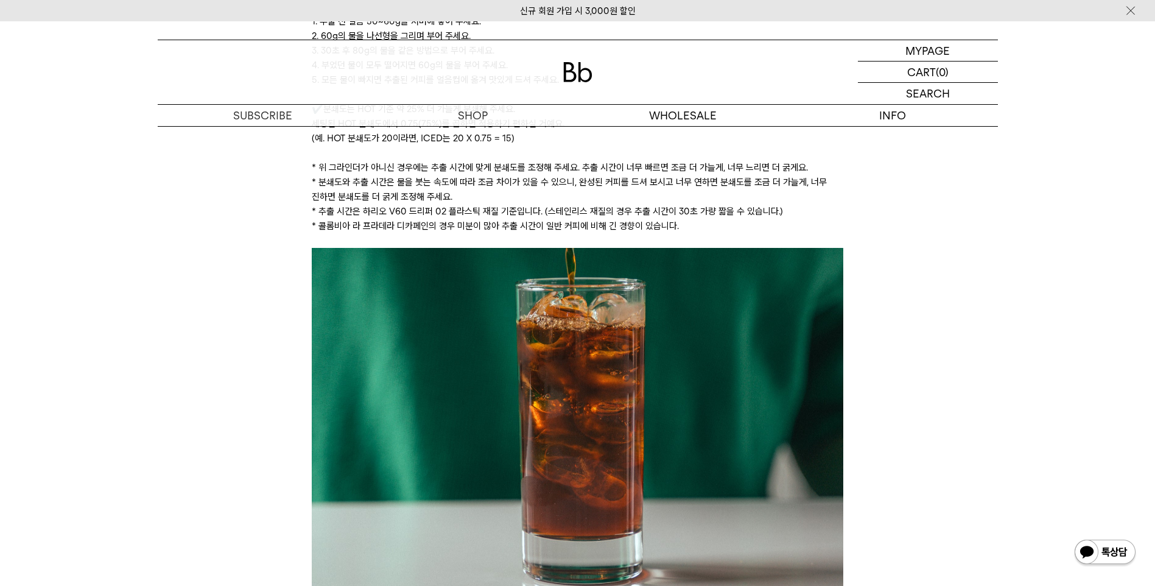
scroll to position [2314, 0]
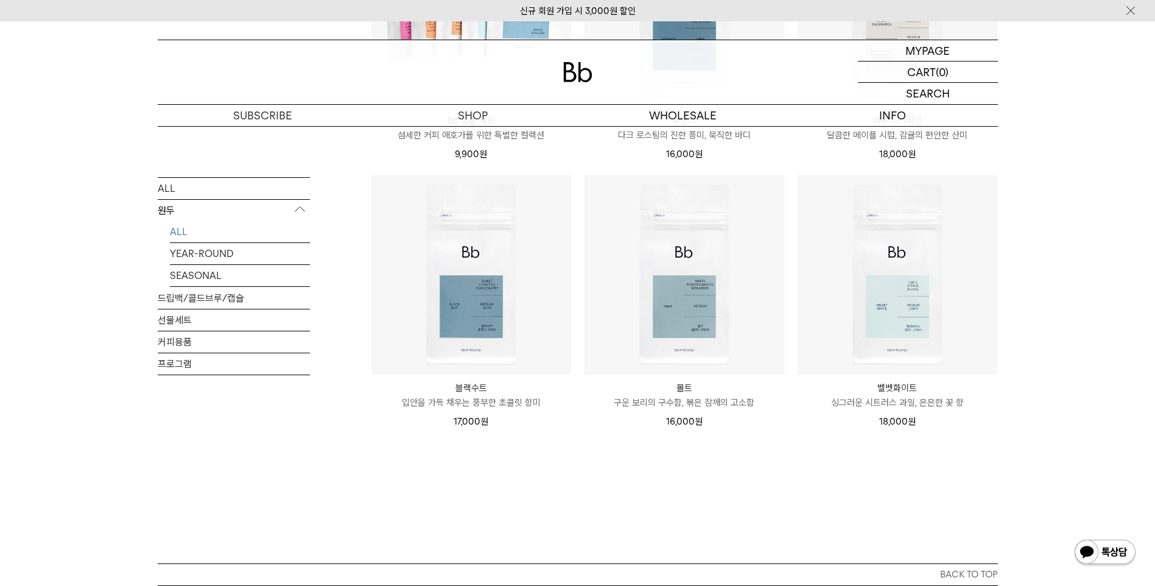
scroll to position [914, 0]
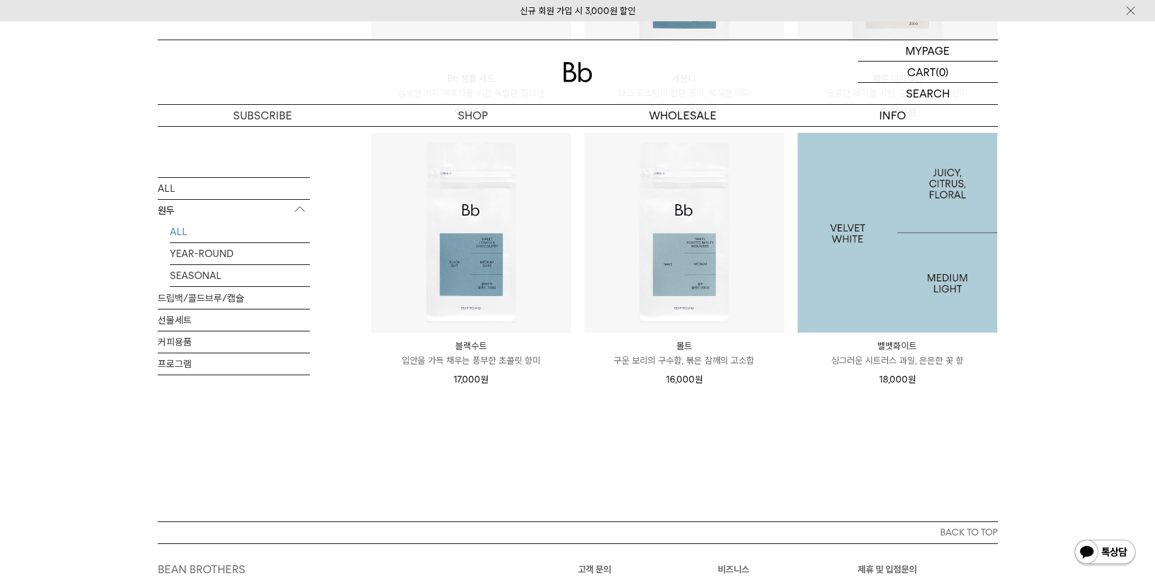
click at [882, 254] on img at bounding box center [898, 233] width 200 height 200
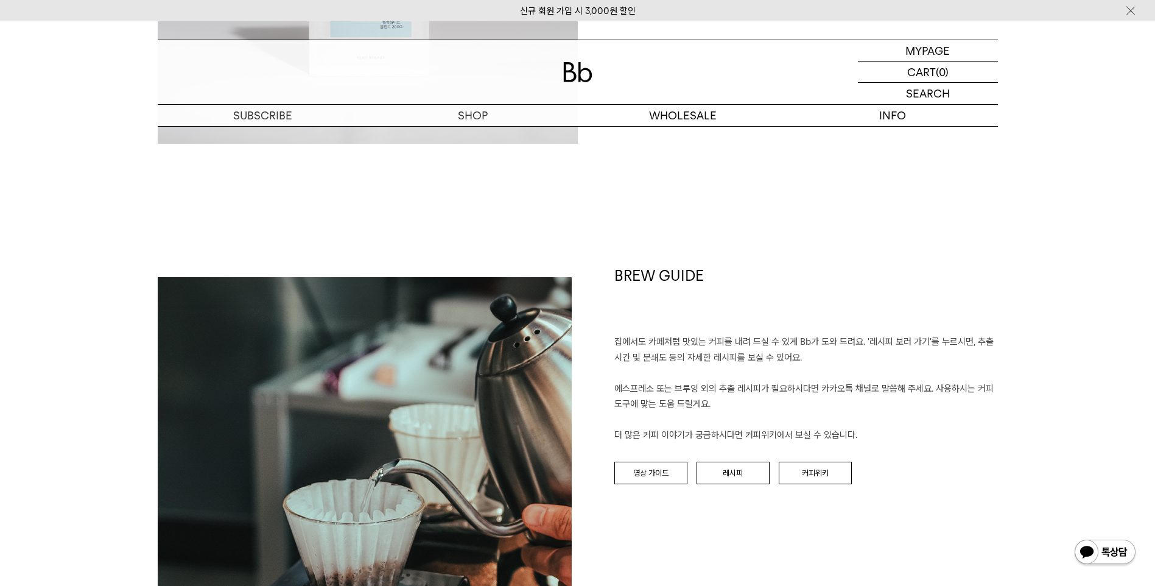
scroll to position [1523, 0]
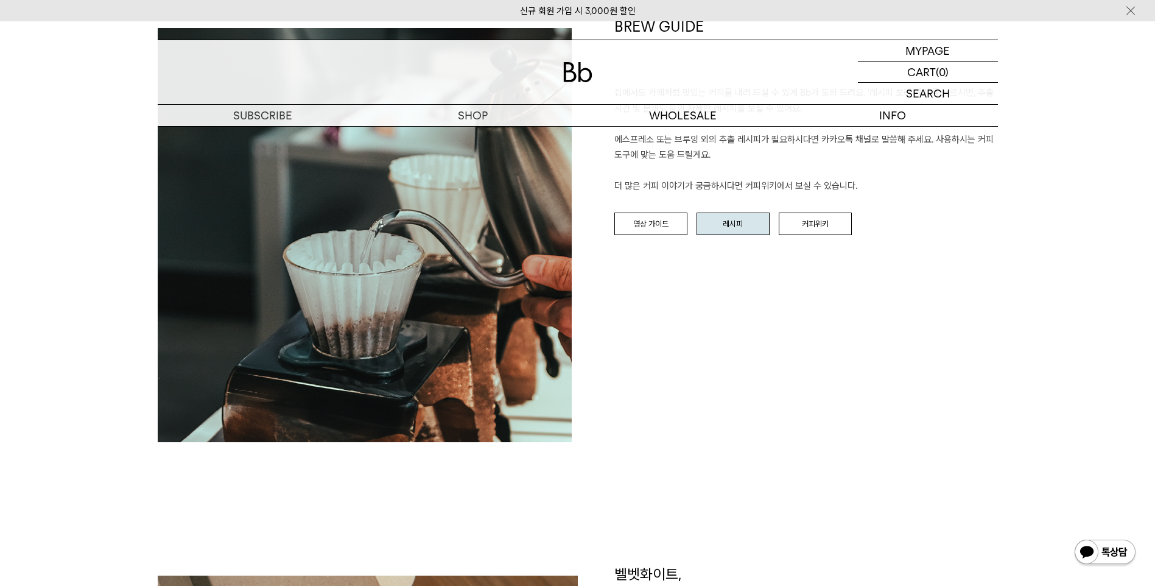
click at [721, 219] on link "레시피" at bounding box center [733, 224] width 73 height 23
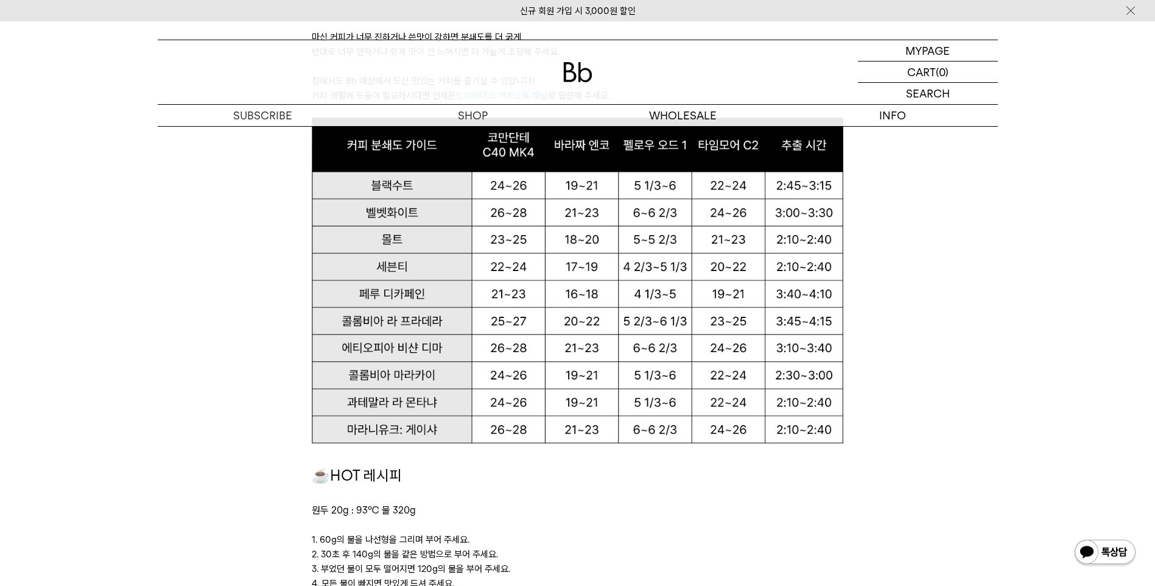
scroll to position [853, 0]
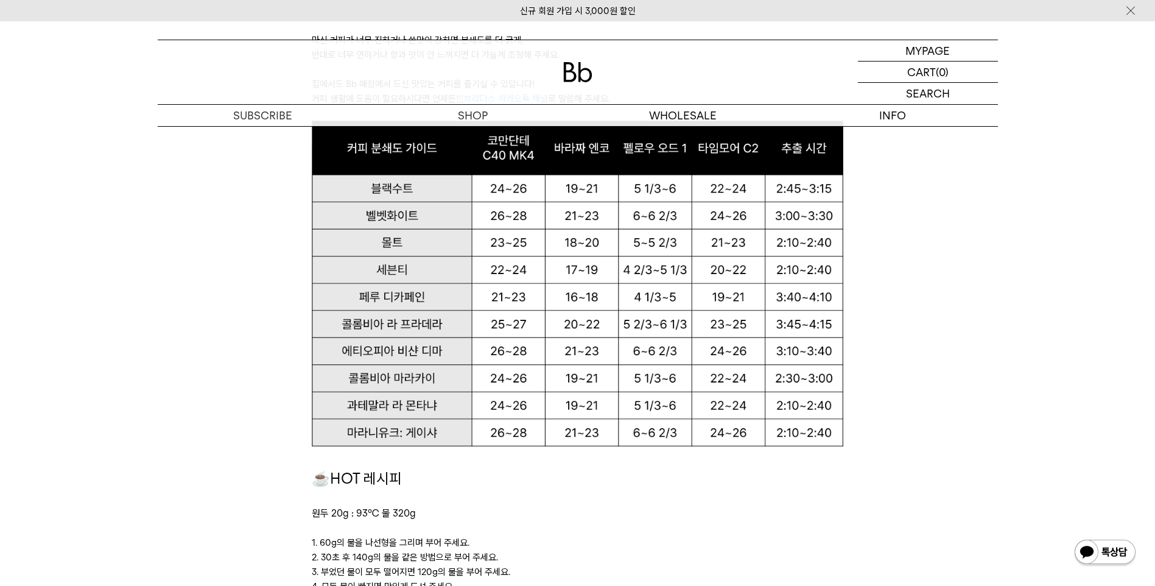
click at [692, 506] on p "원두 20g : 93℃ 물 320g" at bounding box center [578, 513] width 532 height 16
